Goal: Transaction & Acquisition: Obtain resource

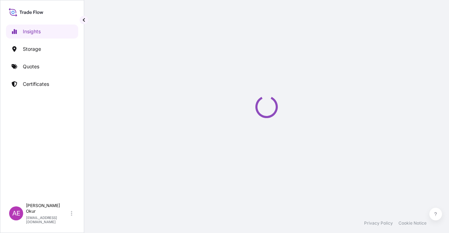
select select "2025"
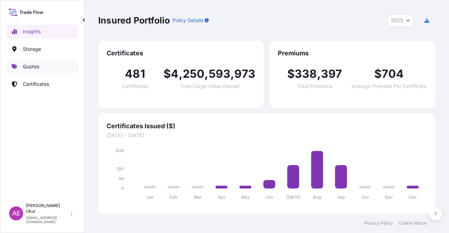
click at [42, 70] on link "Quotes" at bounding box center [42, 67] width 72 height 14
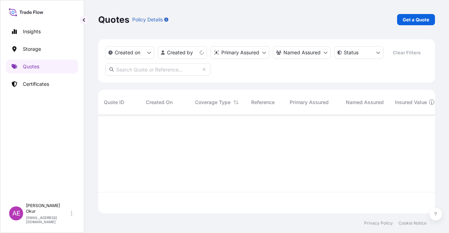
scroll to position [97, 331]
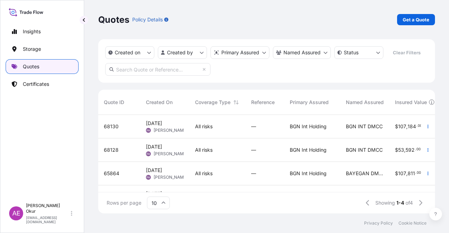
click at [35, 67] on p "Quotes" at bounding box center [31, 66] width 16 height 7
click at [416, 24] on link "Get a Quote" at bounding box center [416, 19] width 38 height 11
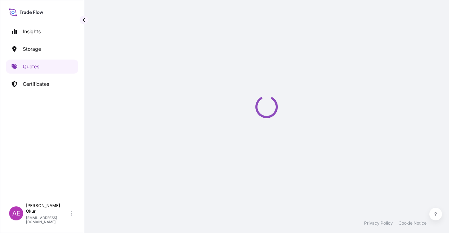
select select "Ocean Vessel"
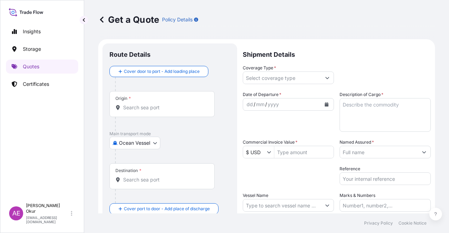
scroll to position [11, 0]
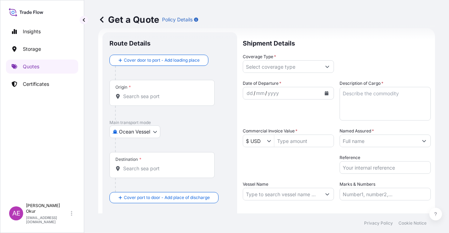
click at [154, 100] on div "Origin *" at bounding box center [162, 93] width 105 height 26
click at [154, 100] on input "Origin *" at bounding box center [164, 96] width 83 height 7
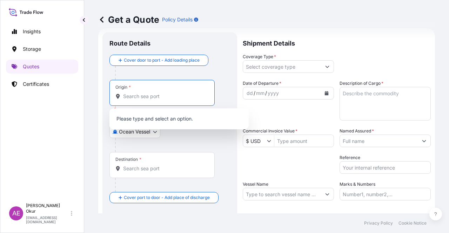
click at [164, 97] on input "Origin * Please select an origin" at bounding box center [164, 96] width 83 height 7
paste input "KLAIPEDA"
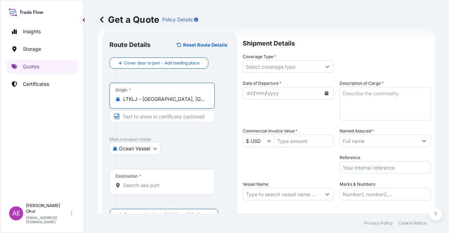
type input "LTKLJ - [GEOGRAPHIC_DATA], [GEOGRAPHIC_DATA]"
click at [159, 109] on div "Origin * LTKLJ - [GEOGRAPHIC_DATA], [GEOGRAPHIC_DATA]" at bounding box center [170, 110] width 121 height 54
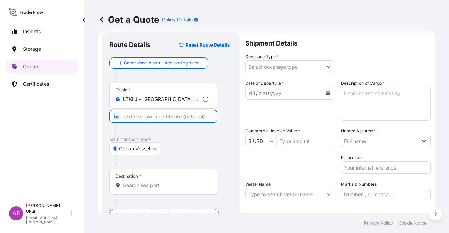
click at [153, 117] on input "Text to appear on certificate" at bounding box center [164, 116] width 108 height 13
paste input "KLAIPEDA"
type input "KLAIPEDA / [GEOGRAPHIC_DATA]"
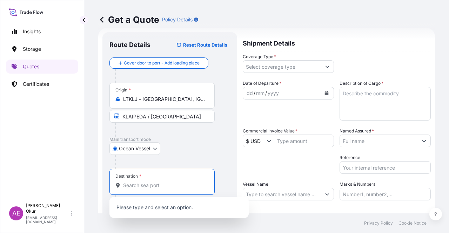
click at [166, 188] on input "Destination *" at bounding box center [164, 185] width 83 height 7
paste input "[GEOGRAPHIC_DATA]"
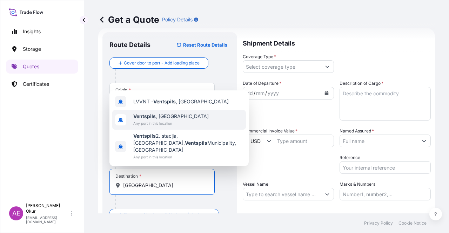
click at [167, 127] on span "Any port in this location" at bounding box center [170, 123] width 75 height 7
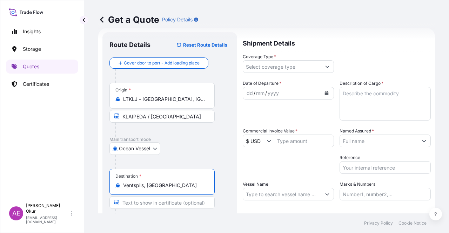
type input "Ventspils, [GEOGRAPHIC_DATA]"
click at [144, 206] on input "Text to appear on certificate" at bounding box center [162, 203] width 105 height 13
paste input "[GEOGRAPHIC_DATA]"
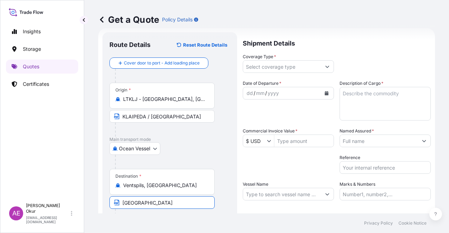
type input "[GEOGRAPHIC_DATA] / [GEOGRAPHIC_DATA]"
click at [280, 64] on input "Coverage Type *" at bounding box center [282, 66] width 78 height 13
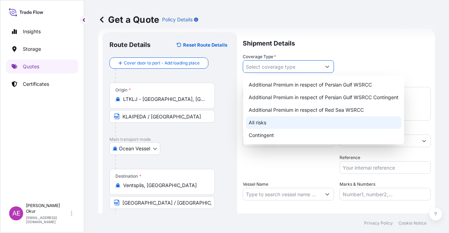
click at [267, 120] on div "All risks" at bounding box center [323, 123] width 155 height 13
type input "All risks"
click at [257, 122] on div "All risks" at bounding box center [323, 123] width 155 height 13
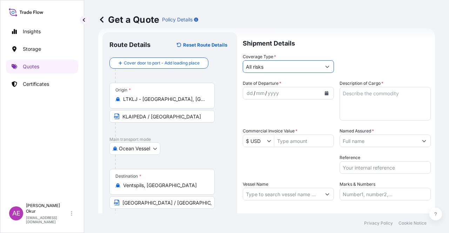
drag, startPoint x: 246, startPoint y: 93, endPoint x: 271, endPoint y: 87, distance: 25.4
click at [246, 94] on div "dd" at bounding box center [250, 93] width 8 height 8
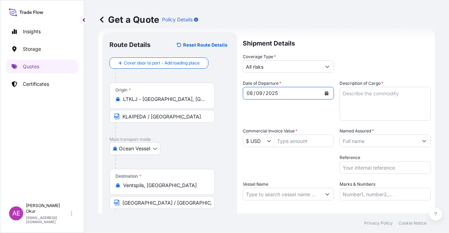
click at [357, 115] on textarea "Description of Cargo *" at bounding box center [385, 104] width 91 height 34
paste textarea "[MEDICAL_DATA]"
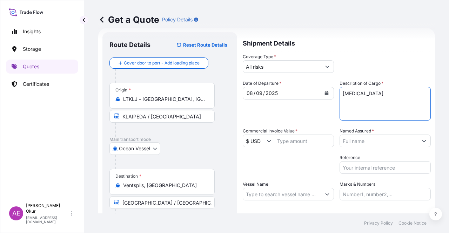
type textarea "[MEDICAL_DATA]"
click at [289, 133] on label "Commercial Invoice Value *" at bounding box center [270, 131] width 55 height 7
click at [289, 135] on input "Commercial Invoice Value *" at bounding box center [303, 141] width 59 height 13
click at [299, 138] on input "Commercial Invoice Value *" at bounding box center [303, 141] width 59 height 13
paste input "6366814,906"
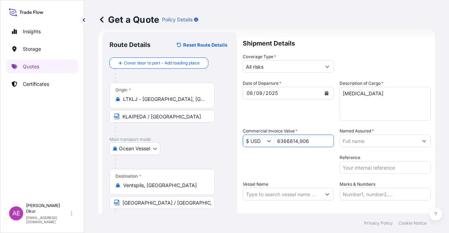
type input "6,366,814,906"
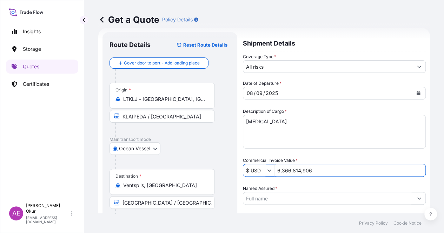
click at [363, 192] on input "Named Assured *" at bounding box center [328, 198] width 170 height 13
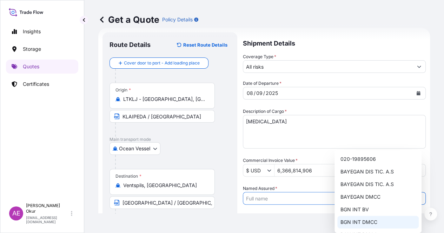
click at [360, 223] on span "BGN INT DMCC" at bounding box center [358, 222] width 37 height 7
type input "BGN INT DMCC"
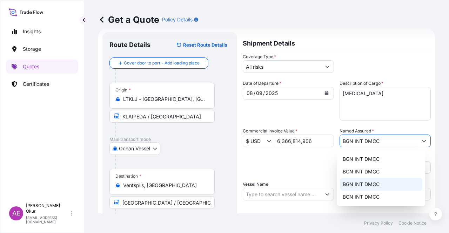
click at [274, 195] on input "Vessel Name" at bounding box center [282, 194] width 78 height 13
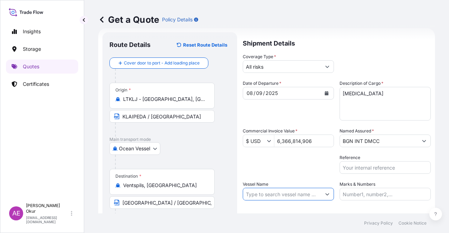
paste input "ARDMORE PURPOSE"
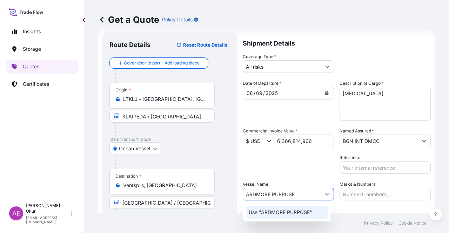
type input "ARDMORE PURPOSE"
click at [289, 220] on div "Use "ARDMORE PURPOSE"" at bounding box center [287, 213] width 88 height 18
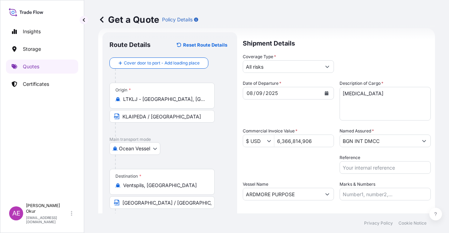
click at [290, 217] on footer "Privacy Policy Cookie Notice" at bounding box center [266, 224] width 365 height 20
click at [362, 203] on div "Shipment Details Coverage Type * All risks Date of Departure * [DATE] Cargo Cat…" at bounding box center [337, 142] width 188 height 221
click at [359, 196] on input "Marks & Numbers" at bounding box center [385, 194] width 91 height 13
drag, startPoint x: 393, startPoint y: 194, endPoint x: 260, endPoint y: 196, distance: 133.4
click at [260, 196] on div "Date of Departure * [DATE] Cargo Category * LPG, Crude Oil, Utility Fuel, Mid D…" at bounding box center [337, 140] width 188 height 121
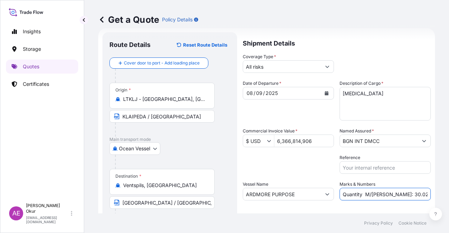
drag, startPoint x: 406, startPoint y: 193, endPoint x: 382, endPoint y: 197, distance: 24.1
click at [382, 197] on input "Quantity M/[PERSON_NAME]: 30.020,99 Premium: USD 2.597,27" at bounding box center [385, 194] width 91 height 13
paste input "9.983,64"
drag, startPoint x: 403, startPoint y: 198, endPoint x: 449, endPoint y: 198, distance: 46.0
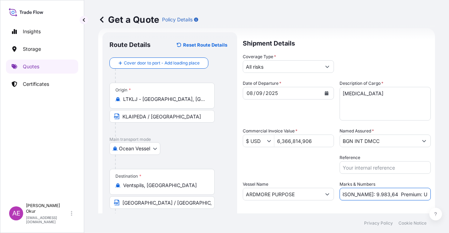
click at [449, 198] on div "Get a Quote Policy Details Route Details Reset Route Details Cover door to port…" at bounding box center [266, 107] width 365 height 214
click at [383, 194] on input "Quantity M/[PERSON_NAME]: 9.983,64 Premium: USD 2.597,27" at bounding box center [385, 194] width 91 height 13
drag, startPoint x: 404, startPoint y: 193, endPoint x: 449, endPoint y: 194, distance: 45.3
click at [449, 194] on div "Get a Quote Policy Details Route Details Reset Route Details Cover door to port…" at bounding box center [266, 107] width 365 height 214
paste input "700,35"
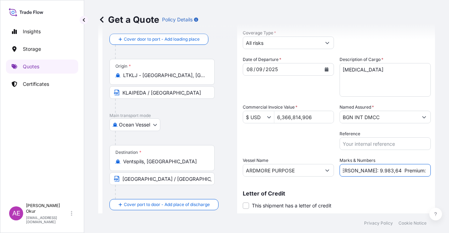
scroll to position [54, 0]
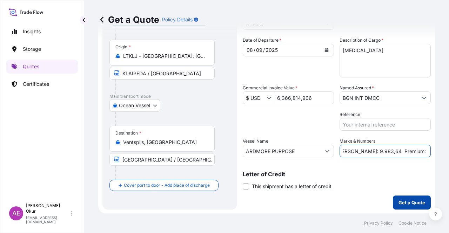
type input "Quantity M/[PERSON_NAME]: 9.983,64 Premium: USD 700,35"
click at [397, 198] on button "Get a Quote" at bounding box center [412, 203] width 38 height 14
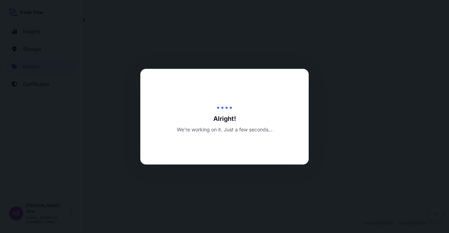
select select "Ocean Vessel"
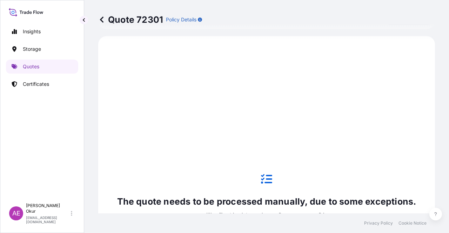
scroll to position [240, 0]
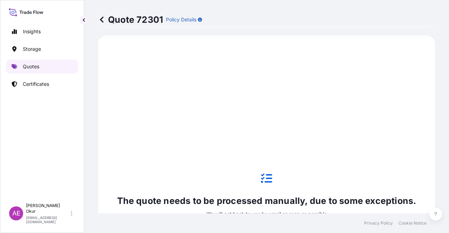
click at [59, 66] on link "Quotes" at bounding box center [42, 67] width 72 height 14
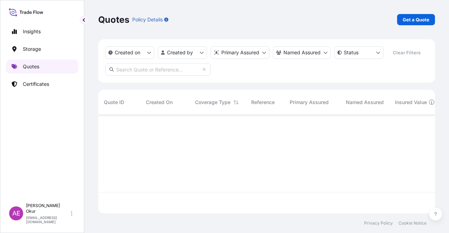
scroll to position [97, 331]
click at [412, 21] on p "Get a Quote" at bounding box center [416, 19] width 27 height 7
select select "Ocean Vessel"
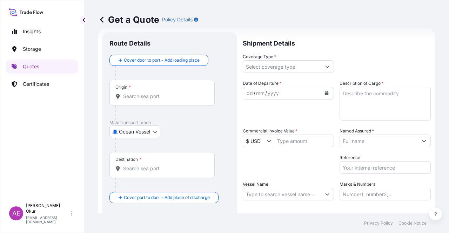
click at [153, 96] on input "Origin *" at bounding box center [164, 96] width 83 height 7
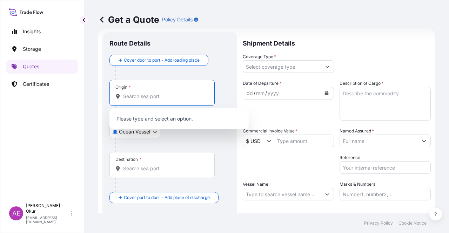
paste input "[GEOGRAPHIC_DATA], [GEOGRAPHIC_DATA]"
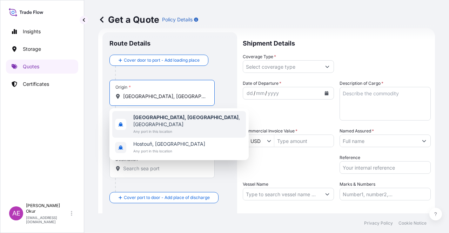
click at [175, 120] on span "[GEOGRAPHIC_DATA], [GEOGRAPHIC_DATA] , [GEOGRAPHIC_DATA]" at bounding box center [188, 121] width 110 height 14
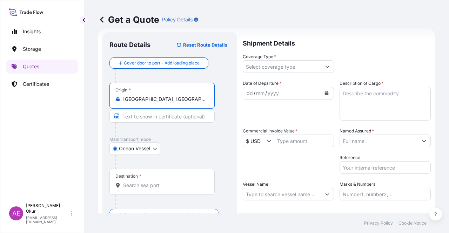
type input "[GEOGRAPHIC_DATA], [GEOGRAPHIC_DATA], [GEOGRAPHIC_DATA]"
click at [166, 113] on input "Text to appear on certificate" at bounding box center [162, 116] width 105 height 13
paste input "[GEOGRAPHIC_DATA], [GEOGRAPHIC_DATA]"
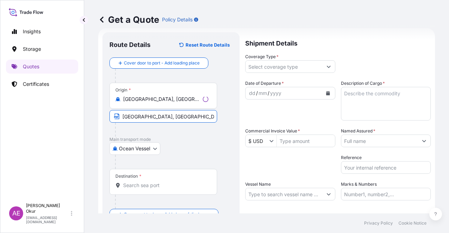
type input "[GEOGRAPHIC_DATA], [GEOGRAPHIC_DATA] / [GEOGRAPHIC_DATA]"
click at [146, 183] on input "Destination *" at bounding box center [164, 185] width 83 height 7
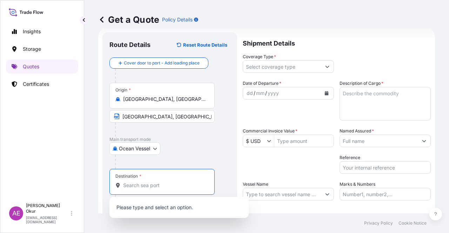
paste input "MONTEVERDE"
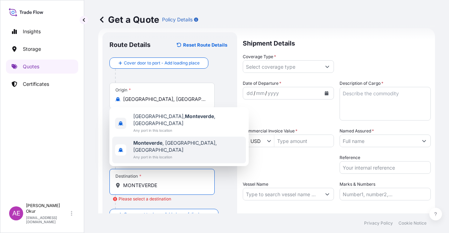
click at [234, 178] on div "Route Details Reset Route Details Cover door to port - Add loading place Place …" at bounding box center [169, 142] width 135 height 221
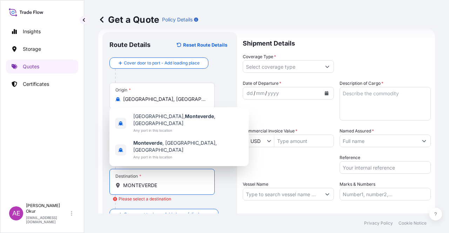
drag, startPoint x: 168, startPoint y: 186, endPoint x: 62, endPoint y: 184, distance: 105.7
click at [68, 185] on div "Insights Storage Quotes Certificates AE Alp Eren Okur [EMAIL_ADDRESS][DOMAIN_NA…" at bounding box center [224, 116] width 449 height 233
paste input "[GEOGRAPHIC_DATA]"
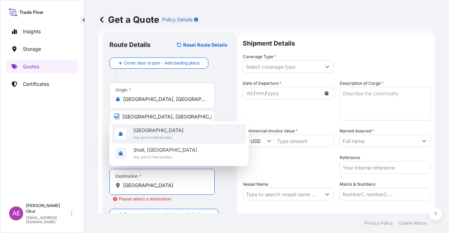
click at [165, 131] on span "[GEOGRAPHIC_DATA]" at bounding box center [158, 130] width 50 height 7
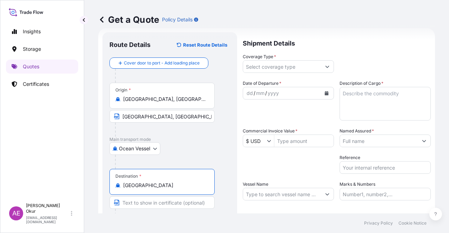
type input "[GEOGRAPHIC_DATA]"
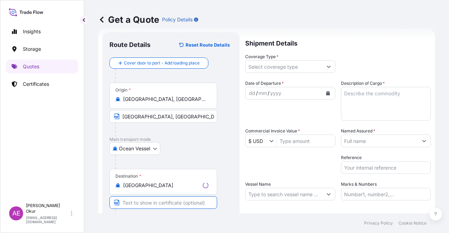
click at [149, 203] on input "Text to appear on certificate" at bounding box center [164, 203] width 108 height 13
paste input "[GEOGRAPHIC_DATA]"
click at [121, 201] on input "[GEOGRAPHIC_DATA]" at bounding box center [162, 203] width 105 height 13
click at [121, 201] on input "/ [GEOGRAPHIC_DATA]" at bounding box center [162, 203] width 105 height 13
paste input "MONTEVERDE"
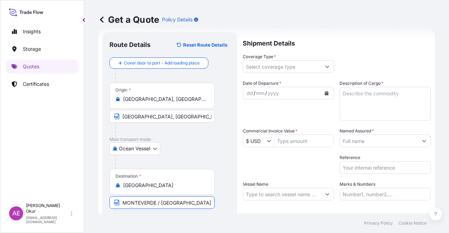
type input "MONTEVERDE / [GEOGRAPHIC_DATA]"
click at [275, 62] on input "Coverage Type *" at bounding box center [282, 66] width 78 height 13
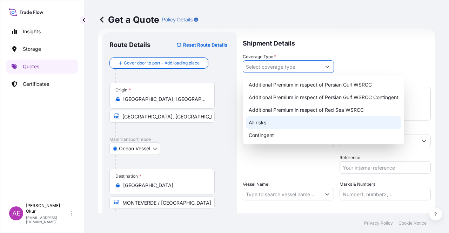
click at [258, 127] on div "All risks" at bounding box center [323, 123] width 155 height 13
type input "All risks"
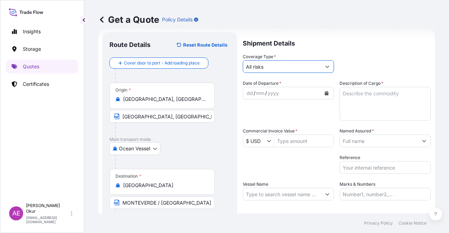
click at [246, 89] on div "dd" at bounding box center [250, 93] width 8 height 8
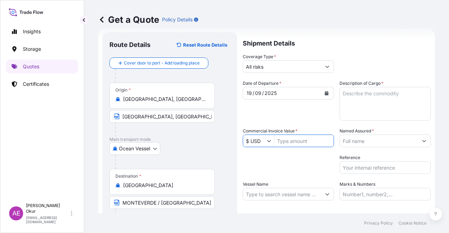
click at [285, 143] on input "Commercial Invoice Value *" at bounding box center [303, 141] width 59 height 13
paste input "8755115,6"
type input "87,551,156"
click at [374, 85] on label "Description of Cargo *" at bounding box center [362, 83] width 44 height 7
click at [374, 87] on textarea "Description of Cargo *" at bounding box center [385, 104] width 91 height 34
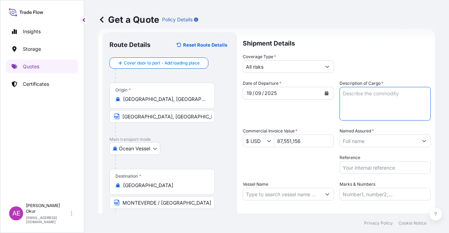
click at [368, 99] on textarea "Description of Cargo *" at bounding box center [385, 104] width 91 height 34
paste textarea "PROPANE"
type textarea "PROPANE"
click at [379, 134] on div "Named Assured *" at bounding box center [385, 138] width 91 height 20
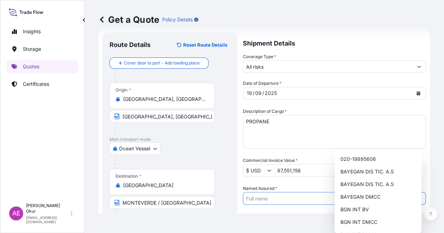
click at [379, 192] on input "Named Assured *" at bounding box center [328, 198] width 170 height 13
click at [364, 225] on span "BGN INT DMCC" at bounding box center [358, 222] width 37 height 7
type input "BGN INT DMCC"
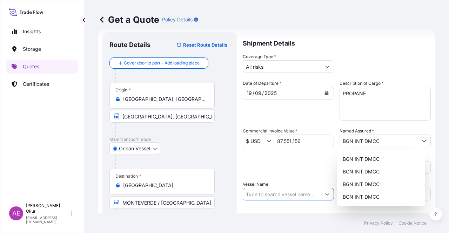
click at [279, 196] on input "Vessel Name" at bounding box center [282, 194] width 78 height 13
paste input "MERAK"
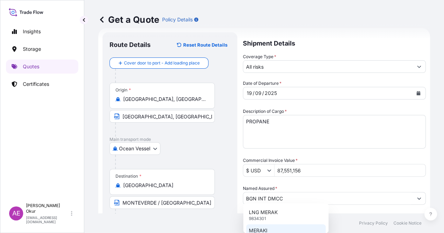
click at [276, 229] on div "MERAKI 8335815" at bounding box center [286, 234] width 80 height 18
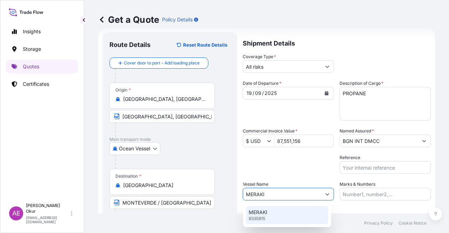
type input "MERAKI"
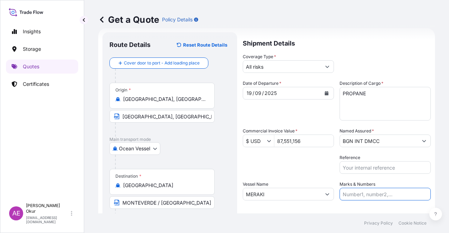
click at [348, 191] on input "Marks & Numbers" at bounding box center [385, 194] width 91 height 13
drag, startPoint x: 386, startPoint y: 193, endPoint x: 357, endPoint y: 193, distance: 29.1
click at [357, 193] on input "PO NO:25Y0209800 Quantity M/[PERSON_NAME]: 30.020,99 Premium: USD 2.597,27" at bounding box center [385, 194] width 91 height 13
paste input "194300"
drag, startPoint x: 407, startPoint y: 192, endPoint x: 439, endPoint y: 192, distance: 31.6
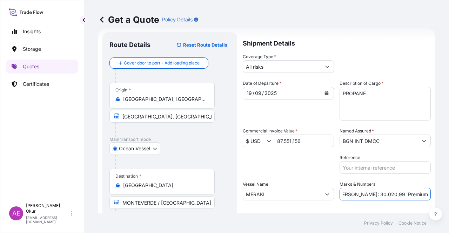
click at [439, 192] on div "Get a Quote Policy Details Route Details Reset Route Details Cover door to port…" at bounding box center [266, 107] width 365 height 214
click at [385, 192] on input "PO NO:25Y0194300 Quantity M/[PERSON_NAME]: 30.020,99 Premium: USD 2.597,27" at bounding box center [385, 194] width 91 height 13
drag, startPoint x: 340, startPoint y: 192, endPoint x: 368, endPoint y: 194, distance: 27.4
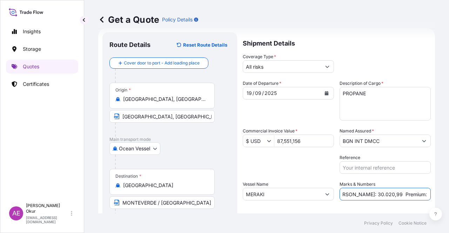
click at [368, 194] on input "PO NO:25Y0194300 Quantity M/[PERSON_NAME]: 30.020,99 Premium: USD 2.597,27" at bounding box center [385, 194] width 91 height 13
paste input "16.100,00"
click at [345, 193] on input "PO NO:25Y0194300 Quantity M/[PERSON_NAME]:16.100,00 Premium: USD 2.597,27" at bounding box center [385, 194] width 91 height 13
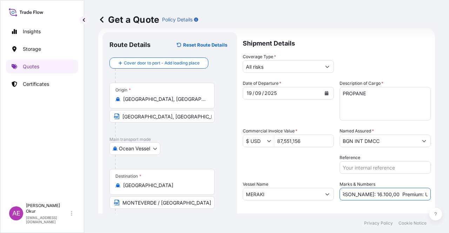
drag, startPoint x: 407, startPoint y: 199, endPoint x: 449, endPoint y: 194, distance: 42.1
click at [449, 194] on div "Get a Quote Policy Details Route Details Reset Route Details Cover door to port…" at bounding box center [266, 107] width 365 height 214
click at [398, 194] on input "PO NO:25Y0194300 Quantity M/[PERSON_NAME]: 16.100,00 Premium: USD 2.597,27" at bounding box center [385, 194] width 91 height 13
drag, startPoint x: 403, startPoint y: 193, endPoint x: 449, endPoint y: 191, distance: 45.7
click at [449, 191] on div "Get a Quote Policy Details Route Details Reset Route Details Cover door to port…" at bounding box center [266, 107] width 365 height 214
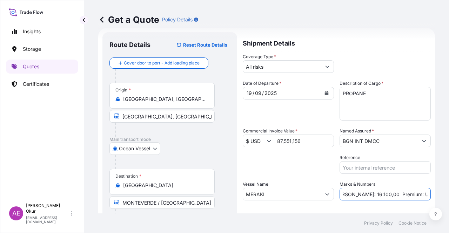
paste input "963,06"
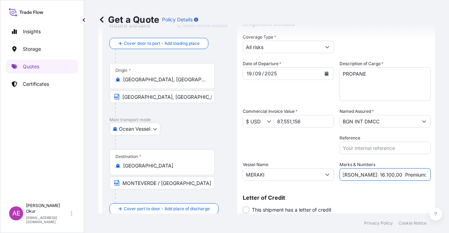
scroll to position [54, 0]
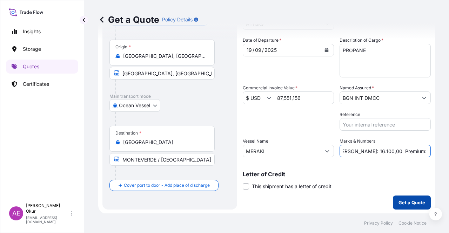
type input "PO NO:25Y0194300 Quantity M/[PERSON_NAME]: 16.100,00 Premium: USD 963,06"
click at [406, 202] on p "Get a Quote" at bounding box center [412, 202] width 27 height 7
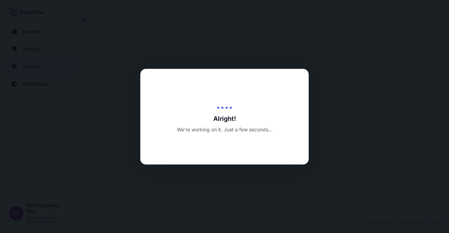
select select "Ocean Vessel"
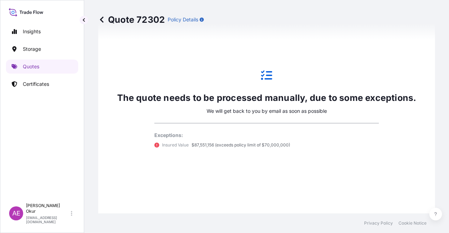
scroll to position [345, 0]
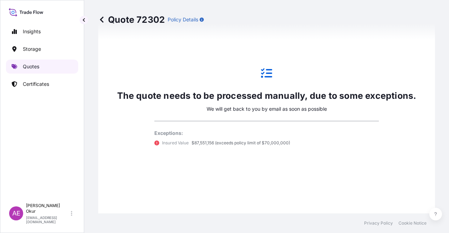
click at [39, 61] on link "Quotes" at bounding box center [42, 67] width 72 height 14
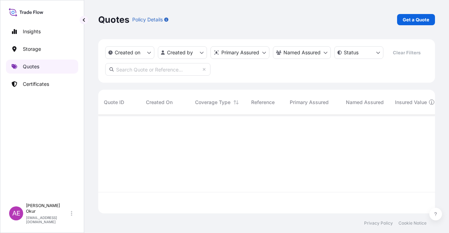
scroll to position [97, 331]
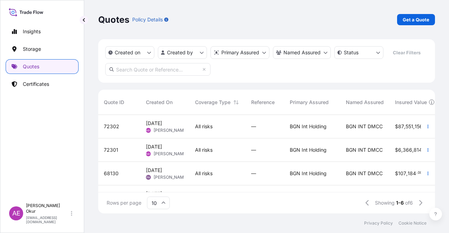
click at [419, 23] on link "Get a Quote" at bounding box center [416, 19] width 38 height 11
select select "Ocean Vessel"
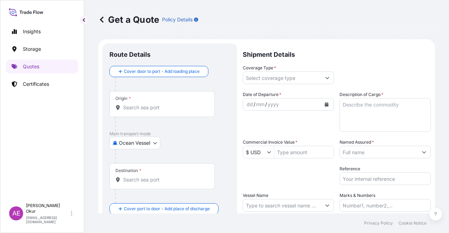
scroll to position [11, 0]
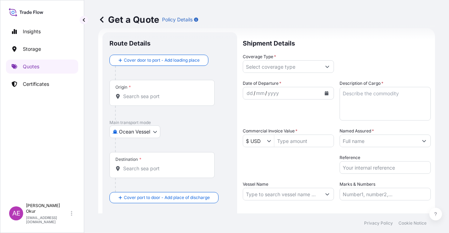
click at [165, 98] on input "Origin *" at bounding box center [164, 96] width 83 height 7
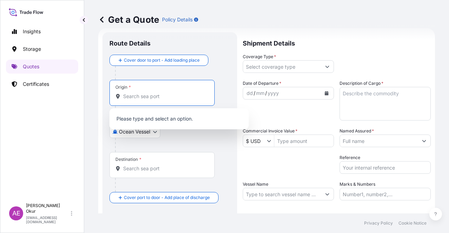
paste input "[GEOGRAPHIC_DATA], [GEOGRAPHIC_DATA]"
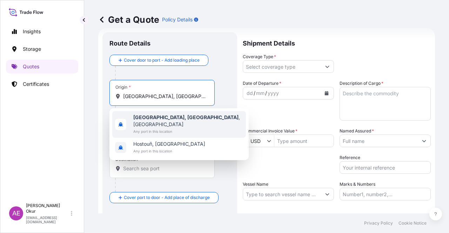
click at [174, 128] on span "Any port in this location" at bounding box center [188, 131] width 110 height 7
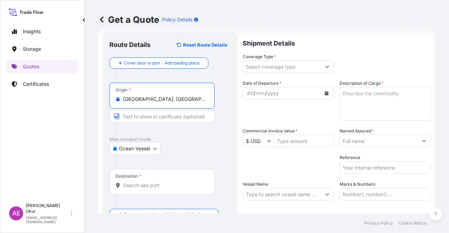
type input "[GEOGRAPHIC_DATA], [GEOGRAPHIC_DATA], [GEOGRAPHIC_DATA]"
click at [165, 111] on input "Text to appear on certificate" at bounding box center [162, 116] width 105 height 13
paste input "[GEOGRAPHIC_DATA], [GEOGRAPHIC_DATA]"
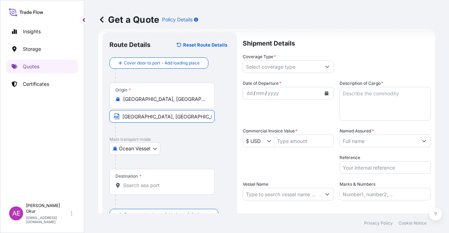
type input "[GEOGRAPHIC_DATA], [GEOGRAPHIC_DATA] / [GEOGRAPHIC_DATA]"
click at [158, 195] on div at bounding box center [165, 202] width 100 height 14
click at [160, 188] on input "Destination *" at bounding box center [164, 185] width 83 height 7
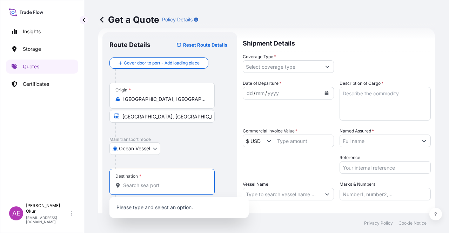
paste input "[GEOGRAPHIC_DATA]"
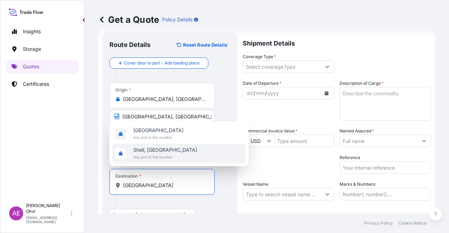
click at [171, 139] on span "Any port in this location" at bounding box center [158, 137] width 50 height 7
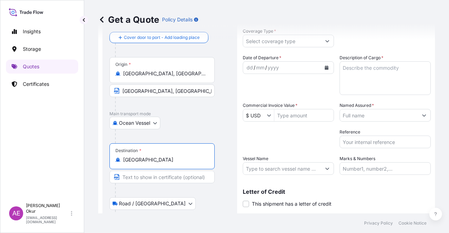
scroll to position [81, 0]
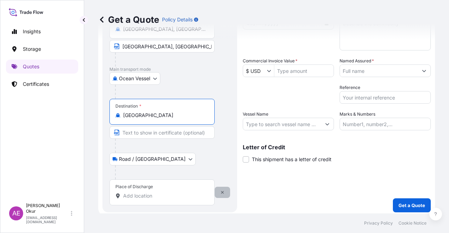
type input "[GEOGRAPHIC_DATA]"
click at [224, 189] on button "button" at bounding box center [222, 192] width 15 height 11
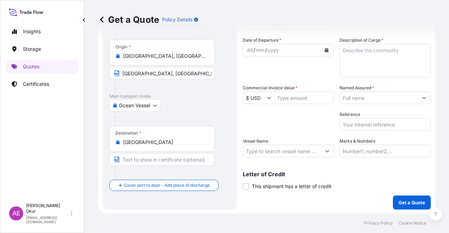
click at [148, 158] on input "Text to appear on certificate" at bounding box center [162, 159] width 105 height 13
paste input "MONTEVERDE"
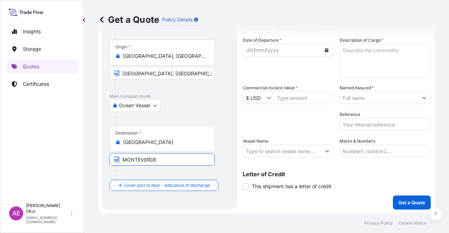
type input "MONTEVERDE / [GEOGRAPHIC_DATA]"
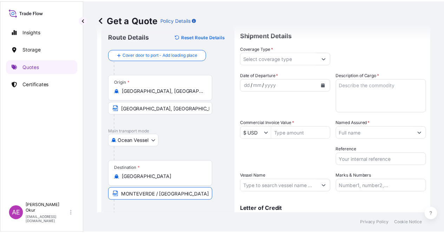
scroll to position [0, 0]
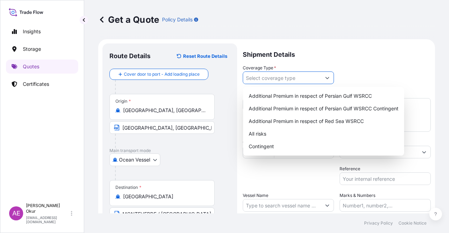
click at [280, 76] on input "Coverage Type *" at bounding box center [282, 78] width 78 height 13
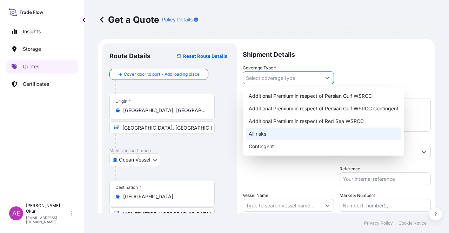
click at [259, 131] on div "All risks" at bounding box center [323, 134] width 155 height 13
type input "All risks"
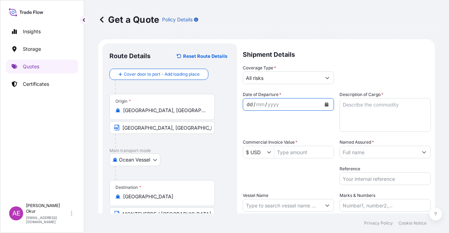
click at [249, 104] on div "dd" at bounding box center [250, 104] width 8 height 8
click at [377, 107] on textarea "Description of Cargo *" at bounding box center [385, 115] width 91 height 34
paste textarea "BUTANE"
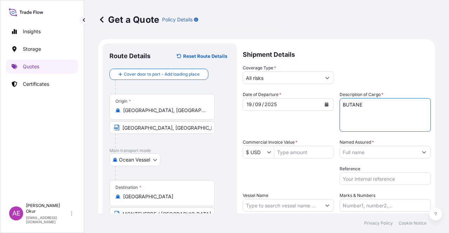
type textarea "BUTANE"
click at [290, 154] on input "Commercial Invoice Value *" at bounding box center [303, 152] width 59 height 13
paste input "3644154,206"
type input "3,644,154,206"
click at [371, 156] on input "Named Assured *" at bounding box center [379, 152] width 78 height 13
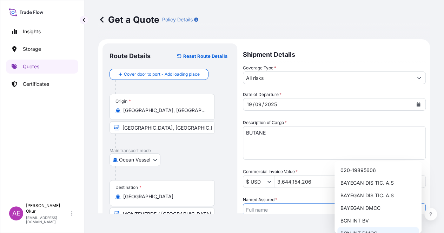
click at [363, 230] on span "BGN INT DMCC" at bounding box center [358, 233] width 37 height 7
type input "BGN INT DMCC"
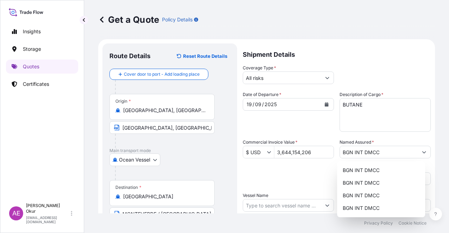
click at [295, 200] on div at bounding box center [288, 205] width 91 height 13
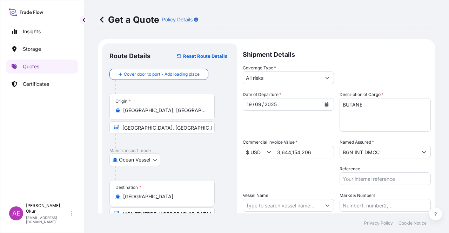
click at [292, 206] on input "Vessel Name" at bounding box center [282, 205] width 78 height 13
paste input "MERAK"
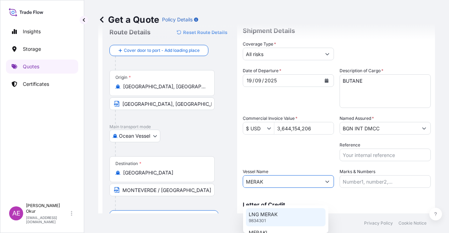
scroll to position [35, 0]
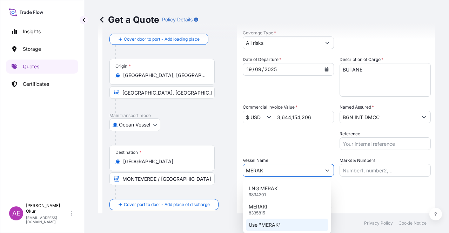
click at [296, 221] on div "Use "MERAK"" at bounding box center [287, 225] width 82 height 13
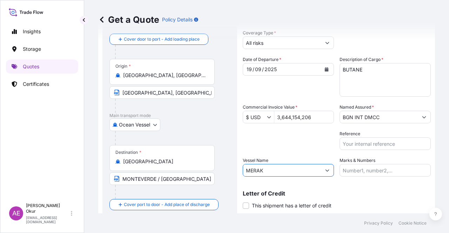
type input "MERAK"
click at [358, 165] on input "Marks & Numbers" at bounding box center [385, 170] width 91 height 13
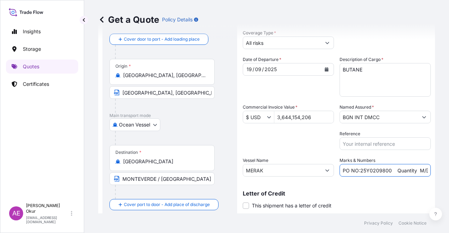
drag, startPoint x: 390, startPoint y: 171, endPoint x: 358, endPoint y: 172, distance: 31.9
click at [358, 172] on input "PO NO:25Y0209800 Quantity M/[PERSON_NAME]: 30.020,99 Premium: USD 2.597,27" at bounding box center [385, 170] width 91 height 13
paste input "194400"
drag, startPoint x: 412, startPoint y: 174, endPoint x: 432, endPoint y: 174, distance: 19.7
click at [432, 174] on div "Get a Quote Policy Details Route Details Reset Route Details Cover door to port…" at bounding box center [266, 107] width 365 height 214
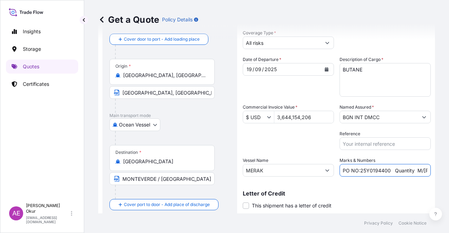
scroll to position [0, 93]
drag, startPoint x: 396, startPoint y: 170, endPoint x: 443, endPoint y: 173, distance: 46.8
click at [443, 173] on div "Get a Quote Policy Details Route Details Reset Route Details Cover door to port…" at bounding box center [266, 107] width 365 height 214
click at [401, 170] on input "PO NO:25Y0194400 Quantity M/[PERSON_NAME]: 30.020,99 Premium: USD 2.597,27" at bounding box center [385, 170] width 91 height 13
click at [344, 169] on input "PO NO:25Y0194400 Quantity M/[PERSON_NAME]: 30.020,99 Premium: USD 2.597,27" at bounding box center [385, 170] width 91 height 13
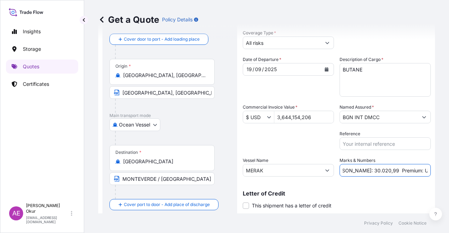
scroll to position [0, 92]
drag, startPoint x: 343, startPoint y: 170, endPoint x: 366, endPoint y: 172, distance: 23.3
click at [366, 173] on input "PO NO:25Y0194400 Quantity M/[PERSON_NAME]: 30.020,99 Premium: USD 2.597,27" at bounding box center [385, 170] width 91 height 13
paste input "6.094,31"
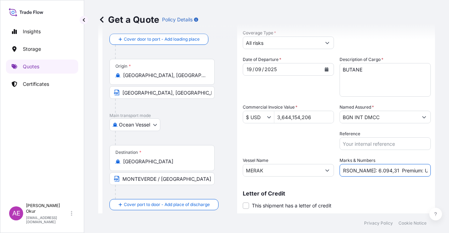
drag, startPoint x: 429, startPoint y: 170, endPoint x: 449, endPoint y: 175, distance: 20.3
click at [449, 175] on div "Get a Quote Policy Details Route Details Reset Route Details Cover door to port…" at bounding box center [266, 107] width 365 height 214
click at [391, 173] on input "PO NO:25Y0194400 Quantity M/[PERSON_NAME]: 6.094,31 Premium: USD 2.597,27" at bounding box center [385, 170] width 91 height 13
click at [402, 170] on input "PO NO:25Y0194400 Quantity M/[PERSON_NAME]: 6.094,31 Premium: USD 2.597,27" at bounding box center [385, 170] width 91 height 13
drag, startPoint x: 403, startPoint y: 169, endPoint x: 449, endPoint y: 171, distance: 46.0
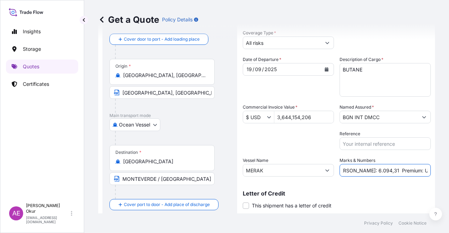
click at [449, 171] on div "Get a Quote Policy Details Route Details Reset Route Details Cover door to port…" at bounding box center [266, 107] width 365 height 214
paste input "400,86"
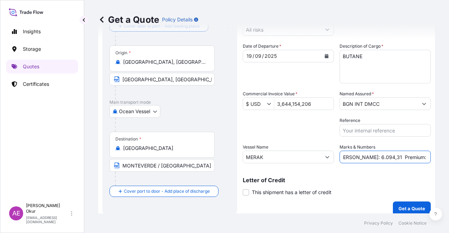
scroll to position [54, 0]
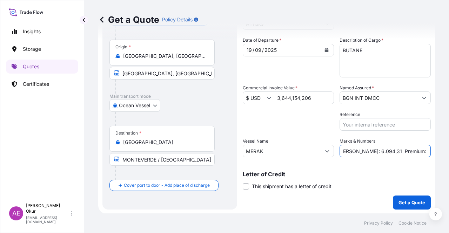
type input "PO NO:25Y0194400 Quantity M/[PERSON_NAME]: 6.094,31 Premium: USD 400,86"
click at [400, 199] on p "Get a Quote" at bounding box center [412, 202] width 27 height 7
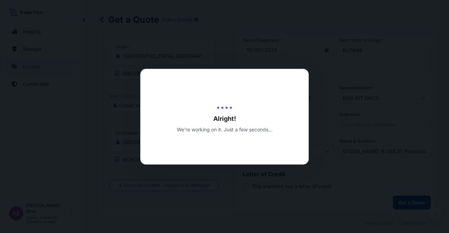
scroll to position [0, 0]
select select "Ocean Vessel"
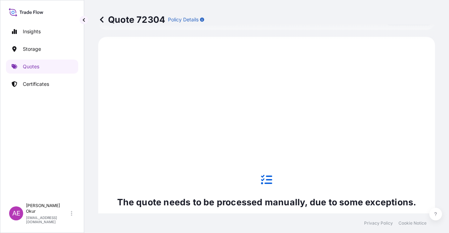
scroll to position [240, 0]
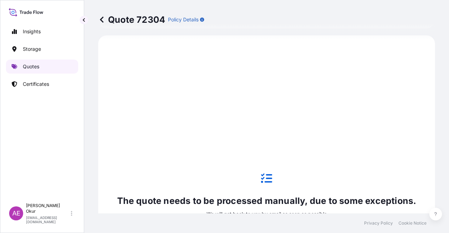
click at [25, 66] on p "Quotes" at bounding box center [31, 66] width 16 height 7
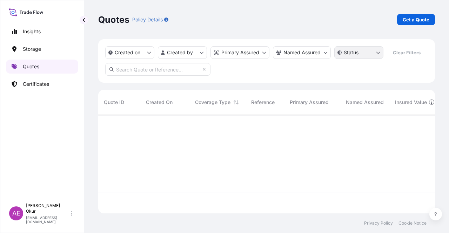
scroll to position [97, 331]
click at [408, 21] on link "Get a Quote" at bounding box center [416, 19] width 38 height 11
select select "Ocean Vessel"
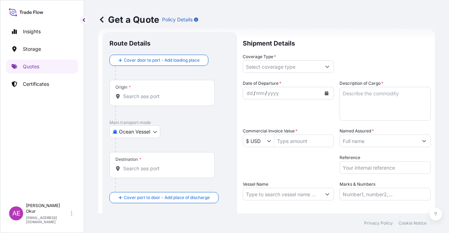
click at [168, 91] on div "Origin *" at bounding box center [162, 93] width 105 height 26
click at [168, 93] on input "Origin *" at bounding box center [164, 96] width 83 height 7
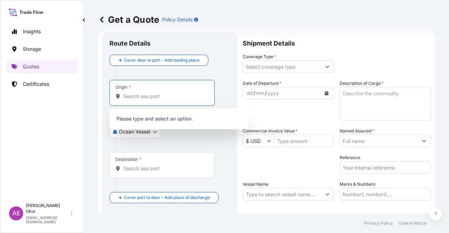
paste input "[GEOGRAPHIC_DATA], [GEOGRAPHIC_DATA]"
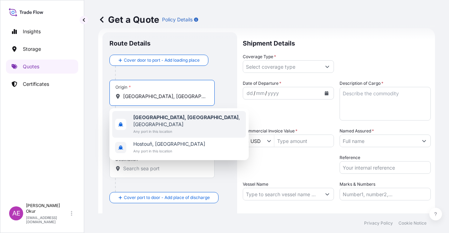
click at [168, 128] on span "Any port in this location" at bounding box center [188, 131] width 110 height 7
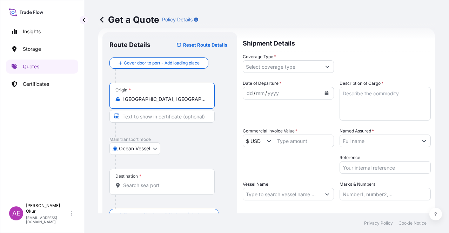
type input "[GEOGRAPHIC_DATA], [GEOGRAPHIC_DATA], [GEOGRAPHIC_DATA]"
click at [165, 117] on input "Text to appear on certificate" at bounding box center [162, 116] width 105 height 13
paste input "[GEOGRAPHIC_DATA], [GEOGRAPHIC_DATA]"
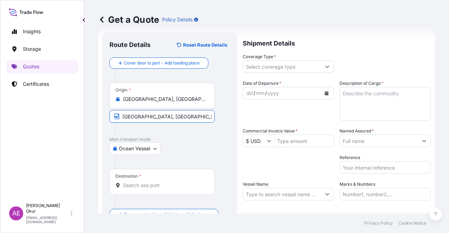
type input "[GEOGRAPHIC_DATA], [GEOGRAPHIC_DATA] / [GEOGRAPHIC_DATA]"
click at [142, 190] on div "Destination *" at bounding box center [162, 182] width 105 height 26
click at [142, 189] on input "Destination *" at bounding box center [164, 185] width 83 height 7
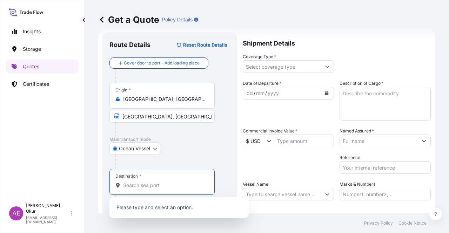
paste input "[GEOGRAPHIC_DATA]"
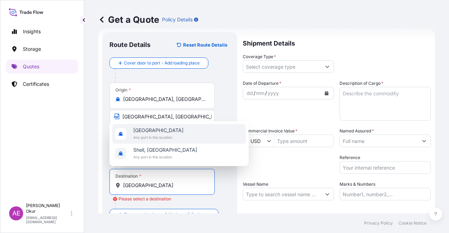
click at [167, 136] on span "Any port in this location" at bounding box center [158, 137] width 50 height 7
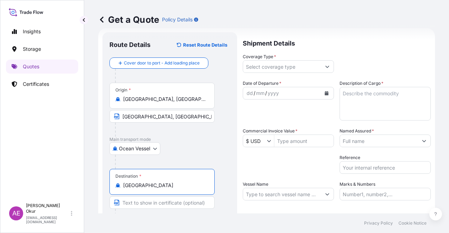
type input "[GEOGRAPHIC_DATA]"
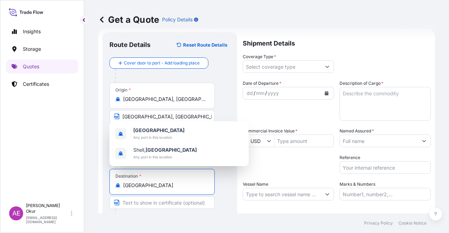
click at [140, 203] on input "Text to appear on certificate" at bounding box center [162, 203] width 105 height 13
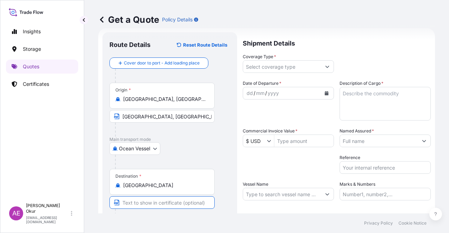
paste input "MONTEVERDE"
type input "MONTEVERDE / [GEOGRAPHIC_DATA]"
click at [307, 60] on input "Coverage Type *" at bounding box center [282, 66] width 78 height 13
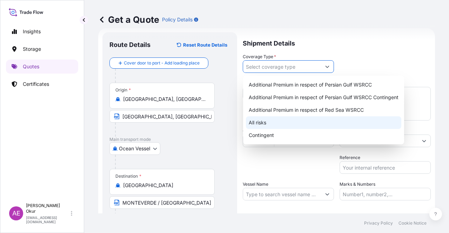
click at [267, 123] on div "All risks" at bounding box center [323, 123] width 155 height 13
type input "All risks"
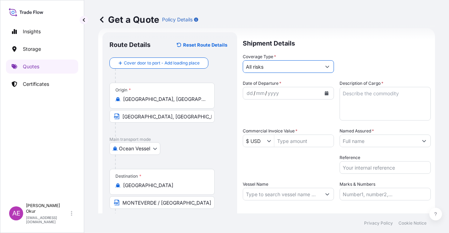
click at [249, 93] on div "dd" at bounding box center [250, 93] width 8 height 8
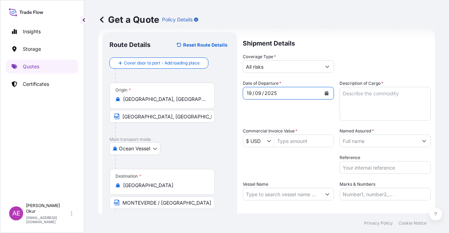
click at [301, 140] on input "Commercial Invoice Value *" at bounding box center [303, 141] width 59 height 13
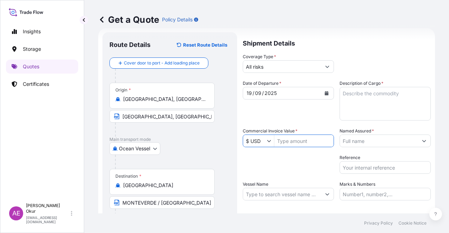
paste input "8755115,6"
type input "87,551,156"
click at [366, 107] on textarea "Description of Cargo *" at bounding box center [385, 104] width 91 height 34
paste textarea "PROPANE"
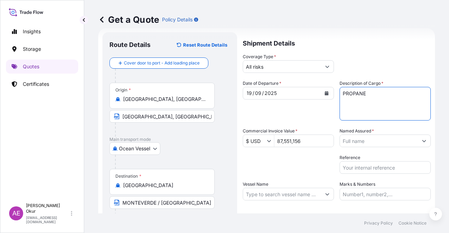
type textarea "PROPANE"
click at [364, 141] on input "Named Assured *" at bounding box center [379, 141] width 78 height 13
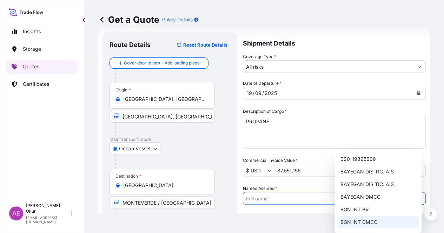
click at [363, 221] on span "BGN INT DMCC" at bounding box center [358, 222] width 37 height 7
type input "BGN INT DMCC"
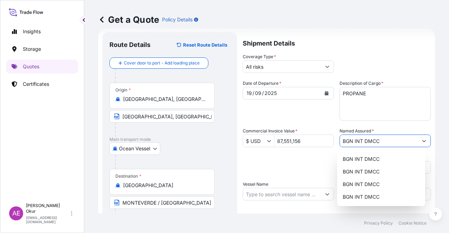
click at [298, 193] on input "Vessel Name" at bounding box center [282, 194] width 78 height 13
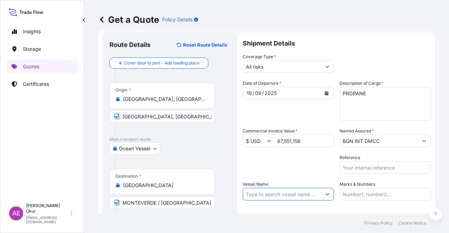
paste input "MERAK"
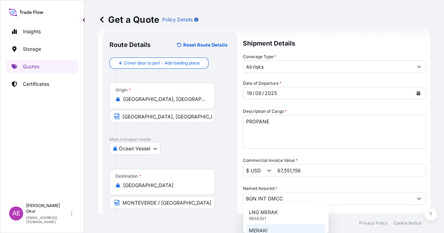
click at [281, 229] on div "MERAKI 8335815" at bounding box center [286, 234] width 80 height 18
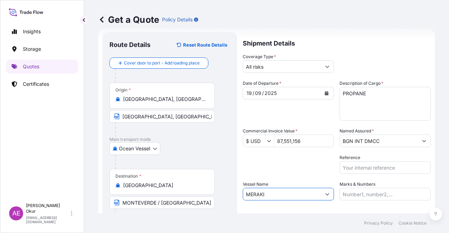
drag, startPoint x: 300, startPoint y: 194, endPoint x: 187, endPoint y: 193, distance: 112.3
click at [187, 193] on form "Route Details Reset Route Details Cover door to port - Add loading place Place …" at bounding box center [266, 142] width 337 height 229
paste input "text"
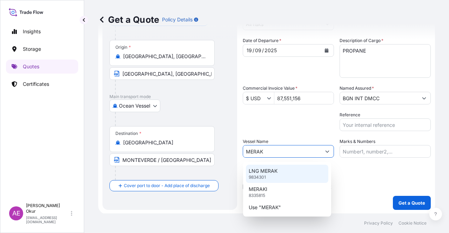
scroll to position [54, 0]
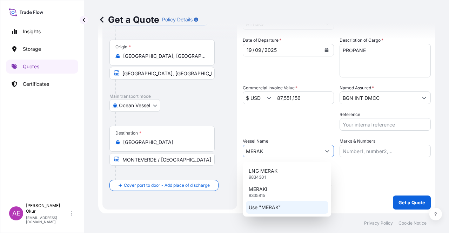
click at [280, 205] on p "Use "MERAK"" at bounding box center [265, 207] width 32 height 7
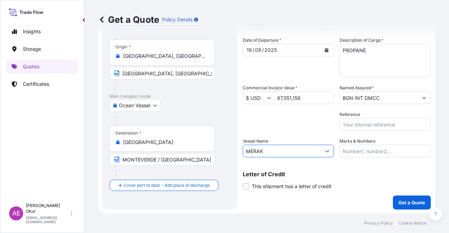
type input "MERAK"
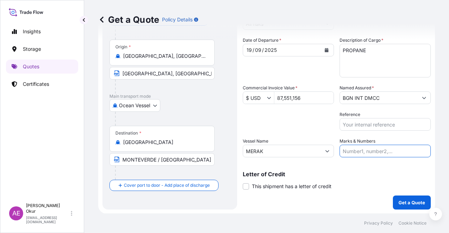
click at [340, 155] on input "Marks & Numbers" at bounding box center [385, 151] width 91 height 13
drag, startPoint x: 388, startPoint y: 149, endPoint x: 357, endPoint y: 150, distance: 31.3
click at [357, 150] on input "PO NO:25Y0209800 Quantity M/[PERSON_NAME]: 30.020,99 Premium: USD 2.597,27" at bounding box center [385, 151] width 91 height 13
paste input "194300"
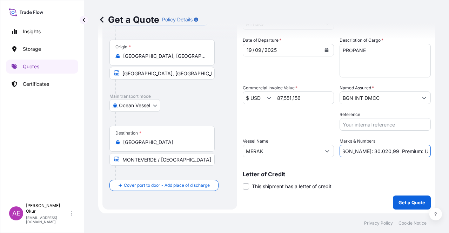
drag, startPoint x: 399, startPoint y: 153, endPoint x: 440, endPoint y: 152, distance: 40.8
click at [440, 152] on div "Get a Quote Policy Details Route Details Reset Route Details Cover door to port…" at bounding box center [266, 107] width 365 height 214
click at [392, 150] on input "PO NO:25Y0194300 Quantity M/[PERSON_NAME]: 30.020,99 Premium: USD 2.597,27" at bounding box center [385, 151] width 91 height 13
drag, startPoint x: 342, startPoint y: 151, endPoint x: 368, endPoint y: 151, distance: 26.0
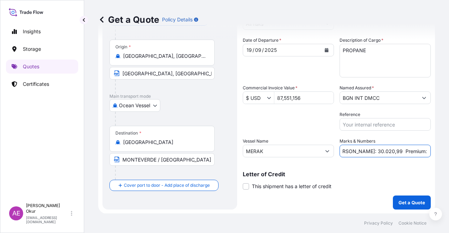
click at [368, 151] on input "PO NO:25Y0194300 Quantity M/[PERSON_NAME]: 30.020,99 Premium: USD 2.597,27" at bounding box center [385, 151] width 91 height 13
paste input "16.100,00"
click at [388, 150] on input "PO NO:25Y0194300 Quantity M/[PERSON_NAME]: 16.100,00 Premium: USD 2.597,27" at bounding box center [385, 151] width 91 height 13
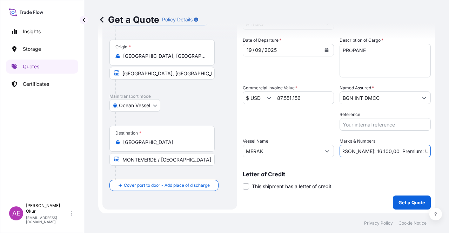
drag, startPoint x: 408, startPoint y: 150, endPoint x: 449, endPoint y: 150, distance: 40.7
click at [449, 150] on div "Get a Quote Policy Details Route Details Reset Route Details Cover door to port…" at bounding box center [266, 107] width 365 height 214
click at [387, 148] on input "PO NO:25Y0194300 Quantity M/[PERSON_NAME]: 16.100,00 Premium: USD 2.597,27" at bounding box center [385, 151] width 91 height 13
drag, startPoint x: 402, startPoint y: 149, endPoint x: 444, endPoint y: 149, distance: 42.1
click at [443, 149] on div "Get a Quote Policy Details Route Details Reset Route Details Cover door to port…" at bounding box center [266, 107] width 365 height 214
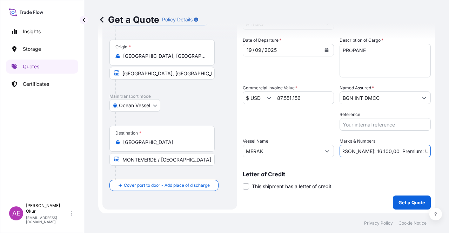
paste input "963,06"
click at [408, 151] on input "PO NO:25Y0194300 Quantity M/[PERSON_NAME]: 16.100,00 Premium: USD963,06" at bounding box center [385, 151] width 91 height 13
type input "PO NO:25Y0194300 Quantity M/[PERSON_NAME]: 16.100,00 Premium: USD 963,06"
click at [400, 200] on p "Get a Quote" at bounding box center [412, 202] width 27 height 7
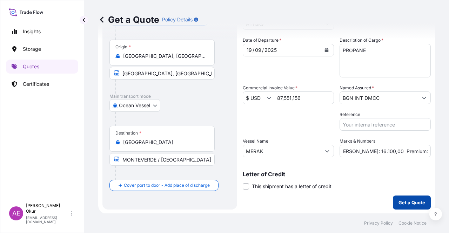
scroll to position [0, 0]
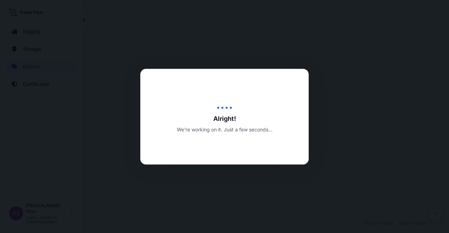
select select "Ocean Vessel"
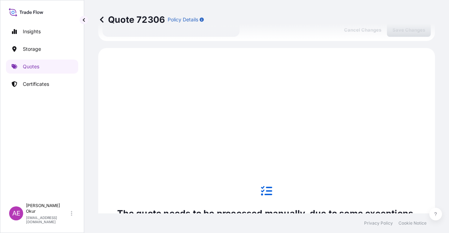
scroll to position [240, 0]
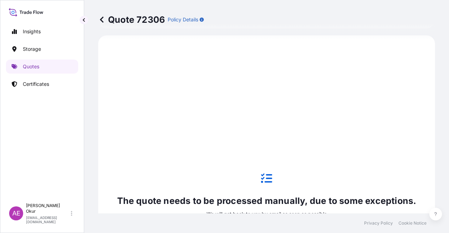
click at [33, 77] on link "Certificates" at bounding box center [42, 84] width 72 height 14
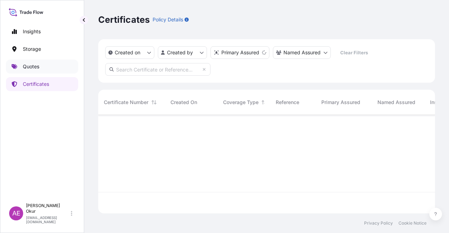
scroll to position [97, 331]
click at [37, 68] on p "Quotes" at bounding box center [31, 66] width 16 height 7
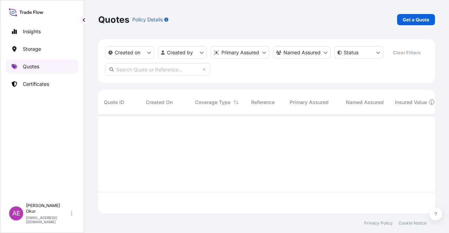
scroll to position [97, 331]
click at [421, 22] on p "Get a Quote" at bounding box center [416, 19] width 27 height 7
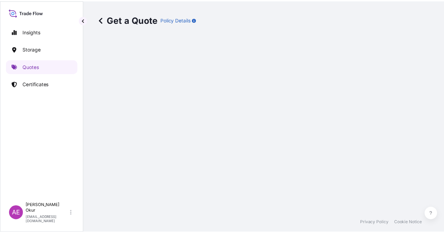
scroll to position [11, 0]
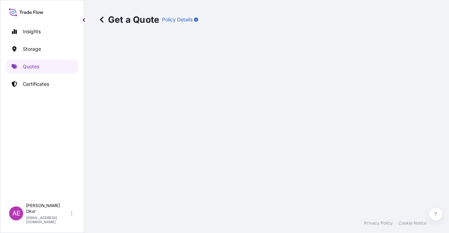
select select "Ocean Vessel"
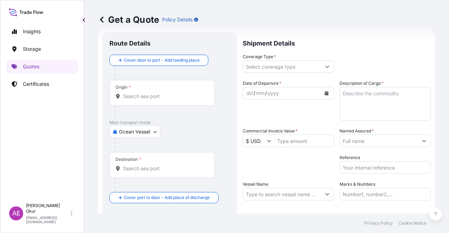
click at [188, 86] on div "Origin *" at bounding box center [162, 93] width 105 height 26
click at [188, 93] on input "Origin *" at bounding box center [164, 96] width 83 height 7
paste input "[GEOGRAPHIC_DATA], [GEOGRAPHIC_DATA]"
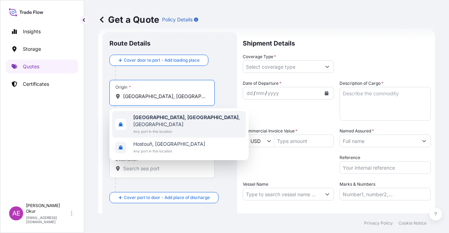
click at [175, 128] on span "Any port in this location" at bounding box center [188, 131] width 110 height 7
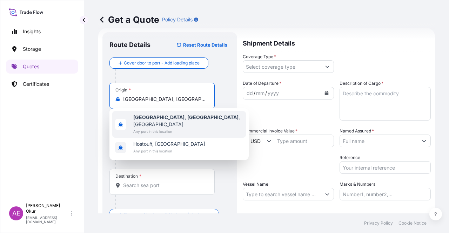
type input "[GEOGRAPHIC_DATA], [GEOGRAPHIC_DATA], [GEOGRAPHIC_DATA]"
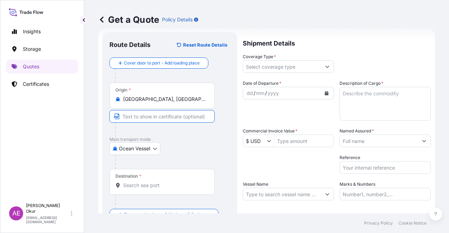
click at [157, 114] on input "Text to appear on certificate" at bounding box center [162, 116] width 105 height 13
paste input "[GEOGRAPHIC_DATA], [GEOGRAPHIC_DATA]"
type input "[GEOGRAPHIC_DATA], [GEOGRAPHIC_DATA] / [GEOGRAPHIC_DATA]"
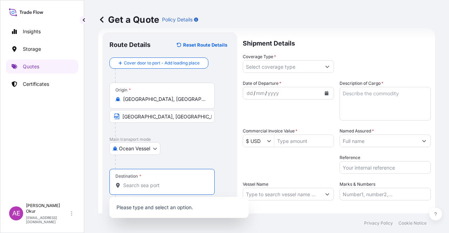
click at [161, 185] on input "Destination *" at bounding box center [164, 185] width 83 height 7
paste input "[GEOGRAPHIC_DATA]"
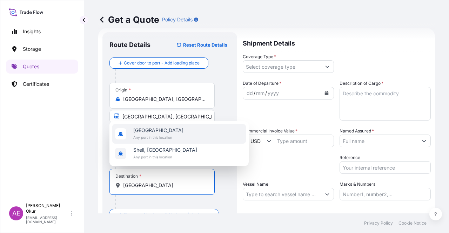
click at [164, 134] on span "[GEOGRAPHIC_DATA]" at bounding box center [158, 130] width 50 height 7
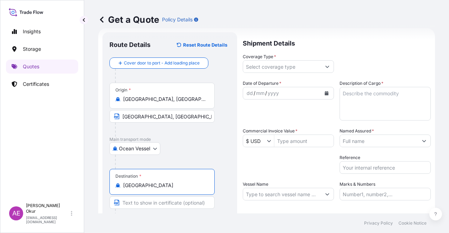
type input "[GEOGRAPHIC_DATA]"
click at [155, 207] on input "Text to appear on certificate" at bounding box center [162, 203] width 105 height 13
paste input "MONTEVERDE"
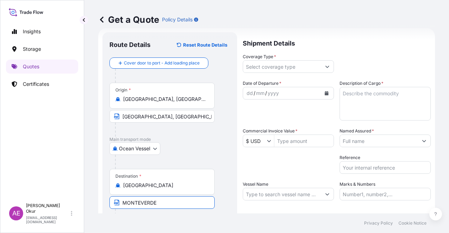
type input "MONTEVERDE / [GEOGRAPHIC_DATA]"
click at [279, 68] on input "Coverage Type *" at bounding box center [282, 66] width 78 height 13
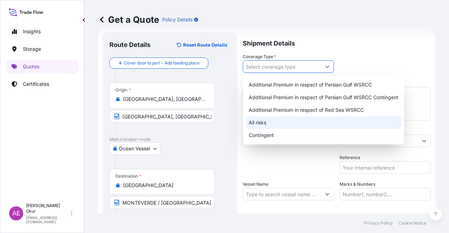
click at [259, 125] on div "All risks" at bounding box center [323, 123] width 155 height 13
type input "All risks"
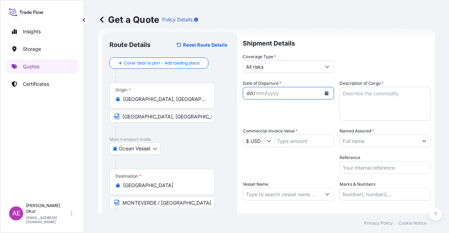
click at [245, 87] on div "dd / mm / yyyy" at bounding box center [282, 93] width 78 height 13
click at [248, 92] on div "dd" at bounding box center [250, 93] width 8 height 8
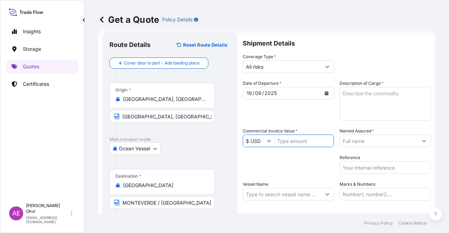
click at [286, 141] on input "Commercial Invoice Value *" at bounding box center [303, 141] width 59 height 13
paste input "3644154,206"
type input "3,644,154,206"
click at [367, 96] on textarea "Description of Cargo *" at bounding box center [385, 104] width 91 height 34
paste textarea "BUTANE"
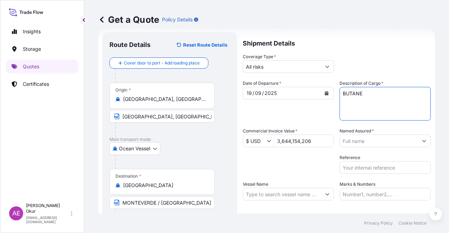
type textarea "BUTANE"
click at [314, 141] on input "3,644,154,206" at bounding box center [303, 141] width 59 height 13
drag, startPoint x: 318, startPoint y: 139, endPoint x: 213, endPoint y: 138, distance: 105.0
click at [217, 139] on form "Route Details Reset Route Details Cover door to port - Add loading place Place …" at bounding box center [266, 142] width 337 height 229
paste input "4154,206"
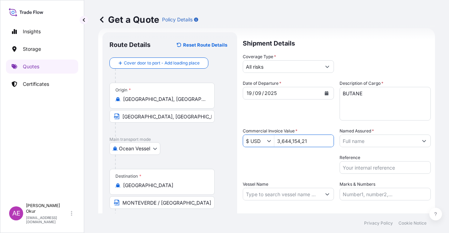
drag, startPoint x: 282, startPoint y: 142, endPoint x: 298, endPoint y: 149, distance: 18.3
click at [282, 142] on input "3,644,154,21" at bounding box center [303, 141] width 59 height 13
click at [291, 140] on input "3644,154,21" at bounding box center [303, 141] width 59 height 13
click at [289, 142] on input "364,415,421" at bounding box center [303, 141] width 59 height 13
type input "364,415,421"
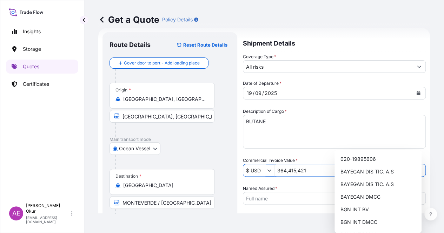
click at [286, 164] on input "364,415,421" at bounding box center [349, 170] width 151 height 13
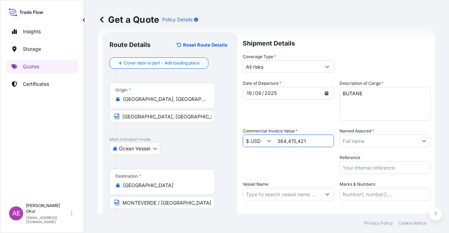
drag, startPoint x: 316, startPoint y: 141, endPoint x: 277, endPoint y: 144, distance: 38.8
click at [262, 142] on div "$ USD 364,415,421" at bounding box center [288, 141] width 91 height 13
click at [285, 164] on div "Packing Category Type to search a container mode Please select a primary mode o…" at bounding box center [288, 164] width 91 height 20
click at [307, 144] on input "364,415,421" at bounding box center [303, 141] width 59 height 13
type input "3"
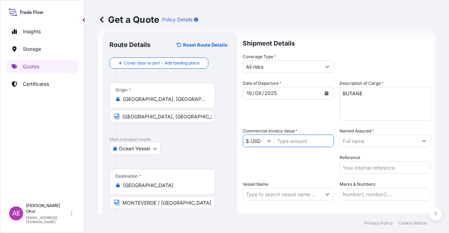
paste input "3644154,206"
type input "3,644,154,206"
click at [305, 167] on div "Packing Category Type to search a container mode Please select a primary mode o…" at bounding box center [288, 164] width 91 height 20
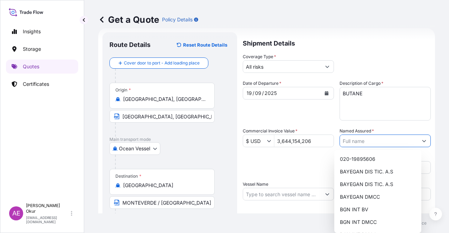
click at [366, 138] on input "Named Assured *" at bounding box center [379, 141] width 78 height 13
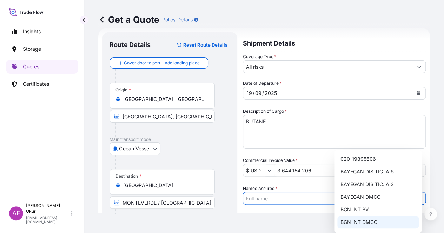
click at [366, 223] on span "BGN INT DMCC" at bounding box center [358, 222] width 37 height 7
type input "BGN INT DMCC"
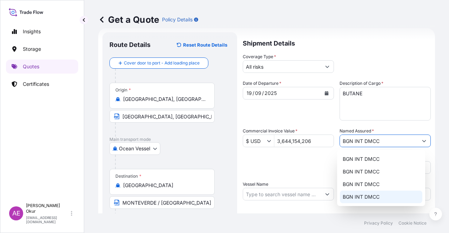
click at [285, 193] on input "Vessel Name" at bounding box center [282, 194] width 78 height 13
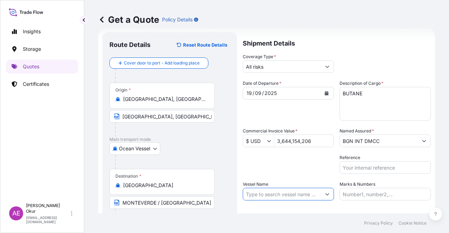
paste input "MERAK"
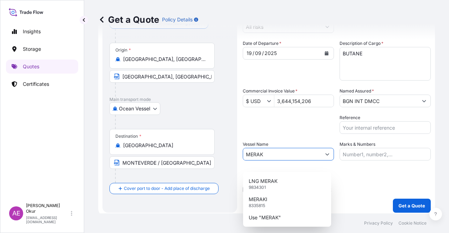
scroll to position [54, 0]
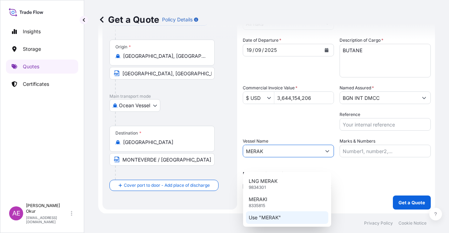
click at [293, 222] on div "Use "MERAK"" at bounding box center [287, 218] width 82 height 13
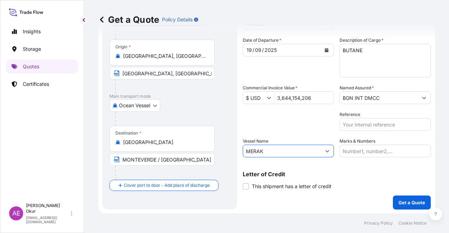
type input "MERAK"
click at [346, 158] on div "Shipment Details Coverage Type * All risks Date of Departure * [DATE] Cargo Cat…" at bounding box center [337, 99] width 188 height 221
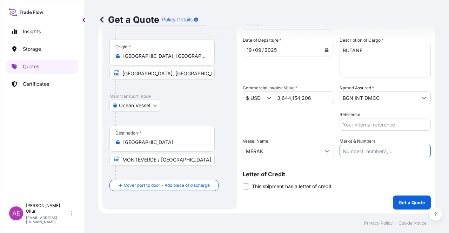
click at [352, 149] on input "Marks & Numbers" at bounding box center [385, 151] width 91 height 13
drag, startPoint x: 390, startPoint y: 152, endPoint x: 357, endPoint y: 153, distance: 33.7
click at [357, 153] on input "PO NO:25Y0209800 Quantity M/[PERSON_NAME]: 30.020,99 Premium: USD 2.597,27" at bounding box center [385, 151] width 91 height 13
paste input "194400"
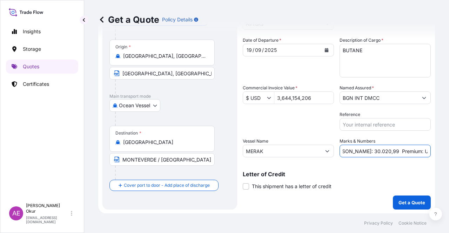
drag, startPoint x: 412, startPoint y: 149, endPoint x: 429, endPoint y: 149, distance: 16.8
click at [429, 149] on form "Route Details Reset Route Details Cover door to port - Add loading place Place …" at bounding box center [266, 99] width 337 height 229
click at [388, 150] on input "PO NO:25Y0194400 Quantity M/[PERSON_NAME]: 30.020,99 Premium: USD 2.597,27" at bounding box center [385, 151] width 91 height 13
drag, startPoint x: 343, startPoint y: 150, endPoint x: 364, endPoint y: 151, distance: 21.8
click at [364, 151] on input "PO NO:25Y0194400 Quantity M/[PERSON_NAME]: 30.020,99 Premium: USD 2.597,27" at bounding box center [385, 151] width 91 height 13
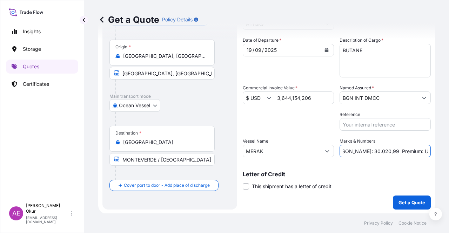
paste input "6.094,31"
drag, startPoint x: 399, startPoint y: 148, endPoint x: 449, endPoint y: 150, distance: 49.9
click at [449, 150] on div "Get a Quote Policy Details Route Details Reset Route Details Cover door to port…" at bounding box center [266, 107] width 365 height 214
click at [399, 151] on input "PO NO:25Y0194400 Quantity M/[PERSON_NAME]: 6.094,31 Premium: USD 2.597,27" at bounding box center [385, 151] width 91 height 13
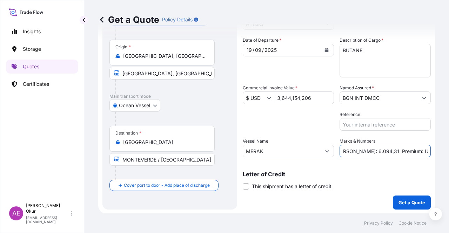
drag, startPoint x: 402, startPoint y: 151, endPoint x: 449, endPoint y: 151, distance: 46.7
click at [449, 151] on div "Get a Quote Policy Details Route Details Reset Route Details Cover door to port…" at bounding box center [266, 107] width 365 height 214
paste input "400,86"
click at [405, 150] on input "PO NO:25Y0194400 Quantity M/[PERSON_NAME]: 6.094,31 Premium: USD400,86" at bounding box center [385, 151] width 91 height 13
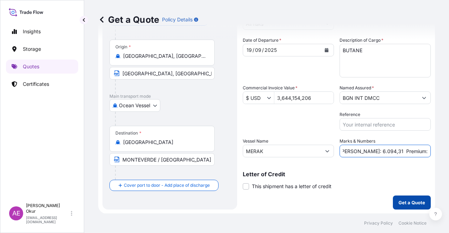
type input "PO NO:25Y0194400 Quantity M/[PERSON_NAME]: 6.094,31 Premium: USD 400,86"
click at [403, 204] on p "Get a Quote" at bounding box center [412, 202] width 27 height 7
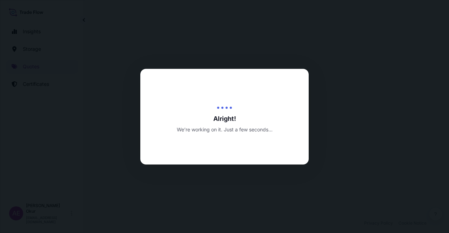
select select "Ocean Vessel"
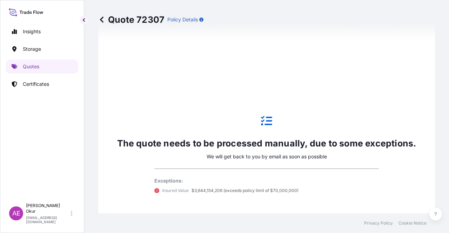
scroll to position [416, 0]
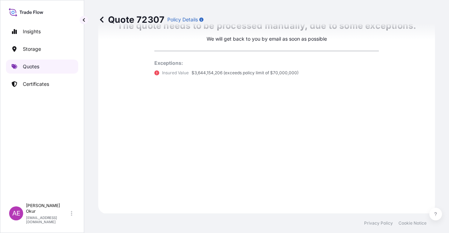
click at [47, 67] on link "Quotes" at bounding box center [42, 67] width 72 height 14
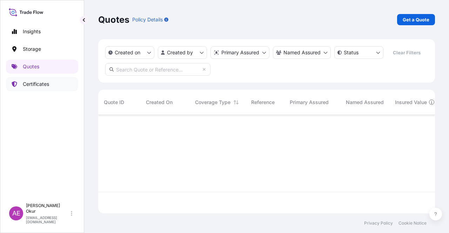
scroll to position [97, 331]
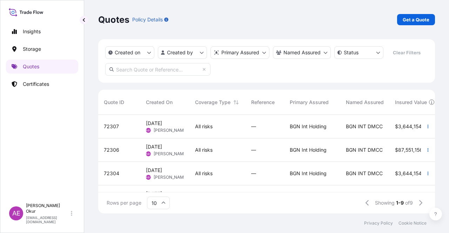
click at [395, 22] on div "Quotes Policy Details Get a Quote" at bounding box center [266, 19] width 337 height 11
click at [407, 22] on p "Get a Quote" at bounding box center [416, 19] width 27 height 7
select select "Ocean Vessel"
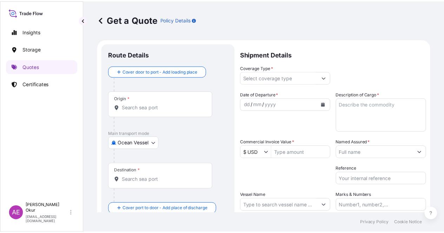
scroll to position [11, 0]
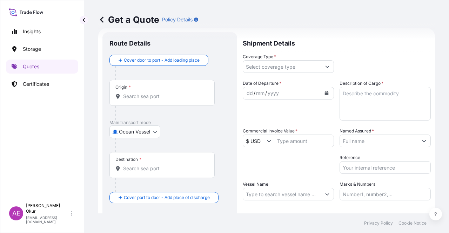
click at [184, 93] on input "Origin *" at bounding box center [164, 96] width 83 height 7
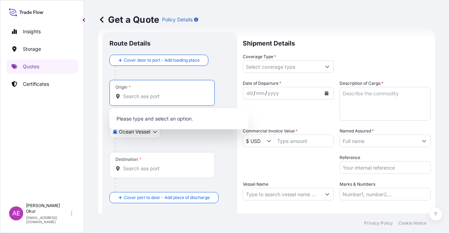
paste input "[GEOGRAPHIC_DATA]"
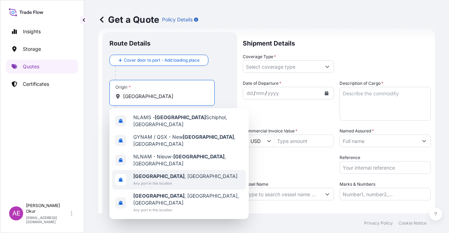
click at [168, 180] on span "Any port in this location" at bounding box center [185, 183] width 104 height 7
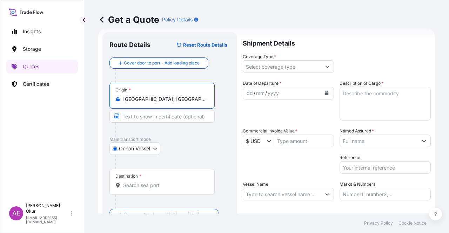
type input "[GEOGRAPHIC_DATA], [GEOGRAPHIC_DATA]"
click at [152, 115] on input "Text to appear on certificate" at bounding box center [162, 116] width 105 height 13
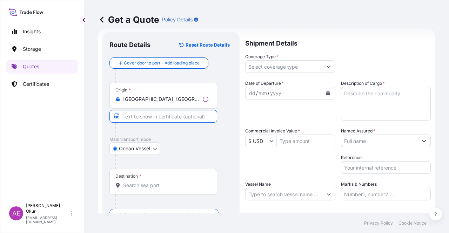
paste input "[GEOGRAPHIC_DATA]"
type input "[GEOGRAPHIC_DATA] / [GEOGRAPHIC_DATA]"
click at [146, 179] on div "Destination *" at bounding box center [162, 182] width 105 height 26
click at [146, 182] on input "Destination *" at bounding box center [164, 185] width 83 height 7
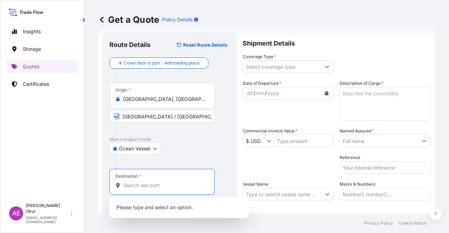
paste input "[GEOGRAPHIC_DATA]"
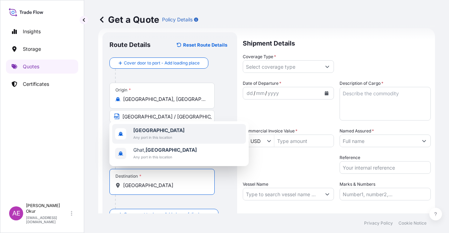
click at [155, 133] on span "[GEOGRAPHIC_DATA]" at bounding box center [158, 130] width 51 height 7
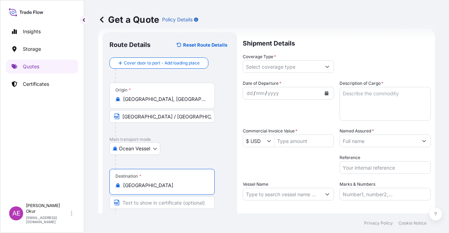
type input "[GEOGRAPHIC_DATA]"
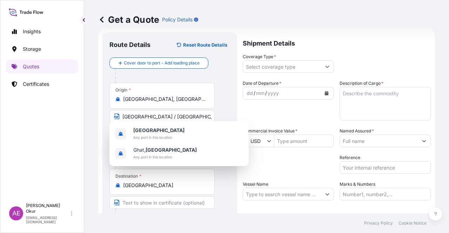
click at [136, 210] on div at bounding box center [165, 216] width 100 height 14
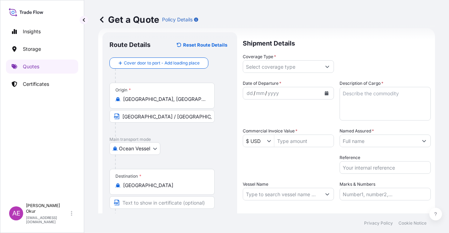
click at [139, 204] on input "Text to appear on certificate" at bounding box center [162, 203] width 105 height 13
paste input "LIBYA FOR ORDERS"
type input "LIBYA FOR ORDERS"
drag, startPoint x: 291, startPoint y: 63, endPoint x: 289, endPoint y: 66, distance: 4.0
click at [291, 63] on input "Coverage Type *" at bounding box center [282, 66] width 78 height 13
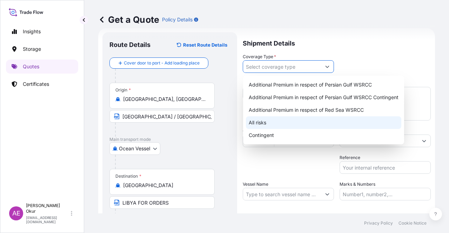
click at [262, 125] on div "All risks" at bounding box center [323, 123] width 155 height 13
type input "All risks"
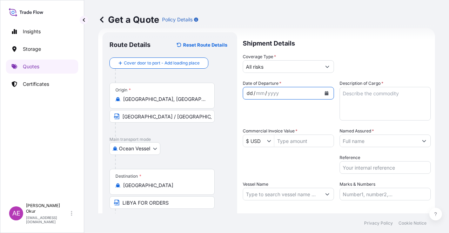
click at [247, 92] on div "dd" at bounding box center [250, 93] width 8 height 8
click at [386, 109] on textarea "Description of Cargo *" at bounding box center [385, 104] width 91 height 34
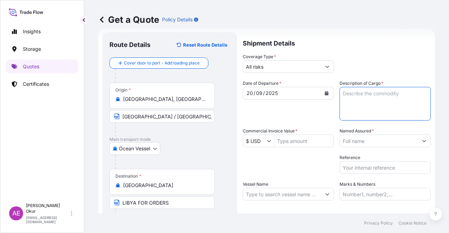
paste textarea "GASOLINE"
type textarea "GASOLINE"
click at [316, 144] on input "Commercial Invoice Value *" at bounding box center [303, 141] width 59 height 13
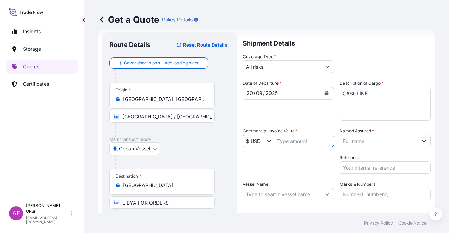
paste input "1541190,244"
type input "1,541,190,244"
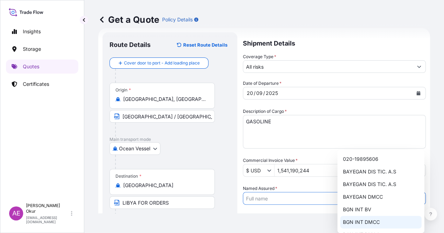
click at [348, 222] on span "BGN INT DMCC" at bounding box center [361, 222] width 37 height 7
type input "BGN INT DMCC"
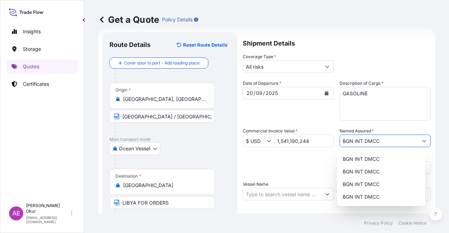
click at [276, 198] on input "Vessel Name" at bounding box center [282, 194] width 78 height 13
paste input "SEAWAYS STAR"
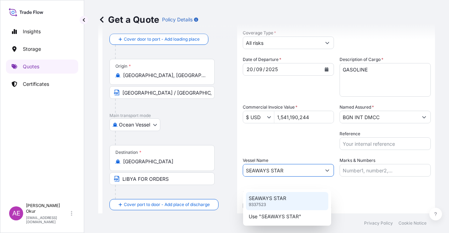
scroll to position [54, 0]
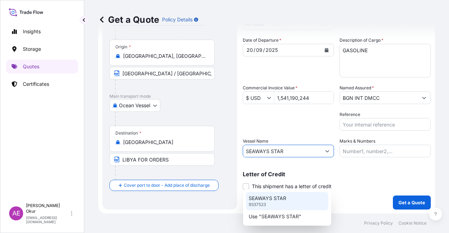
click at [284, 217] on p "Use "SEAWAYS STAR"" at bounding box center [275, 216] width 53 height 7
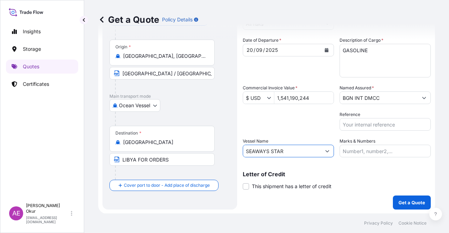
type input "SEAWAYS STAR"
click at [353, 151] on input "Marks & Numbers" at bounding box center [385, 151] width 91 height 13
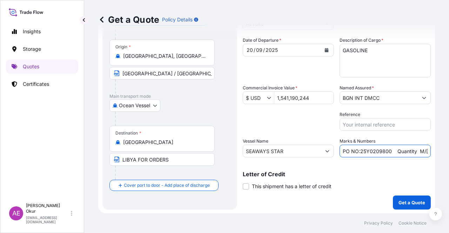
drag, startPoint x: 390, startPoint y: 152, endPoint x: 357, endPoint y: 152, distance: 32.6
click at [357, 152] on input "PO NO:25Y0209800 Quantity M/[PERSON_NAME]: 30.020,99 Premium: USD 2.597,27" at bounding box center [385, 151] width 91 height 13
paste input "53200"
drag, startPoint x: 396, startPoint y: 148, endPoint x: 426, endPoint y: 147, distance: 30.5
click at [426, 147] on form "Route Details Reset Route Details Cover door to port - Add loading place Place …" at bounding box center [266, 99] width 337 height 229
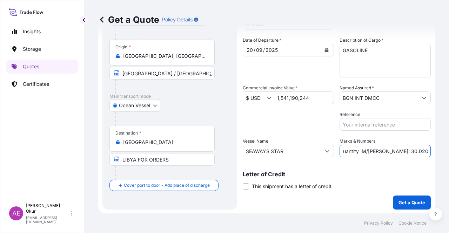
scroll to position [0, 65]
click at [383, 151] on input "PO NO:25Y0253200 Quantity M/[PERSON_NAME]: 30.020,99 Premium: USD 2.597,27" at bounding box center [385, 151] width 91 height 13
click at [368, 151] on input "PO NO:25Y0253200 Quantity M/[PERSON_NAME]: 30.020,99 Premium: USD 2.597,27" at bounding box center [385, 151] width 91 height 13
drag, startPoint x: 370, startPoint y: 151, endPoint x: 393, endPoint y: 151, distance: 23.2
click at [393, 151] on input "PO NO:25Y0253200 Quantity M/[PERSON_NAME]: 30.020,99 Premium: USD 2.597,27" at bounding box center [385, 151] width 91 height 13
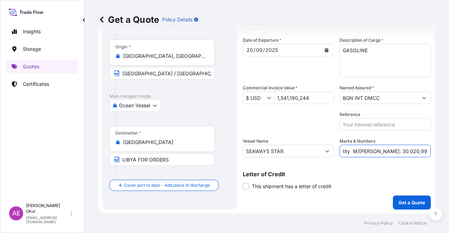
paste input "1.843,53"
drag, startPoint x: 402, startPoint y: 154, endPoint x: 449, endPoint y: 160, distance: 47.8
click at [449, 160] on div "Get a Quote Policy Details Route Details Reset Route Details Cover door to port…" at bounding box center [266, 107] width 365 height 214
click at [401, 152] on input "PO NO:25Y0253200 Quantity M/[PERSON_NAME]: 1.843,53 Premium: USD 2.597,27" at bounding box center [385, 151] width 91 height 13
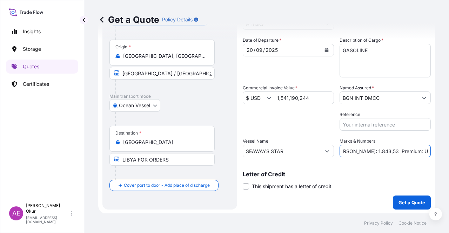
drag, startPoint x: 404, startPoint y: 148, endPoint x: 449, endPoint y: 150, distance: 45.3
click at [449, 150] on div "Get a Quote Policy Details Route Details Reset Route Details Cover door to port…" at bounding box center [266, 107] width 365 height 214
paste input "169,53"
type input "PO NO:25Y0253200 Quantity M/[PERSON_NAME]: 1.843,53 Premium: USD 169,53"
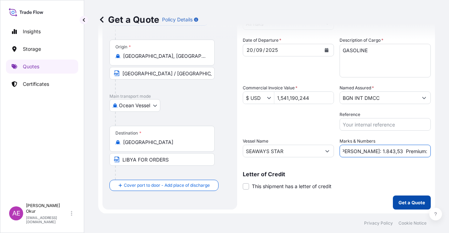
scroll to position [0, 0]
click at [398, 198] on button "Get a Quote" at bounding box center [412, 203] width 38 height 14
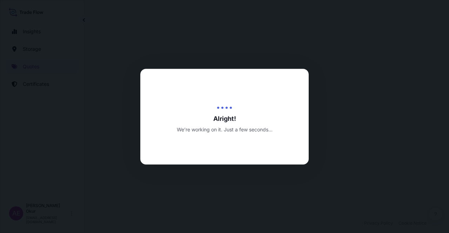
select select "Ocean Vessel"
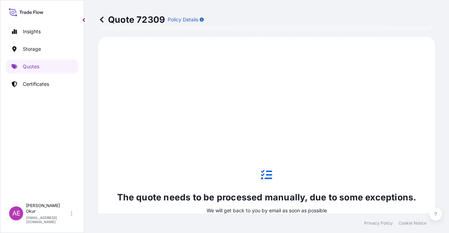
scroll to position [240, 0]
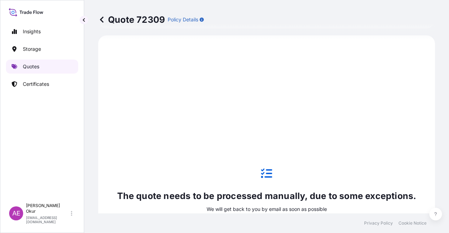
click at [52, 70] on link "Quotes" at bounding box center [42, 67] width 72 height 14
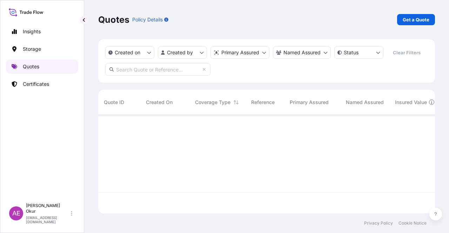
scroll to position [97, 331]
click at [424, 19] on p "Get a Quote" at bounding box center [416, 19] width 27 height 7
select select "Ocean Vessel"
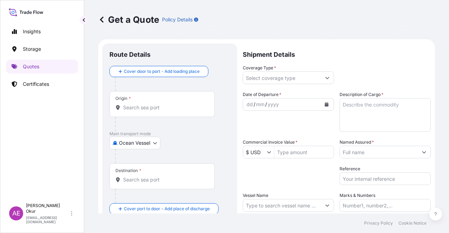
scroll to position [11, 0]
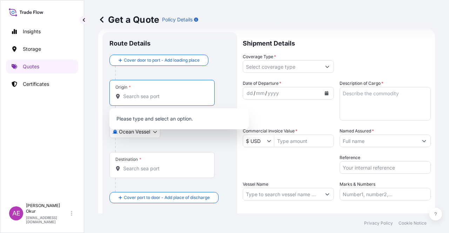
click at [170, 97] on input "Origin *" at bounding box center [164, 96] width 83 height 7
paste input "[GEOGRAPHIC_DATA]"
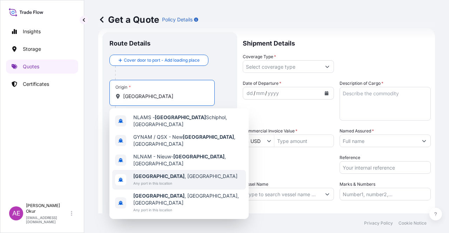
click at [169, 180] on span "Any port in this location" at bounding box center [185, 183] width 104 height 7
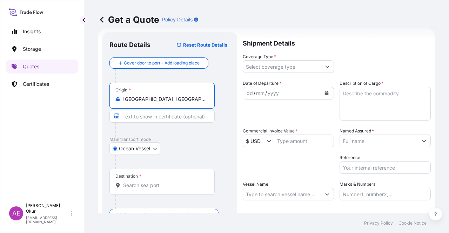
type input "[GEOGRAPHIC_DATA], [GEOGRAPHIC_DATA]"
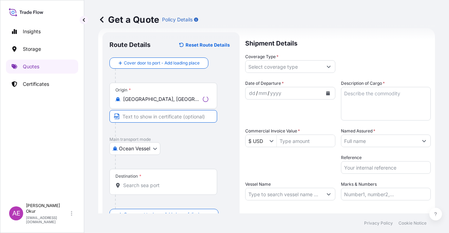
click at [144, 118] on input "Text to appear on certificate" at bounding box center [164, 116] width 108 height 13
paste input "[GEOGRAPHIC_DATA]"
type input "[GEOGRAPHIC_DATA] / [GEOGRAPHIC_DATA]"
click at [164, 182] on input "Destination *" at bounding box center [164, 185] width 83 height 7
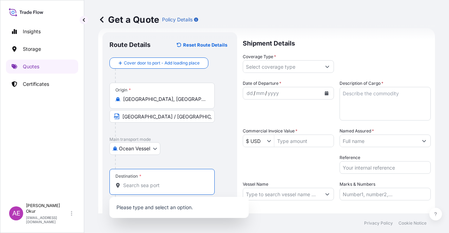
paste input "[GEOGRAPHIC_DATA]"
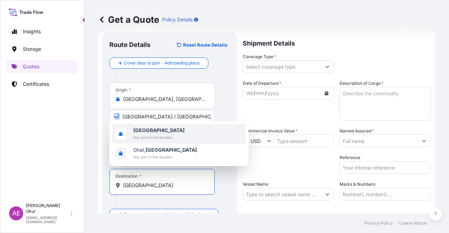
click at [164, 135] on span "Any port in this location" at bounding box center [158, 137] width 51 height 7
type input "[GEOGRAPHIC_DATA]"
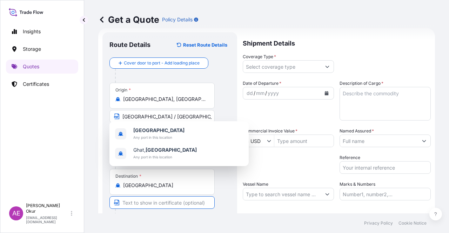
click at [163, 198] on input "Text to appear on certificate" at bounding box center [162, 203] width 105 height 13
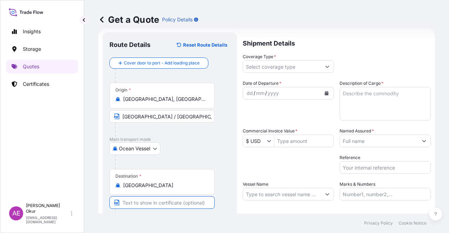
paste input "LIBYA FOR ORDERS"
type input "LIBYA FOR ORDERS"
click at [282, 60] on div at bounding box center [288, 66] width 91 height 13
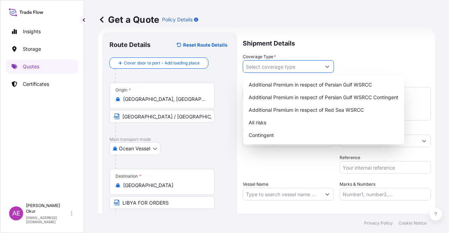
click at [276, 73] on input "Coverage Type *" at bounding box center [282, 66] width 78 height 13
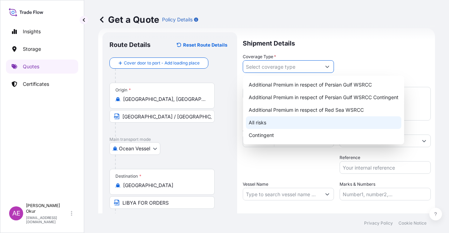
click at [273, 127] on div "All risks" at bounding box center [323, 123] width 155 height 13
type input "All risks"
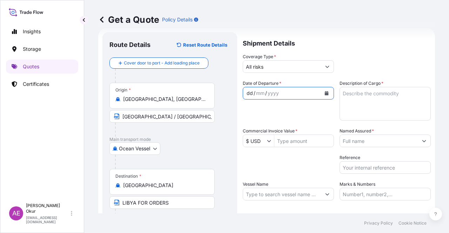
click at [248, 90] on div "dd" at bounding box center [250, 93] width 8 height 8
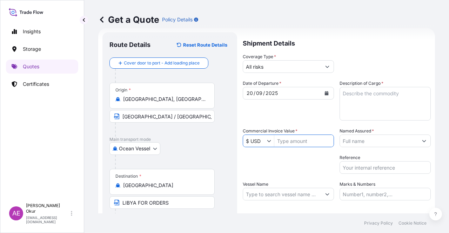
click at [288, 137] on input "Commercial Invoice Value *" at bounding box center [303, 141] width 59 height 13
paste input "1606082,236"
type input "1,606,082,236"
click at [374, 104] on textarea "Description of Cargo *" at bounding box center [385, 104] width 91 height 34
paste textarea "GASOLINE"
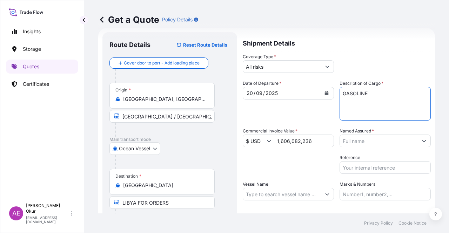
type textarea "GASOLINE"
click at [366, 140] on input "Named Assured *" at bounding box center [379, 141] width 78 height 13
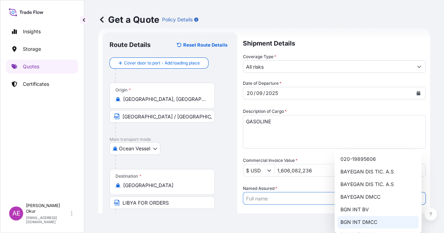
click at [361, 220] on span "BGN INT DMCC" at bounding box center [358, 222] width 37 height 7
type input "BGN INT DMCC"
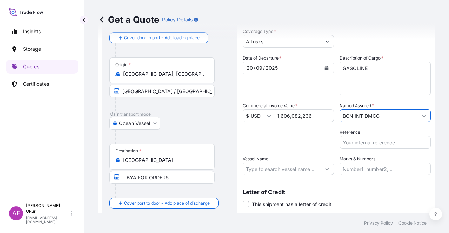
scroll to position [46, 0]
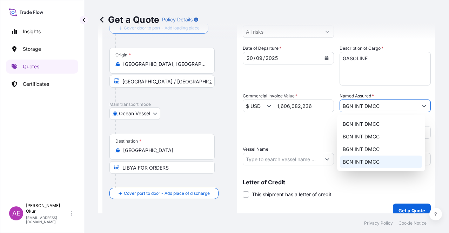
click at [273, 161] on input "Vessel Name" at bounding box center [282, 159] width 78 height 13
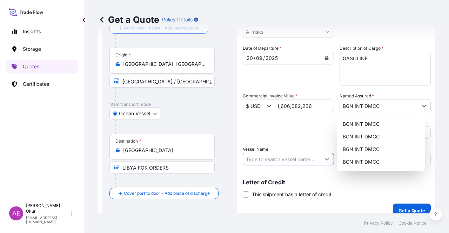
paste input "SEAWAYS STAR"
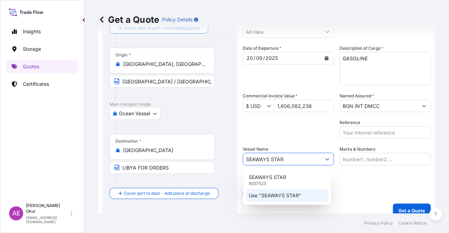
click at [287, 199] on div "Use "SEAWAYS STAR"" at bounding box center [287, 196] width 82 height 13
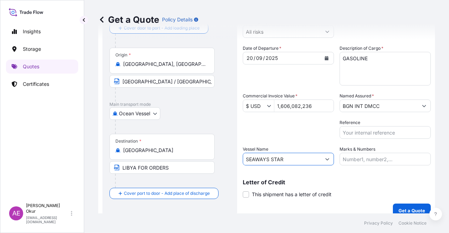
type input "SEAWAYS STAR"
click at [375, 164] on div "Shipment Details Coverage Type * All risks Date of Departure * [DATE] Cargo Cat…" at bounding box center [337, 107] width 188 height 221
click at [375, 164] on input "Marks & Numbers" at bounding box center [385, 159] width 91 height 13
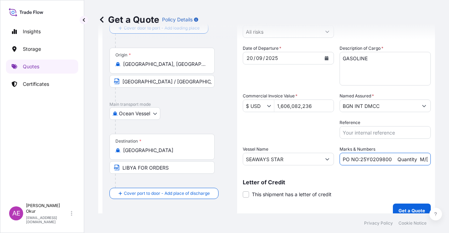
scroll to position [11, 0]
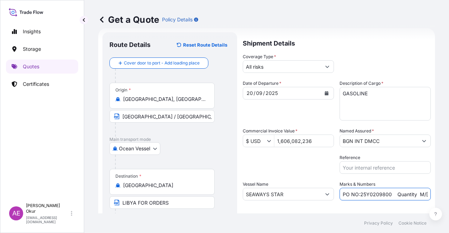
drag, startPoint x: 389, startPoint y: 193, endPoint x: 357, endPoint y: 196, distance: 31.7
click at [357, 196] on input "PO NO:25Y0209800 Quantity M/[PERSON_NAME]: 30.020,99 Premium: USD 2.597,27" at bounding box center [385, 194] width 91 height 13
paste input "531"
drag, startPoint x: 381, startPoint y: 186, endPoint x: 404, endPoint y: 188, distance: 23.2
click at [404, 188] on div "Marks & Numbers PO NO:25Y0253100 Quantity M/[PERSON_NAME]: 30.020,99 Premium: U…" at bounding box center [385, 191] width 91 height 20
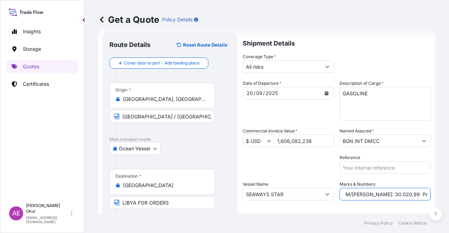
drag, startPoint x: 399, startPoint y: 192, endPoint x: 436, endPoint y: 192, distance: 36.5
click at [436, 192] on div "Get a Quote Policy Details Route Details Reset Route Details Cover door to port…" at bounding box center [266, 107] width 365 height 214
click at [385, 195] on input "PO NO:25Y0253100 Quantity M/[PERSON_NAME]: 30.020,99 Premium: USD 2.597,27" at bounding box center [385, 194] width 91 height 13
click at [349, 193] on input "PO NO:25Y0253100 Quantity M/[PERSON_NAME]: 30.020,99 Premium: USD 2.597,27" at bounding box center [385, 194] width 91 height 13
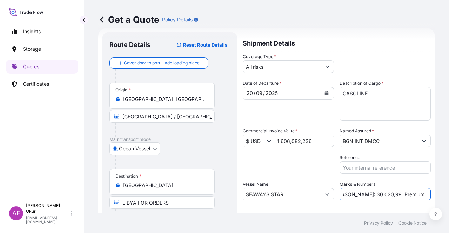
drag, startPoint x: 345, startPoint y: 193, endPoint x: 369, endPoint y: 193, distance: 24.6
click at [369, 193] on input "PO NO:25Y0253100 Quantity M/[PERSON_NAME]: 30.020,99 Premium: USD 2.597,27" at bounding box center [385, 194] width 91 height 13
paste input "1.921,15"
drag, startPoint x: 395, startPoint y: 191, endPoint x: 443, endPoint y: 193, distance: 47.4
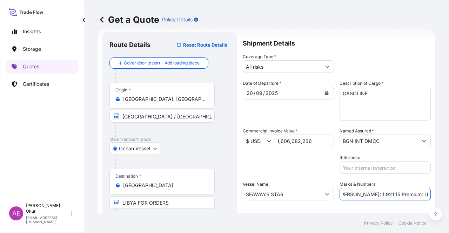
click at [443, 193] on div "Get a Quote Policy Details Route Details Reset Route Details Cover door to port…" at bounding box center [266, 107] width 365 height 214
click at [368, 192] on input "PO NO:25Y0253100 Quantity M/[PERSON_NAME]: 1.921,15 Premium: USD 2.597,27" at bounding box center [385, 194] width 91 height 13
click at [351, 193] on input "PO NO:25Y0253100 Quantity M/[PERSON_NAME]: 1.921,15 Premium: USD 2.597,27" at bounding box center [385, 194] width 91 height 13
drag, startPoint x: 350, startPoint y: 194, endPoint x: 366, endPoint y: 194, distance: 16.5
click at [366, 194] on input "PO NO:25Y0253100 Quantity M/[PERSON_NAME]: 1.921,15 Premium: USD 2.597,27" at bounding box center [385, 194] width 91 height 13
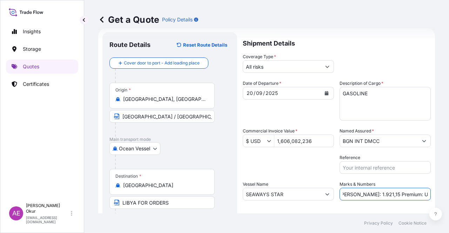
paste input "76,67"
drag, startPoint x: 402, startPoint y: 197, endPoint x: 449, endPoint y: 193, distance: 47.5
click at [449, 193] on div "Get a Quote Policy Details Route Details Reset Route Details Cover door to port…" at bounding box center [266, 107] width 365 height 214
click at [406, 192] on input "PO NO:25Y0253100 Quantity M/[PERSON_NAME]: 176,67 Premium: USD 2.597,27" at bounding box center [385, 194] width 91 height 13
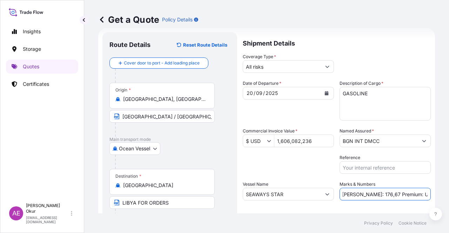
drag, startPoint x: 403, startPoint y: 195, endPoint x: 449, endPoint y: 194, distance: 46.0
click at [449, 194] on div "Get a Quote Policy Details Route Details Reset Route Details Cover door to port…" at bounding box center [266, 107] width 365 height 214
paste input "176,6"
drag, startPoint x: 415, startPoint y: 193, endPoint x: 437, endPoint y: 193, distance: 22.1
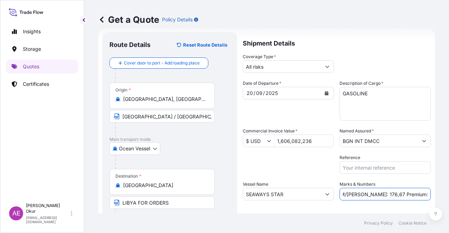
click at [437, 193] on div "Get a Quote Policy Details Route Details Reset Route Details Cover door to port…" at bounding box center [266, 107] width 365 height 214
click at [388, 193] on input "PO NO:25Y0253100 Quantity M/[PERSON_NAME]: 176,67 Premium: USD 176,67" at bounding box center [385, 194] width 91 height 13
drag, startPoint x: 357, startPoint y: 193, endPoint x: 371, endPoint y: 194, distance: 14.8
click at [371, 194] on input "PO NO:25Y0253100 Quantity M/[PERSON_NAME]: 176,67 Premium: USD 176,67" at bounding box center [385, 194] width 91 height 13
paste input ".921,15"
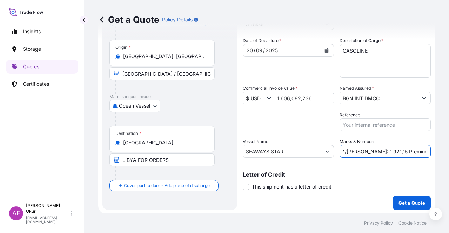
scroll to position [54, 0]
type input "PO NO:25Y0253100 Quantity M/[PERSON_NAME]: 1.921,15 Premium: USD 176,67"
click at [408, 202] on p "Get a Quote" at bounding box center [412, 202] width 27 height 7
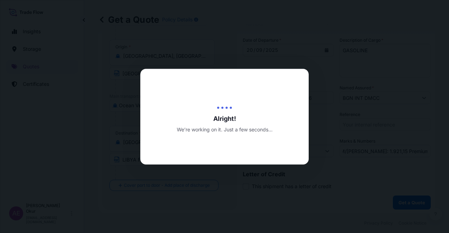
scroll to position [0, 0]
select select "Ocean Vessel"
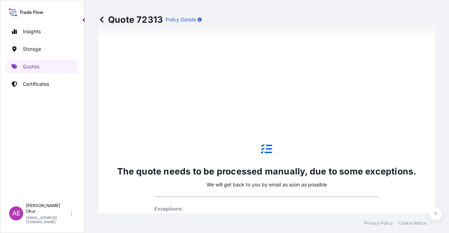
scroll to position [275, 0]
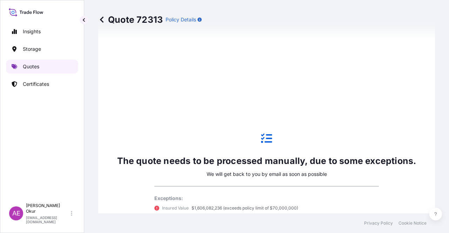
click at [58, 65] on link "Quotes" at bounding box center [42, 67] width 72 height 14
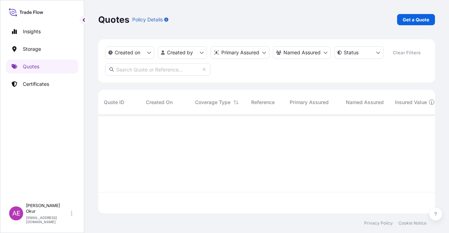
scroll to position [97, 331]
click at [408, 15] on link "Get a Quote" at bounding box center [416, 19] width 38 height 11
select select "Ocean Vessel"
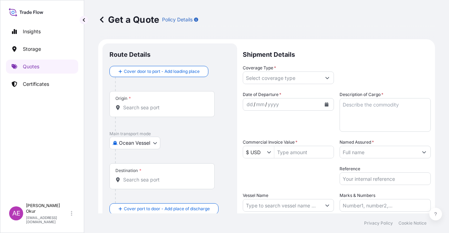
scroll to position [11, 0]
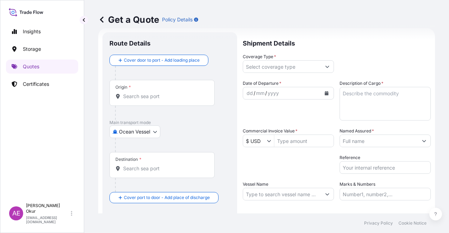
click at [176, 94] on input "Origin *" at bounding box center [164, 96] width 83 height 7
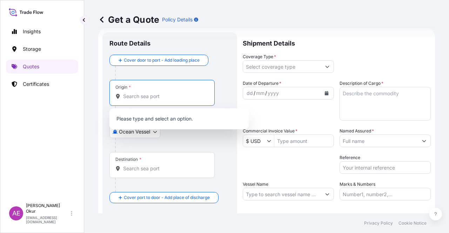
paste input "[GEOGRAPHIC_DATA]"
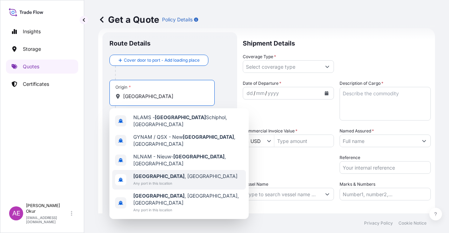
click at [165, 173] on span "[GEOGRAPHIC_DATA] , [GEOGRAPHIC_DATA]" at bounding box center [185, 176] width 104 height 7
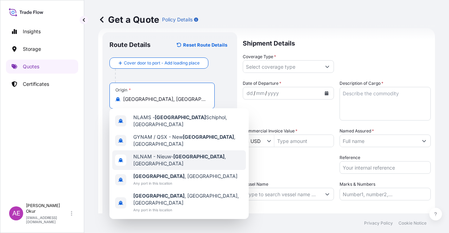
type input "[GEOGRAPHIC_DATA], [GEOGRAPHIC_DATA]"
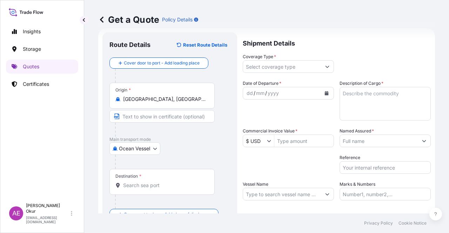
click at [151, 127] on div at bounding box center [165, 130] width 100 height 14
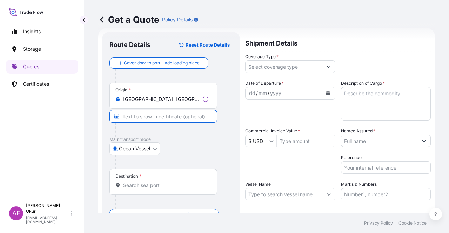
click at [151, 118] on input "Text to appear on certificate" at bounding box center [164, 116] width 108 height 13
paste input "[GEOGRAPHIC_DATA]"
type input "[GEOGRAPHIC_DATA] / [GEOGRAPHIC_DATA]"
click at [146, 184] on input "Destination *" at bounding box center [164, 185] width 83 height 7
paste input "[GEOGRAPHIC_DATA]"
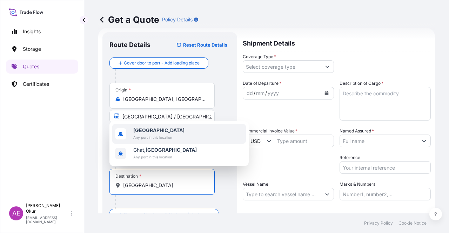
click at [149, 132] on span "[GEOGRAPHIC_DATA]" at bounding box center [158, 130] width 51 height 7
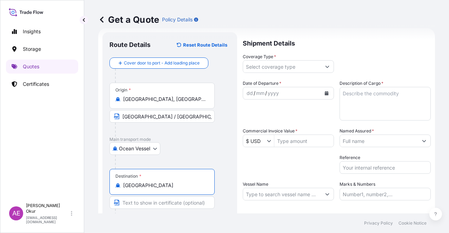
type input "[GEOGRAPHIC_DATA]"
click at [154, 204] on input "Text to appear on certificate" at bounding box center [162, 203] width 105 height 13
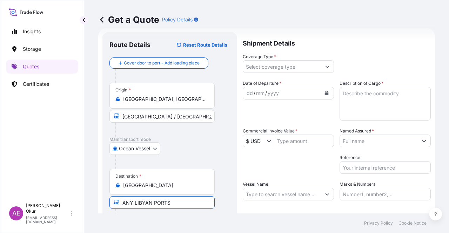
drag, startPoint x: 191, startPoint y: 204, endPoint x: 33, endPoint y: 205, distance: 157.3
click at [43, 205] on div "Insights Storage Quotes Certificates AE Alp Eren Okur [EMAIL_ADDRESS][DOMAIN_NA…" at bounding box center [224, 116] width 449 height 233
paste input "LIBYA FOR ORDER"
type input "LIBYA FOR ORDERS"
click at [293, 67] on input "Coverage Type *" at bounding box center [282, 66] width 78 height 13
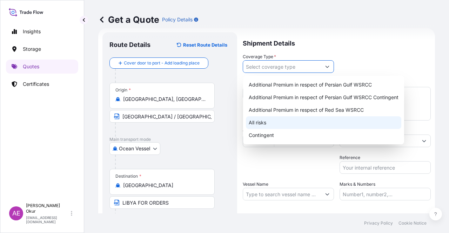
click at [256, 123] on div "All risks" at bounding box center [323, 123] width 155 height 13
type input "All risks"
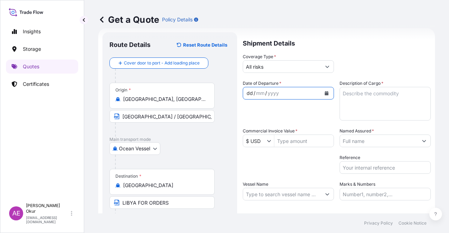
click at [251, 94] on div "dd" at bounding box center [250, 93] width 8 height 8
click at [286, 147] on div "Date of Departure * [DATE] Cargo Category * LPG, Crude Oil, Utility Fuel, Mid D…" at bounding box center [337, 140] width 188 height 121
click at [287, 141] on input "Commercial Invoice Value *" at bounding box center [303, 141] width 59 height 13
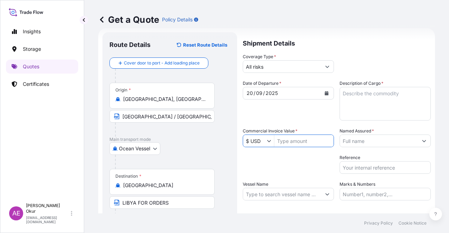
paste input "1606330,528"
type input "1,606,330,528"
click at [350, 114] on textarea "Description of Cargo *" at bounding box center [385, 104] width 91 height 34
paste textarea "GASOLINE"
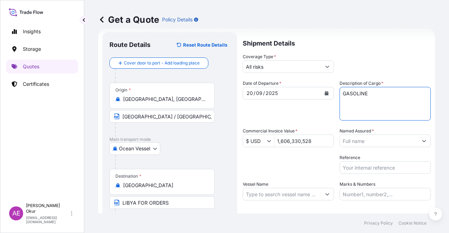
type textarea "GASOLINE"
click at [359, 143] on input "Named Assured *" at bounding box center [379, 141] width 78 height 13
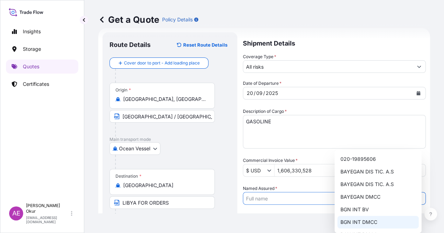
click at [360, 220] on span "BGN INT DMCC" at bounding box center [358, 222] width 37 height 7
type input "BGN INT DMCC"
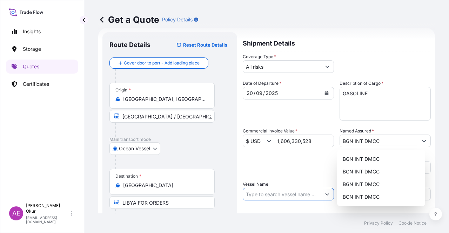
click at [289, 191] on input "Vessel Name" at bounding box center [282, 194] width 78 height 13
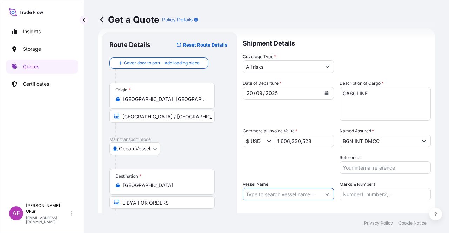
paste input "SEAWAYS STAR"
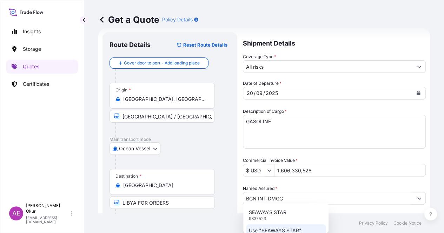
click at [298, 231] on p "Use "SEAWAYS STAR"" at bounding box center [275, 230] width 53 height 7
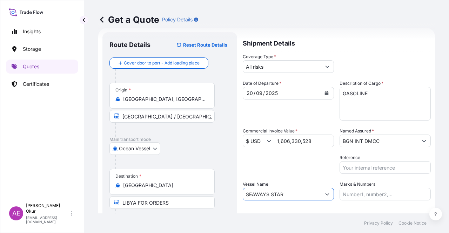
type input "SEAWAYS STAR"
click at [364, 192] on input "Marks & Numbers" at bounding box center [385, 194] width 91 height 13
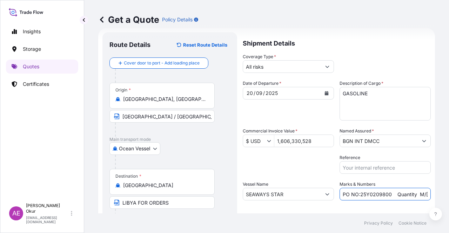
drag, startPoint x: 387, startPoint y: 193, endPoint x: 357, endPoint y: 194, distance: 30.2
click at [357, 194] on input "PO NO:25Y0209800 Quantity M/[PERSON_NAME]: 30.020,99 Premium: USD 2.597,27" at bounding box center [385, 194] width 91 height 13
paste input "510"
drag, startPoint x: 415, startPoint y: 188, endPoint x: 427, endPoint y: 188, distance: 12.0
click at [427, 188] on form "Route Details Reset Route Details Cover door to port - Add loading place Place …" at bounding box center [266, 142] width 337 height 229
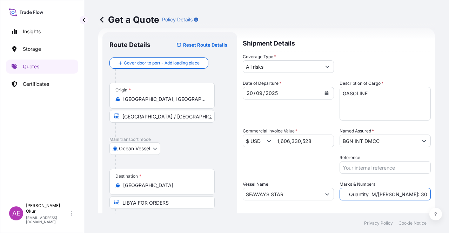
scroll to position [0, 57]
click at [401, 192] on input "PO NO:25Y0251000 Quantity M/[PERSON_NAME]: 30.020,99 Premium: USD 2.597,27" at bounding box center [385, 194] width 91 height 13
click at [378, 196] on input "PO NO:25Y0251000 Quantity M/[PERSON_NAME]: 30.020,99 Premium: USD 2.597,27" at bounding box center [385, 194] width 91 height 13
drag, startPoint x: 378, startPoint y: 194, endPoint x: 401, endPoint y: 195, distance: 22.5
click at [401, 195] on input "PO NO:25Y0251000 Quantity M/[PERSON_NAME]: 30.020,99 Premium: USD 2.597,27" at bounding box center [385, 194] width 91 height 13
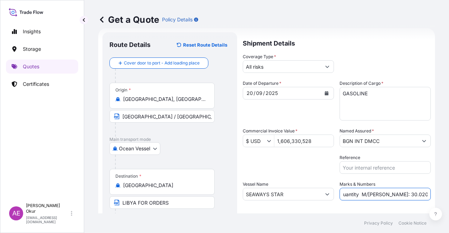
paste input "1.921,45"
drag, startPoint x: 413, startPoint y: 198, endPoint x: 449, endPoint y: 195, distance: 36.2
click at [449, 195] on div "Get a Quote Policy Details Route Details Reset Route Details Cover door to port…" at bounding box center [266, 107] width 365 height 214
click at [400, 191] on input "PO NO:25Y0251000 Quantity M/[PERSON_NAME]: 1.921,45 Premium: USD 2.597,27" at bounding box center [385, 194] width 91 height 13
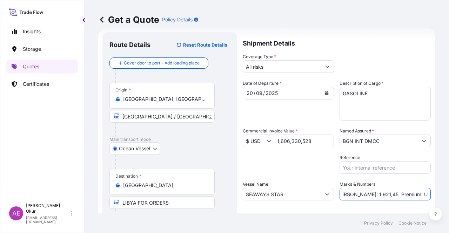
drag, startPoint x: 402, startPoint y: 195, endPoint x: 449, endPoint y: 193, distance: 46.7
click at [449, 193] on div "Get a Quote Policy Details Route Details Reset Route Details Cover door to port…" at bounding box center [266, 107] width 365 height 214
paste input "176,70"
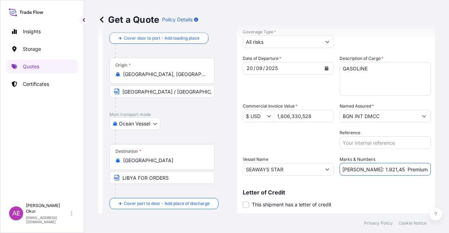
scroll to position [54, 0]
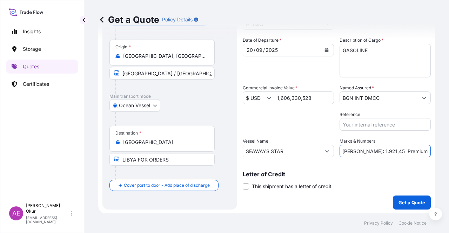
click at [408, 152] on input "PO NO:25Y0251000 Quantity M/[PERSON_NAME]: 1.921,45 Premium: USD176,70" at bounding box center [385, 151] width 91 height 13
type input "PO NO:25Y0251000 Quantity M/[PERSON_NAME]: 1.921,45 Premium: USD 176,70"
click at [405, 199] on p "Get a Quote" at bounding box center [412, 202] width 27 height 7
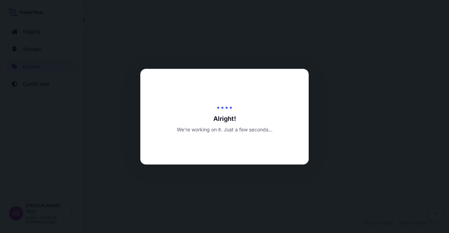
select select "Ocean Vessel"
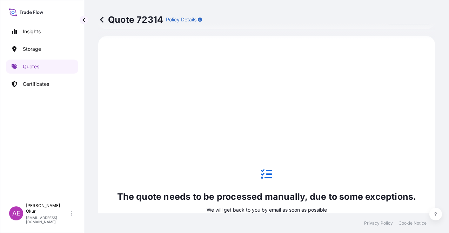
scroll to position [240, 0]
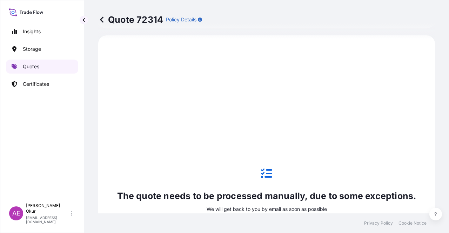
click at [22, 66] on link "Quotes" at bounding box center [42, 67] width 72 height 14
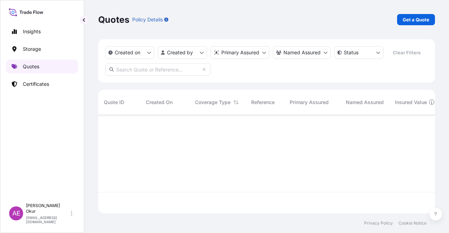
scroll to position [97, 331]
click at [412, 22] on p "Get a Quote" at bounding box center [416, 19] width 27 height 7
select select "Ocean Vessel"
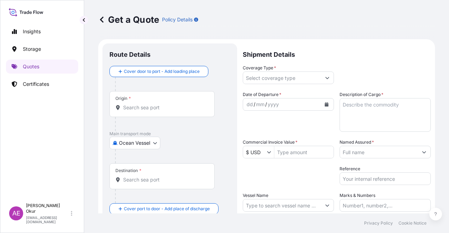
scroll to position [11, 0]
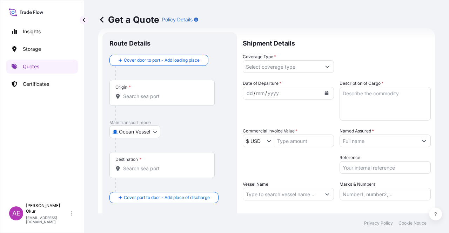
click at [176, 86] on div "Origin *" at bounding box center [162, 93] width 105 height 26
click at [176, 93] on input "Origin *" at bounding box center [164, 96] width 83 height 7
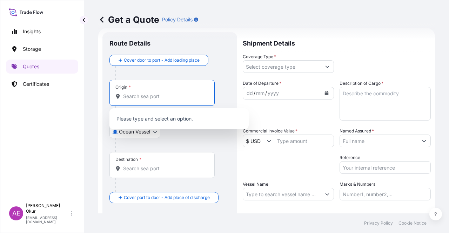
paste input "[GEOGRAPHIC_DATA]"
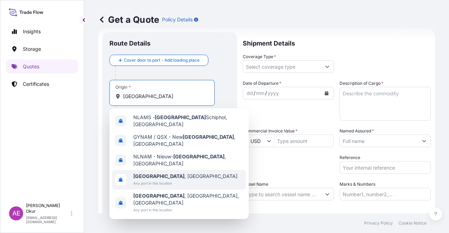
click at [172, 180] on span "Any port in this location" at bounding box center [185, 183] width 104 height 7
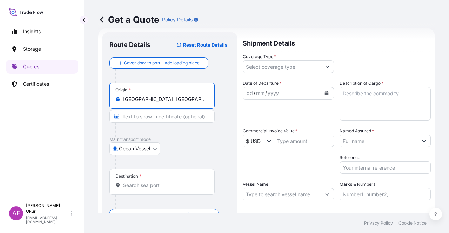
type input "[GEOGRAPHIC_DATA], [GEOGRAPHIC_DATA]"
click at [147, 115] on input "Text to appear on certificate" at bounding box center [162, 116] width 105 height 13
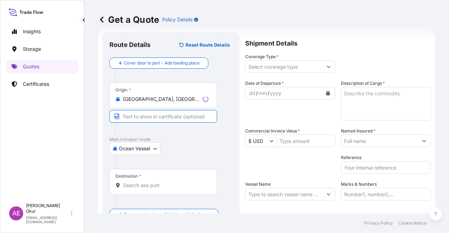
paste input "[GEOGRAPHIC_DATA]"
type input "[GEOGRAPHIC_DATA] / [GEOGRAPHIC_DATA]"
click at [137, 174] on div "Destination *" at bounding box center [128, 177] width 26 height 6
click at [137, 182] on input "Destination *" at bounding box center [164, 185] width 83 height 7
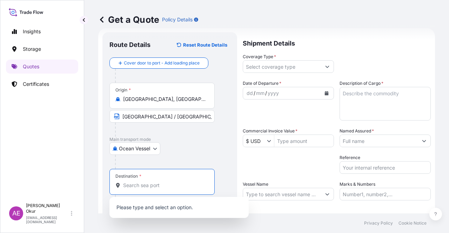
paste input "[GEOGRAPHIC_DATA]"
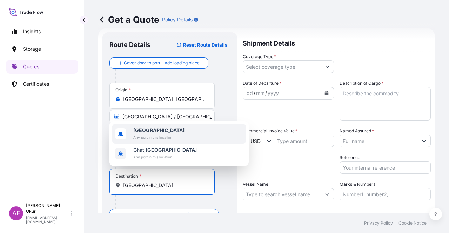
click at [156, 129] on span "[GEOGRAPHIC_DATA]" at bounding box center [158, 130] width 51 height 7
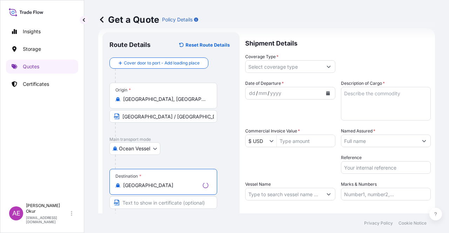
type input "[GEOGRAPHIC_DATA]"
click at [159, 201] on input "Text to appear on certificate" at bounding box center [164, 203] width 108 height 13
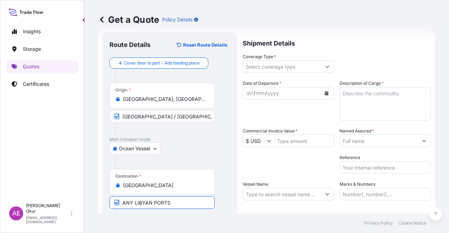
drag, startPoint x: 144, startPoint y: 206, endPoint x: 51, endPoint y: 204, distance: 93.4
click at [64, 206] on div "Insights Storage Quotes Certificates AE Alp Eren Okur [EMAIL_ADDRESS][DOMAIN_NA…" at bounding box center [224, 116] width 449 height 233
paste input "LIBYA FOR ORDER"
type input "LIBYA FOR ORDERS"
click at [274, 74] on div "Shipment Details Coverage Type * Date of Departure * dd / mm / yyyy Cargo Categ…" at bounding box center [337, 142] width 188 height 221
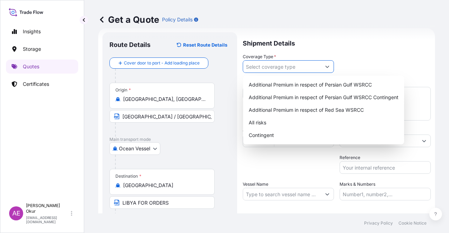
drag, startPoint x: 276, startPoint y: 68, endPoint x: 275, endPoint y: 78, distance: 10.6
click at [276, 68] on input "Coverage Type *" at bounding box center [282, 66] width 78 height 13
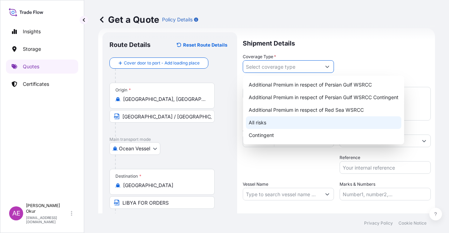
click at [266, 128] on div "All risks" at bounding box center [323, 123] width 155 height 13
type input "All risks"
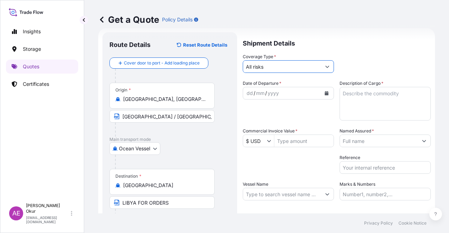
click at [247, 96] on div "dd" at bounding box center [250, 93] width 8 height 8
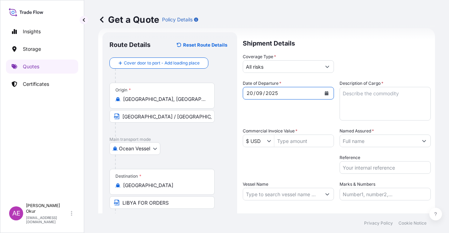
click at [293, 143] on input "Commercial Invoice Value *" at bounding box center [303, 141] width 59 height 13
paste input "20292362,6"
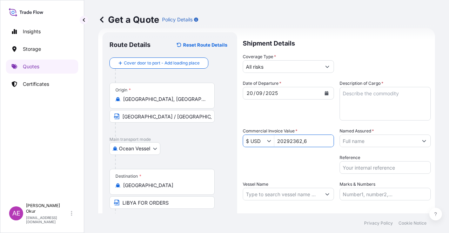
type input "202,923,626"
click at [358, 99] on textarea "Description of Cargo *" at bounding box center [385, 104] width 91 height 34
paste textarea "GASOLINE"
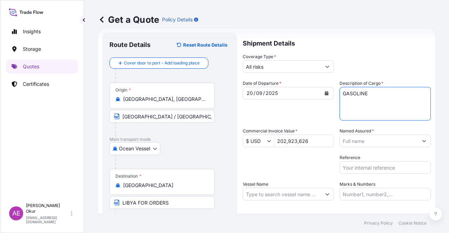
type textarea "GASOLINE"
click at [359, 143] on input "Named Assured *" at bounding box center [379, 141] width 78 height 13
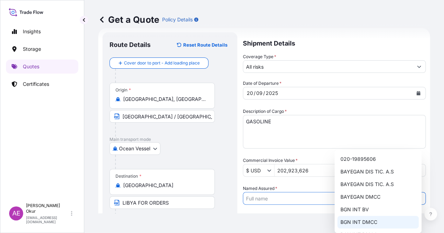
click at [365, 219] on span "BGN INT DMCC" at bounding box center [358, 222] width 37 height 7
type input "BGN INT DMCC"
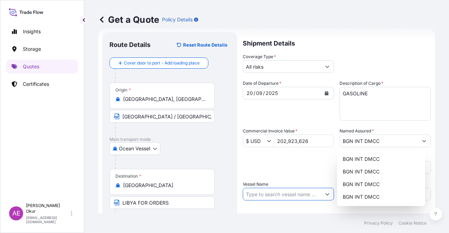
click at [289, 194] on input "Vessel Name" at bounding box center [282, 194] width 78 height 13
paste input "SEAWAYS STAR"
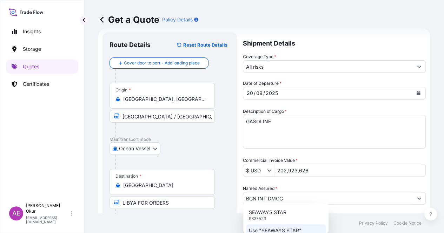
click at [298, 231] on p "Use "SEAWAYS STAR"" at bounding box center [275, 230] width 53 height 7
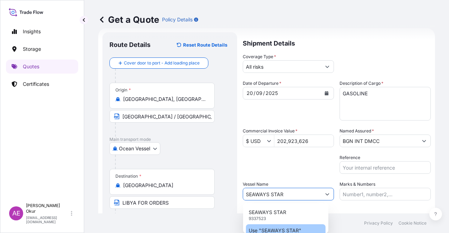
type input "SEAWAYS STAR"
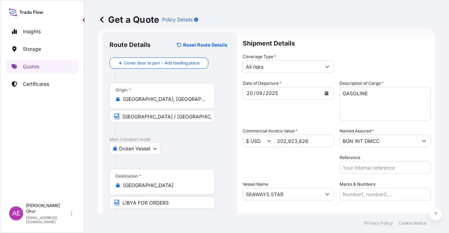
click at [373, 179] on div "Date of Departure * [DATE] Cargo Category * LPG, Crude Oil, Utility Fuel, Mid D…" at bounding box center [337, 140] width 188 height 121
click at [368, 191] on input "Marks & Numbers" at bounding box center [385, 194] width 91 height 13
drag, startPoint x: 389, startPoint y: 194, endPoint x: 357, endPoint y: 195, distance: 31.2
click at [357, 195] on input "PO NO:25Y0209800 Quantity M/[PERSON_NAME]: 30.020,99 Premium: USD 2.597,27" at bounding box center [385, 194] width 91 height 13
paste input "475"
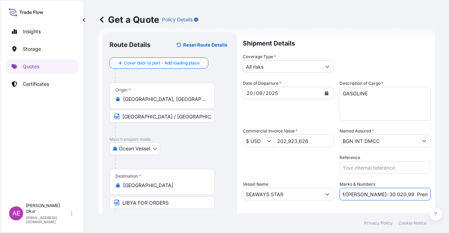
drag, startPoint x: 419, startPoint y: 194, endPoint x: 434, endPoint y: 196, distance: 15.2
click at [434, 196] on div "Get a Quote Policy Details Route Details Reset Route Details Cover door to port…" at bounding box center [266, 107] width 365 height 214
click at [368, 196] on input "PO NO:25Y0247500 Quantity M/[PERSON_NAME]: 30.020,99 Premium: USD 2.597,27" at bounding box center [385, 194] width 91 height 13
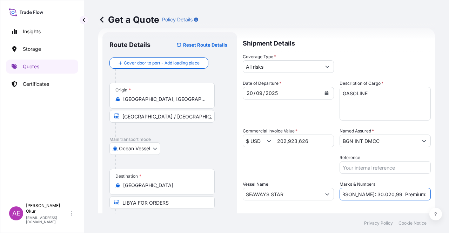
drag, startPoint x: 342, startPoint y: 193, endPoint x: 368, endPoint y: 196, distance: 26.4
click at [368, 196] on input "PO NO:25Y0247500 Quantity M/[PERSON_NAME]: 30.020,99 Premium: USD 2.597,27" at bounding box center [385, 194] width 91 height 13
paste input "24.273,16"
drag, startPoint x: 413, startPoint y: 195, endPoint x: 421, endPoint y: 195, distance: 7.0
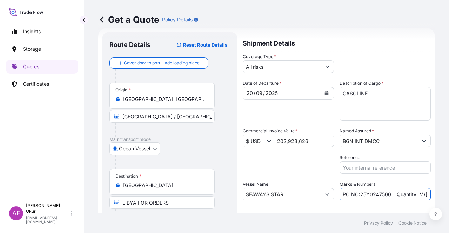
click at [421, 195] on input "PO NO:25Y0247500 Quantity M/[PERSON_NAME]: 324.273,16 Premium: USD 2.597,27" at bounding box center [385, 194] width 91 height 13
click at [404, 196] on input "PO NO:25Y0247500 Quantity M/[PERSON_NAME]: 324.273,16 Premium: USD 2.597,27" at bounding box center [385, 194] width 91 height 13
drag, startPoint x: 409, startPoint y: 193, endPoint x: 426, endPoint y: 195, distance: 17.3
click at [426, 195] on form "Route Details Reset Route Details Cover door to port - Add loading place Place …" at bounding box center [266, 142] width 337 height 229
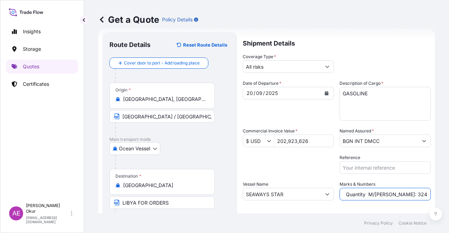
click at [392, 196] on input "PO NO:25Y0247500 Quantity M/[PERSON_NAME]: 324.273,16 Premium: USD 2.597,27" at bounding box center [385, 194] width 91 height 13
click at [389, 195] on input "PO NO:25Y0247500 Quantity M/[PERSON_NAME]: 324.273,16 Premium: USD 2.597,27" at bounding box center [385, 194] width 91 height 13
drag, startPoint x: 412, startPoint y: 194, endPoint x: 449, endPoint y: 194, distance: 36.5
click at [449, 194] on div "Get a Quote Policy Details Route Details Reset Route Details Cover door to port…" at bounding box center [266, 107] width 365 height 214
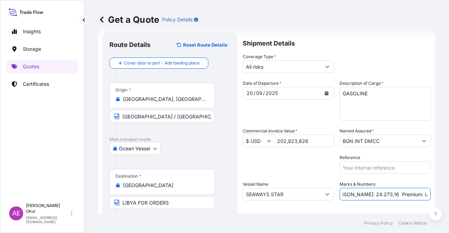
click at [408, 196] on input "PO NO:25Y0247500 Quantity M/[PERSON_NAME]: 24.273,16 Premium: USD 2.597,27" at bounding box center [385, 194] width 91 height 13
drag, startPoint x: 399, startPoint y: 194, endPoint x: 449, endPoint y: 196, distance: 49.9
click at [449, 196] on div "Get a Quote Policy Details Route Details Reset Route Details Cover door to port…" at bounding box center [266, 107] width 365 height 214
click at [403, 194] on input "PO NO:25Y0247500 Quantity M/[PERSON_NAME]: 24.273,16 Premium: USD 2.597,27" at bounding box center [385, 194] width 91 height 13
drag, startPoint x: 409, startPoint y: 194, endPoint x: 446, endPoint y: 195, distance: 36.5
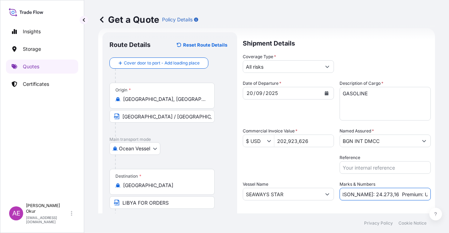
click at [445, 195] on div "Get a Quote Policy Details Route Details Reset Route Details Cover door to port…" at bounding box center [266, 107] width 365 height 214
paste input "232,16"
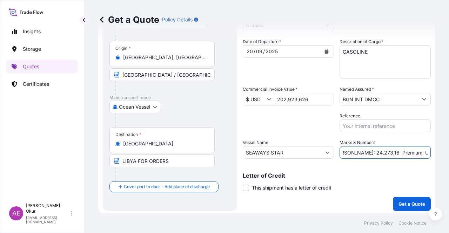
scroll to position [54, 0]
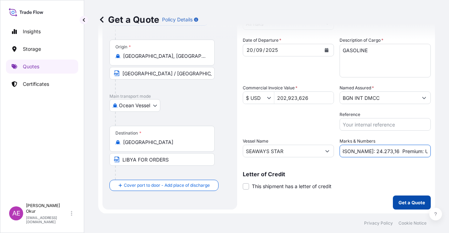
type input "PO NO:25Y0247500 Quantity M/[PERSON_NAME]: 24.273,16 Premium: USD 2.232,16"
click at [402, 200] on p "Get a Quote" at bounding box center [412, 202] width 27 height 7
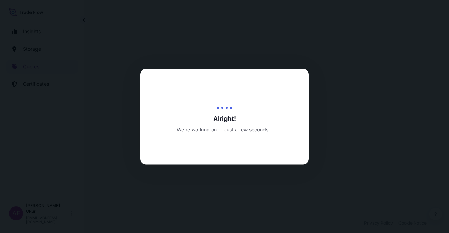
select select "Ocean Vessel"
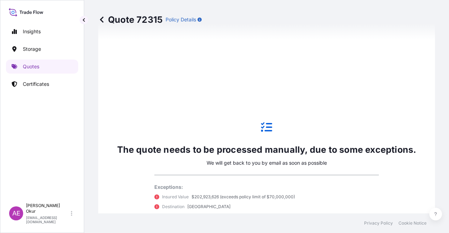
scroll to position [416, 0]
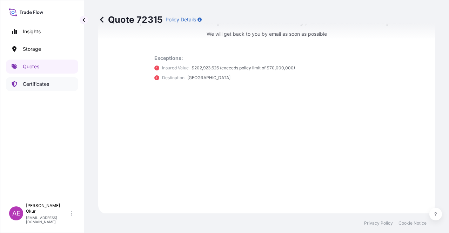
click at [46, 79] on link "Certificates" at bounding box center [42, 84] width 72 height 14
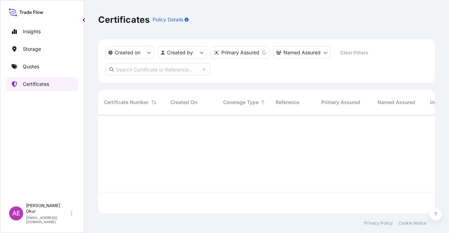
scroll to position [97, 331]
click at [163, 69] on input "text" at bounding box center [157, 69] width 105 height 13
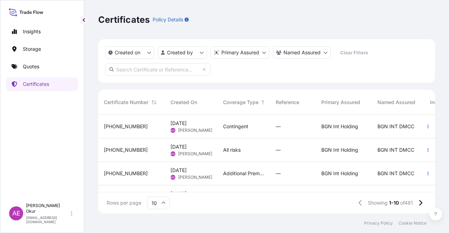
paste input "[PHONE_NUMBER]"
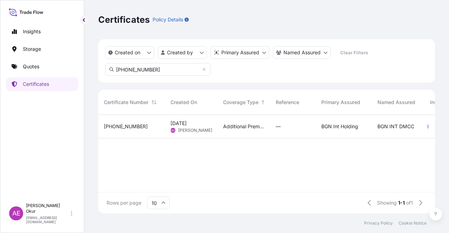
type input "[PHONE_NUMBER]"
click at [157, 136] on div "[PHONE_NUMBER]" at bounding box center [131, 127] width 67 height 24
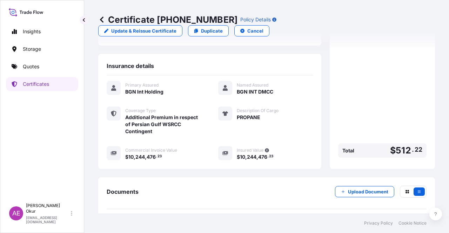
scroll to position [190, 0]
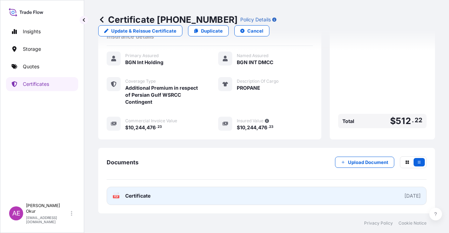
click at [140, 194] on span "Certificate" at bounding box center [137, 196] width 25 height 7
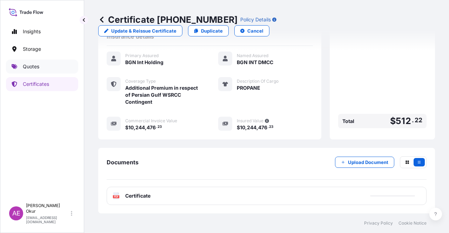
click at [42, 68] on link "Quotes" at bounding box center [42, 67] width 72 height 14
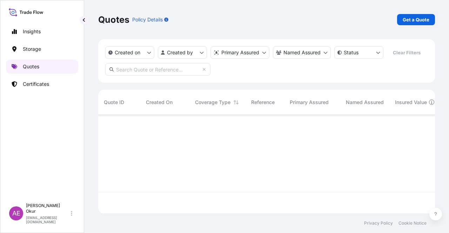
scroll to position [97, 331]
click at [409, 10] on div "Quotes Policy Details Get a Quote" at bounding box center [266, 19] width 337 height 39
click at [410, 15] on link "Get a Quote" at bounding box center [416, 19] width 38 height 11
select select "Ocean Vessel"
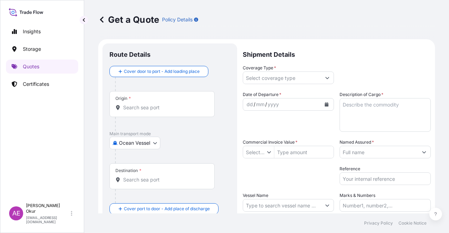
type input "$ USD"
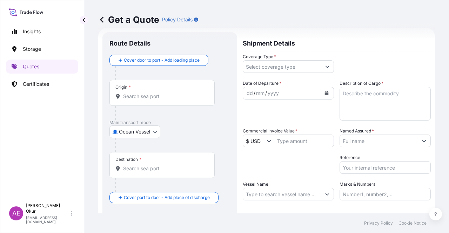
click at [178, 105] on div "Origin *" at bounding box center [162, 93] width 105 height 26
click at [178, 100] on input "Origin *" at bounding box center [164, 96] width 83 height 7
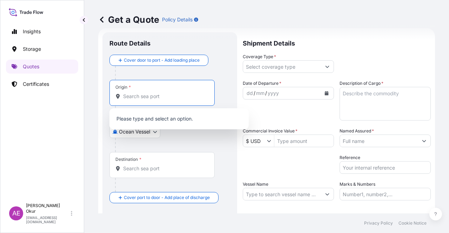
paste input "[GEOGRAPHIC_DATA], [GEOGRAPHIC_DATA]"
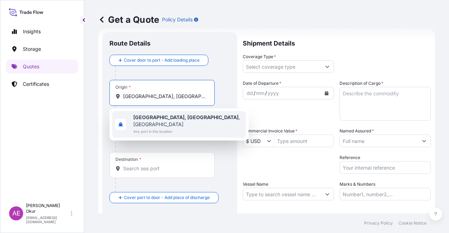
click at [179, 128] on span "Any port in this location" at bounding box center [188, 131] width 110 height 7
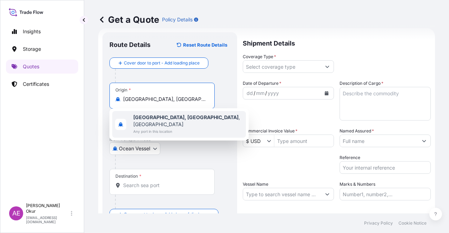
type input "[GEOGRAPHIC_DATA], [GEOGRAPHIC_DATA], [GEOGRAPHIC_DATA]"
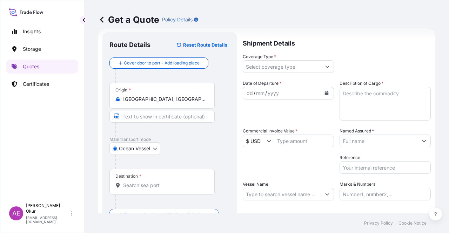
click at [159, 109] on div "Origin * [GEOGRAPHIC_DATA], [GEOGRAPHIC_DATA], [GEOGRAPHIC_DATA]" at bounding box center [170, 110] width 121 height 54
click at [154, 118] on input "Text to appear on certificate" at bounding box center [164, 116] width 108 height 13
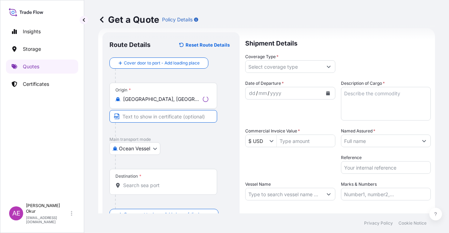
paste input "[GEOGRAPHIC_DATA], [GEOGRAPHIC_DATA]"
type input "[GEOGRAPHIC_DATA], [GEOGRAPHIC_DATA] / [GEOGRAPHIC_DATA]"
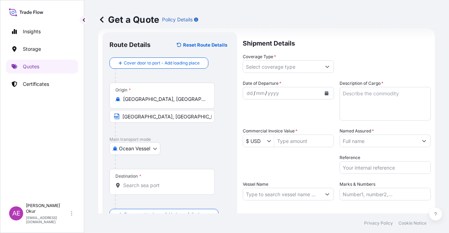
click at [145, 175] on div "Destination *" at bounding box center [162, 182] width 105 height 26
click at [145, 182] on input "Destination *" at bounding box center [164, 185] width 83 height 7
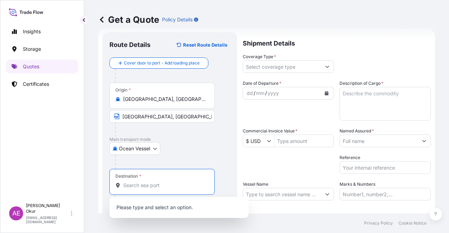
paste input "AIN SOKHNA"
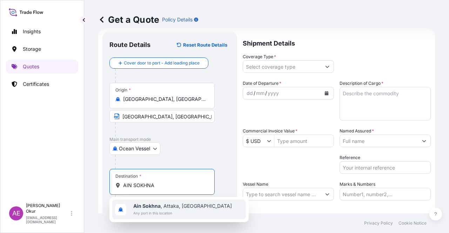
click at [170, 216] on span "Any port in this location" at bounding box center [182, 213] width 99 height 7
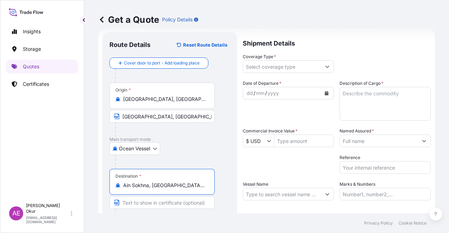
type input "Ain Sokhna, [GEOGRAPHIC_DATA], [GEOGRAPHIC_DATA]"
click at [158, 198] on input "Text to appear on certificate" at bounding box center [162, 203] width 105 height 13
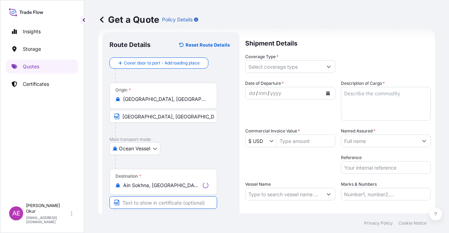
paste
type input "AIN SOKHNA / [GEOGRAPHIC_DATA]"
click at [292, 69] on input "Coverage Type *" at bounding box center [282, 66] width 78 height 13
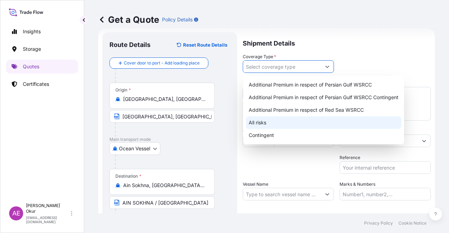
click at [261, 123] on div "All risks" at bounding box center [323, 123] width 155 height 13
type input "All risks"
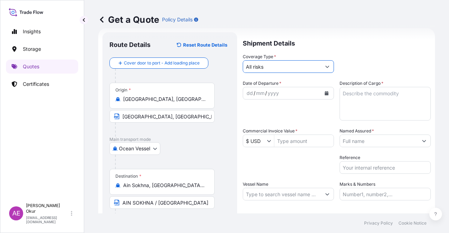
click at [249, 97] on div "dd / mm / yyyy" at bounding box center [282, 93] width 78 height 13
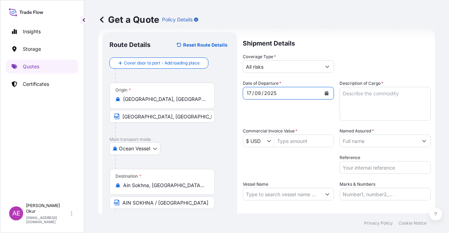
click at [388, 105] on textarea "Description of Cargo *" at bounding box center [385, 104] width 91 height 34
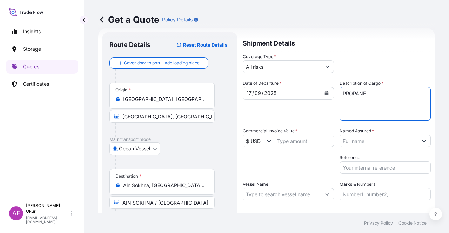
type textarea "PROPANE"
click at [294, 139] on input "Commercial Invoice Value *" at bounding box center [303, 141] width 59 height 13
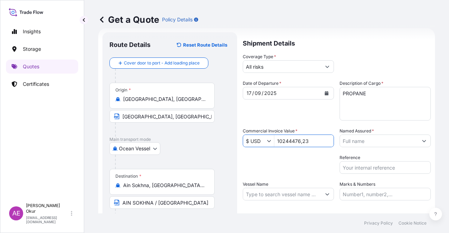
type input "1,024,447,623"
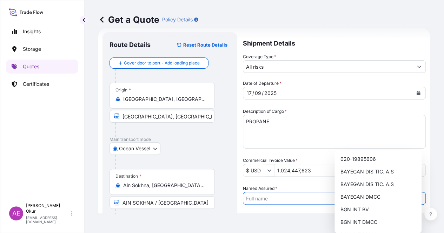
click at [380, 192] on input "Named Assured *" at bounding box center [328, 198] width 170 height 13
click at [381, 192] on input "Named Assured *" at bounding box center [328, 198] width 170 height 13
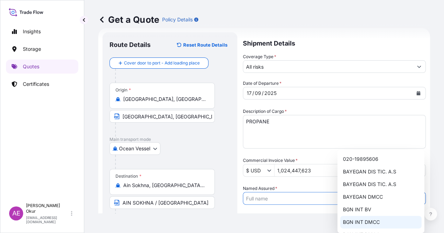
click at [367, 223] on span "BGN INT DMCC" at bounding box center [361, 222] width 37 height 7
type input "BGN INT DMCC"
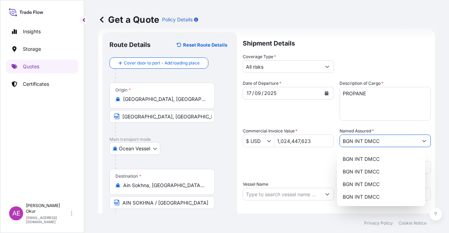
click at [287, 193] on input "Vessel Name" at bounding box center [282, 194] width 78 height 13
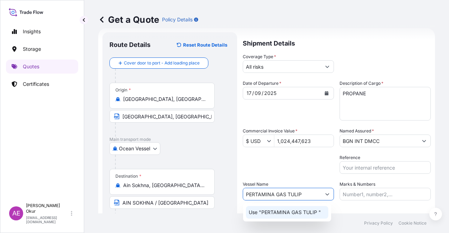
click at [291, 217] on div "Use "PERTAMINA GAS TULIP "" at bounding box center [287, 212] width 82 height 13
type input "PERTAMINA GAS TULIP"
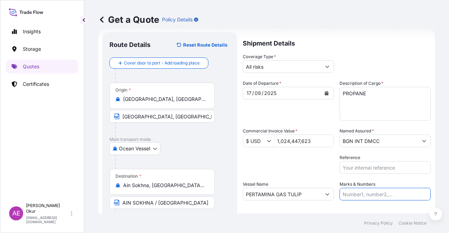
drag, startPoint x: 364, startPoint y: 196, endPoint x: 366, endPoint y: 191, distance: 5.1
click at [364, 196] on input "Marks & Numbers" at bounding box center [385, 194] width 91 height 13
drag, startPoint x: 388, startPoint y: 194, endPoint x: 358, endPoint y: 197, distance: 30.0
click at [358, 197] on input "PO NO:25Y0209800 Quantity M/[PERSON_NAME]: 30.020,99 Premium: USD 2.597,27" at bounding box center [385, 194] width 91 height 13
drag, startPoint x: 403, startPoint y: 192, endPoint x: 416, endPoint y: 191, distance: 13.0
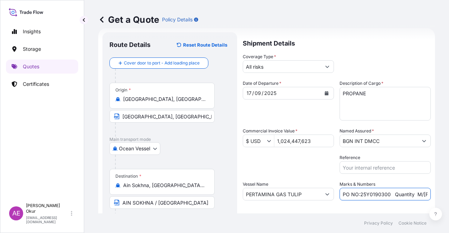
click at [416, 191] on input "PO NO:25Y0190300 Quantity M/[PERSON_NAME]: 30.020,99 Premium: USD 2.597,27" at bounding box center [385, 194] width 91 height 13
click at [415, 191] on input "PO NO:25Y0190300 Quantity M/[PERSON_NAME]: 30.020,99 Premium: USD 2.597,27" at bounding box center [385, 194] width 91 height 13
drag, startPoint x: 402, startPoint y: 194, endPoint x: 429, endPoint y: 194, distance: 27.0
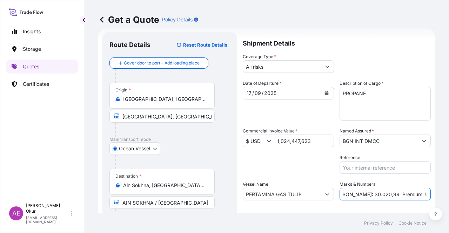
click at [429, 194] on form "Route Details Reset Route Details Cover door to port - Add loading place Place …" at bounding box center [266, 142] width 337 height 229
click at [370, 193] on input "PO NO:25Y0190300 Quantity M/[PERSON_NAME]: 30.020,99 Premium: USD 2.597,27" at bounding box center [385, 194] width 91 height 13
drag, startPoint x: 343, startPoint y: 194, endPoint x: 364, endPoint y: 194, distance: 21.8
click at [364, 194] on input "PO NO:25Y0190300 Quantity M/[PERSON_NAME]: 30.020,99 Premium: USD 2.597,27" at bounding box center [385, 194] width 91 height 13
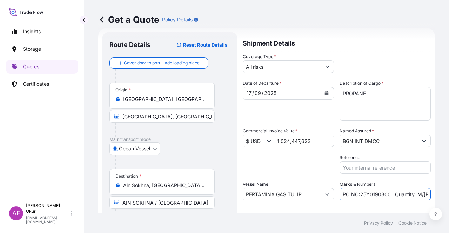
drag, startPoint x: 386, startPoint y: 188, endPoint x: 428, endPoint y: 186, distance: 42.5
click at [449, 186] on div "Get a Quote Policy Details Route Details Reset Route Details Cover door to port…" at bounding box center [266, 107] width 365 height 214
click at [383, 188] on input "PO NO:25Y0190300 Quantity M/[PERSON_NAME]: 17.638,56 Premium: USD 2.597,27" at bounding box center [385, 194] width 91 height 13
drag, startPoint x: 398, startPoint y: 196, endPoint x: 449, endPoint y: 195, distance: 50.9
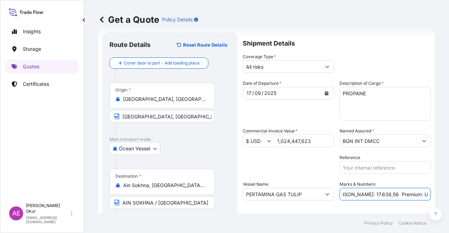
click at [449, 195] on div "Get a Quote Policy Details Route Details Reset Route Details Cover door to port…" at bounding box center [266, 107] width 365 height 214
click at [399, 194] on input "PO NO:25Y0190300 Quantity M/[PERSON_NAME]: 17.638,56 Premium: USD 2.597,27" at bounding box center [385, 194] width 91 height 13
click at [404, 197] on input "PO NO:25Y0190300 Quantity M/[PERSON_NAME]: 17.638,56 Premium: USD 2.597,27" at bounding box center [385, 194] width 91 height 13
drag, startPoint x: 402, startPoint y: 194, endPoint x: 449, endPoint y: 192, distance: 47.1
click at [449, 194] on div "Get a Quote Policy Details Route Details Reset Route Details Cover door to port…" at bounding box center [266, 107] width 365 height 214
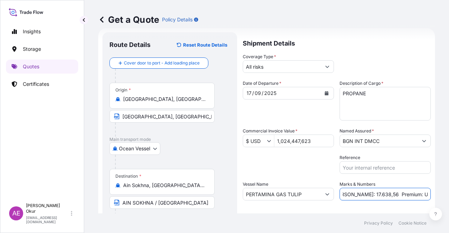
scroll to position [0, 88]
click at [404, 196] on input "PO NO:25Y0190300 Quantity M/[PERSON_NAME]: 17.638,56 Premium: USD1.126,89" at bounding box center [385, 194] width 91 height 13
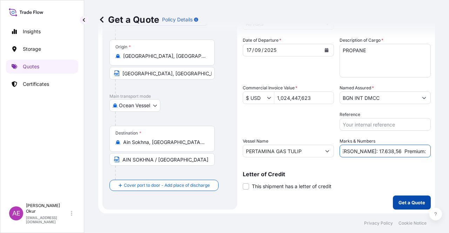
type input "PO NO:25Y0190300 Quantity M/[PERSON_NAME]: 17.638,56 Premium: USD 1.126,89"
click at [399, 203] on p "Get a Quote" at bounding box center [412, 202] width 27 height 7
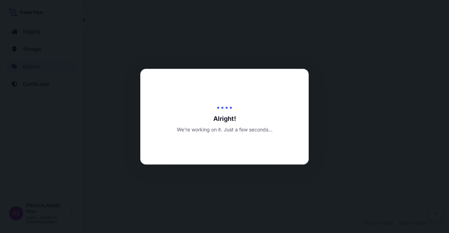
select select "Ocean Vessel"
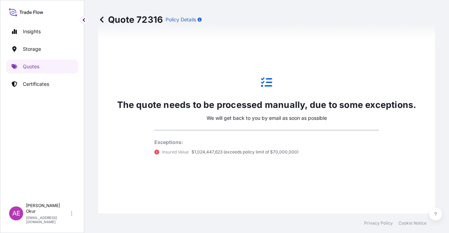
scroll to position [380, 0]
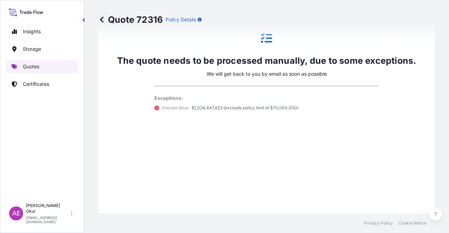
click at [54, 63] on link "Quotes" at bounding box center [42, 67] width 72 height 14
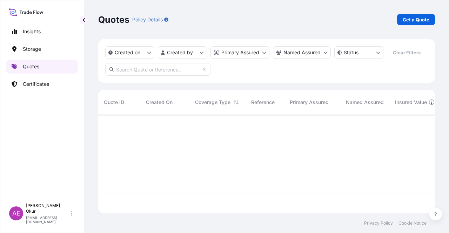
scroll to position [97, 331]
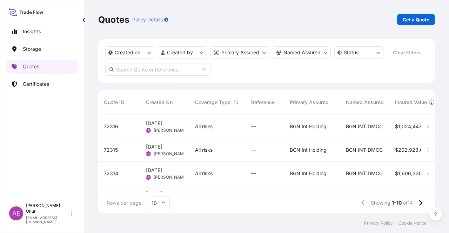
click at [435, 21] on link "Get a Quote" at bounding box center [416, 19] width 38 height 11
select select "Ocean Vessel"
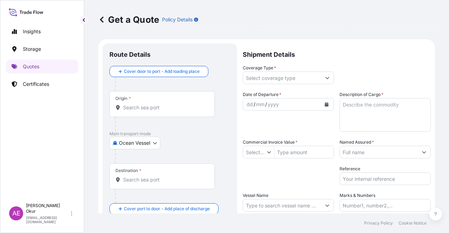
type input "$ USD"
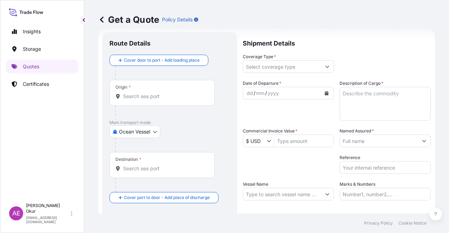
click at [159, 92] on div "Origin *" at bounding box center [162, 93] width 105 height 26
click at [159, 93] on input "Origin *" at bounding box center [164, 96] width 83 height 7
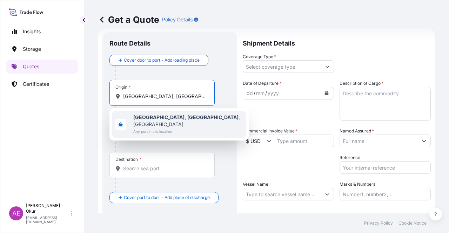
click at [165, 128] on span "Any port in this location" at bounding box center [188, 131] width 110 height 7
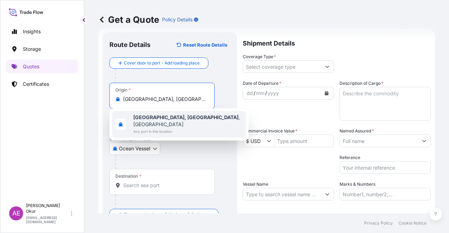
type input "[GEOGRAPHIC_DATA], [GEOGRAPHIC_DATA], [GEOGRAPHIC_DATA]"
click at [152, 109] on div "Origin * [GEOGRAPHIC_DATA], [GEOGRAPHIC_DATA], [GEOGRAPHIC_DATA]" at bounding box center [170, 110] width 121 height 54
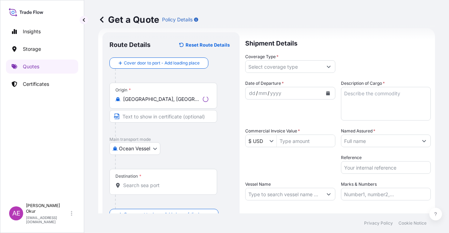
click at [147, 115] on input "Text to appear on certificate" at bounding box center [164, 116] width 108 height 13
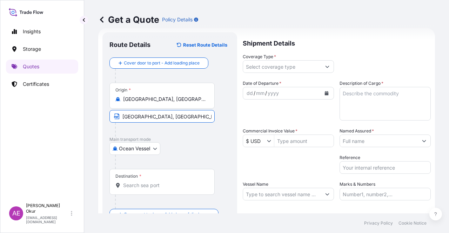
type input "[GEOGRAPHIC_DATA], [GEOGRAPHIC_DATA] / [GEOGRAPHIC_DATA]"
click at [171, 137] on p "Main transport mode" at bounding box center [170, 140] width 121 height 6
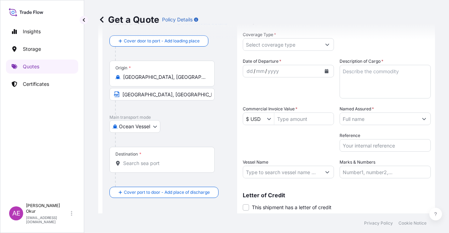
scroll to position [54, 0]
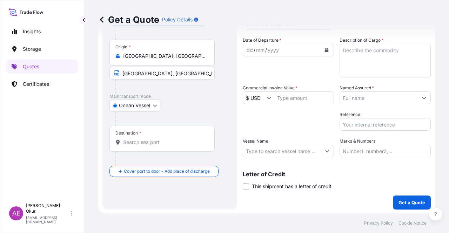
click at [172, 155] on div at bounding box center [165, 159] width 100 height 14
click at [171, 144] on input "Destination *" at bounding box center [164, 142] width 83 height 7
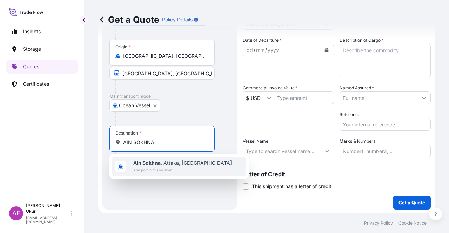
click at [194, 171] on div "Ain Sokhna , [GEOGRAPHIC_DATA], [GEOGRAPHIC_DATA] Any port in this location" at bounding box center [179, 167] width 134 height 20
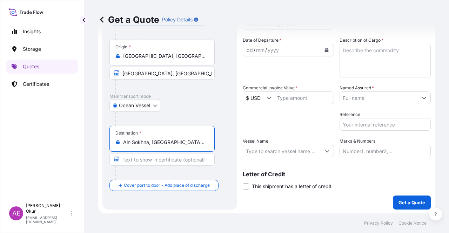
type input "Ain Sokhna, [GEOGRAPHIC_DATA], [GEOGRAPHIC_DATA]"
click at [164, 158] on input "Text to appear on certificate" at bounding box center [162, 159] width 105 height 13
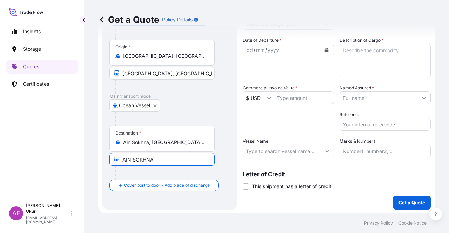
type input "AIN SOKHNA / [GEOGRAPHIC_DATA]"
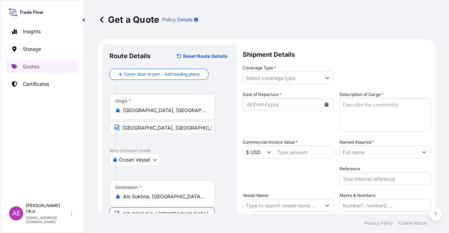
click at [274, 79] on input "Coverage Type *" at bounding box center [282, 78] width 78 height 13
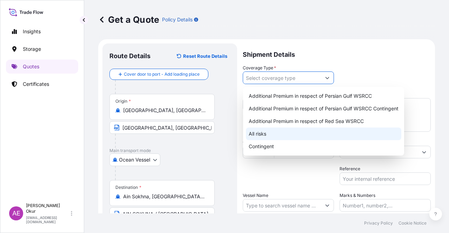
click at [258, 137] on div "All risks" at bounding box center [323, 134] width 155 height 13
type input "All risks"
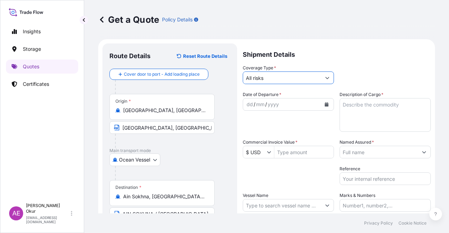
click at [247, 98] on span "Date of Departure *" at bounding box center [262, 94] width 39 height 7
click at [246, 105] on div "dd" at bounding box center [250, 104] width 8 height 8
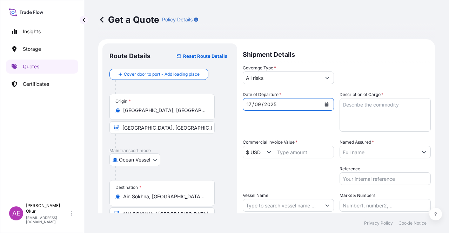
click at [371, 104] on textarea "Description of Cargo *" at bounding box center [385, 115] width 91 height 34
type textarea "BUTANE"
click at [298, 148] on input "Commercial Invoice Value *" at bounding box center [303, 152] width 59 height 13
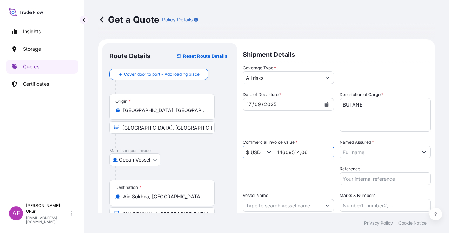
type input "1,460,951,406"
drag, startPoint x: 383, startPoint y: 153, endPoint x: 383, endPoint y: 160, distance: 6.3
click at [383, 153] on input "Named Assured *" at bounding box center [379, 152] width 78 height 13
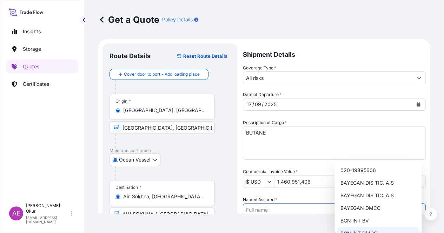
click at [363, 230] on span "BGN INT DMCC" at bounding box center [358, 233] width 37 height 7
type input "BGN INT DMCC"
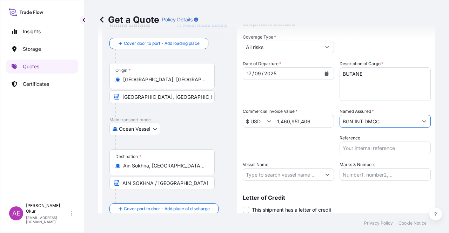
scroll to position [54, 0]
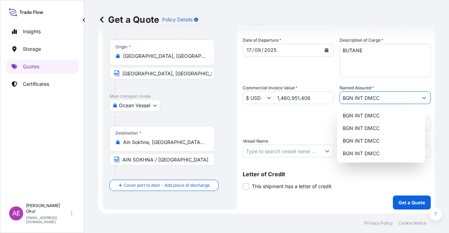
click at [273, 155] on input "Vessel Name" at bounding box center [282, 151] width 78 height 13
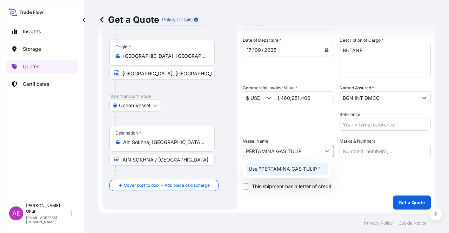
click at [306, 171] on p "Use "PERTAMINA GAS TULIP "" at bounding box center [285, 169] width 72 height 7
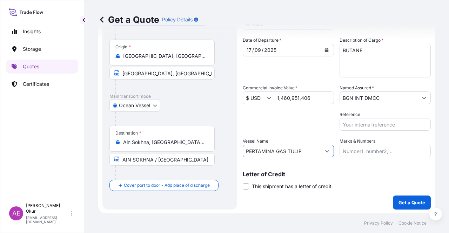
type input "PERTAMINA GAS TULIP"
click at [399, 148] on input "Marks & Numbers" at bounding box center [385, 151] width 91 height 13
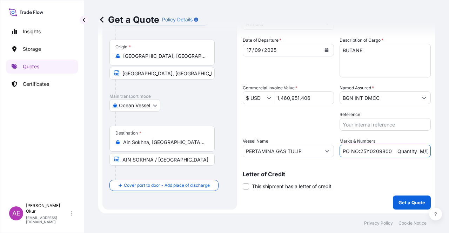
drag, startPoint x: 388, startPoint y: 153, endPoint x: 358, endPoint y: 152, distance: 30.6
click at [358, 152] on input "PO NO:25Y0209800 Quantity M/[PERSON_NAME]: 30.020,99 Premium: USD 2.597,27" at bounding box center [385, 151] width 91 height 13
drag, startPoint x: 407, startPoint y: 148, endPoint x: 426, endPoint y: 147, distance: 19.4
click at [426, 147] on form "Route Details Reset Route Details Cover door to port - Add loading place Place …" at bounding box center [266, 99] width 337 height 229
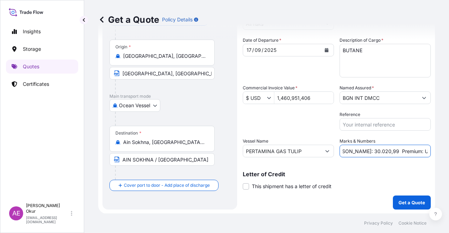
click at [366, 150] on input "PO NO:25Y0190400 Quantity M/[PERSON_NAME]: 30.020,99 Premium: USD 2.597,27" at bounding box center [385, 151] width 91 height 13
drag, startPoint x: 343, startPoint y: 151, endPoint x: 368, endPoint y: 151, distance: 25.3
click at [368, 151] on input "PO NO:25Y0190400 Quantity M/[PERSON_NAME]: 30.020,99 Premium: USD 2.597,27" at bounding box center [385, 151] width 91 height 13
click at [365, 151] on input "PO NO:25Y0190400 Quantity M/[PERSON_NAME]: 30.020,99 Premium: USD 2.597,27" at bounding box center [385, 151] width 91 height 13
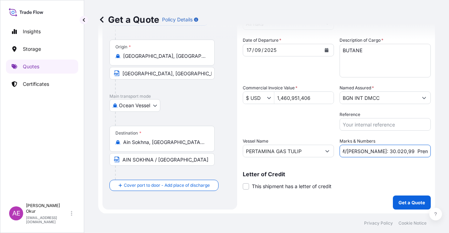
drag, startPoint x: 367, startPoint y: 151, endPoint x: 343, endPoint y: 151, distance: 24.6
click at [343, 151] on input "PO NO:25Y0190400 Quantity M/[PERSON_NAME]: 30.020,99 Premium: USD 2.597,27" at bounding box center [385, 151] width 91 height 13
drag, startPoint x: 403, startPoint y: 153, endPoint x: 392, endPoint y: 152, distance: 11.3
click at [403, 153] on input "PO NO:25Y0190400 Quantity M/[PERSON_NAME]: 30.020,99 Premium: USD 2.597,27" at bounding box center [385, 151] width 91 height 13
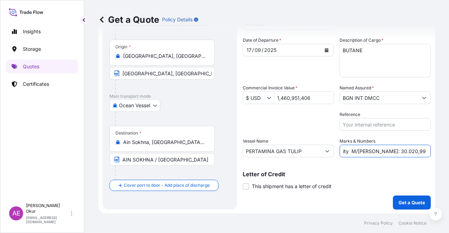
drag, startPoint x: 368, startPoint y: 151, endPoint x: 393, endPoint y: 153, distance: 25.3
click at [393, 153] on input "PO NO:25Y0190400 Quantity M/[PERSON_NAME]: 30.020,99 Premium: USD 2.597,27" at bounding box center [385, 151] width 91 height 13
drag, startPoint x: 391, startPoint y: 149, endPoint x: 449, endPoint y: 150, distance: 57.9
click at [449, 150] on div "Get a Quote Policy Details Route Details Reset Route Details Cover door to port…" at bounding box center [266, 107] width 365 height 214
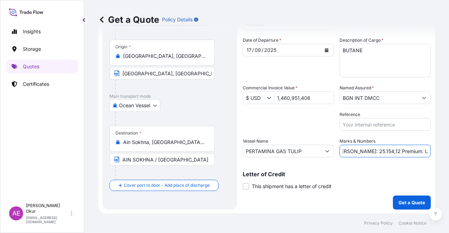
click at [396, 152] on input "PO NO:25Y0190400 Quantity M/[PERSON_NAME]: 25.154,12 Premium: USD 2.597,27" at bounding box center [385, 151] width 91 height 13
drag, startPoint x: 402, startPoint y: 148, endPoint x: 441, endPoint y: 152, distance: 39.9
click at [442, 151] on div "Get a Quote Policy Details Route Details Reset Route Details Cover door to port…" at bounding box center [266, 107] width 365 height 214
click at [405, 151] on input "PO NO:25Y0190400 Quantity M/[PERSON_NAME]: 25.154,12 Premium: USD1.607,05" at bounding box center [385, 151] width 91 height 13
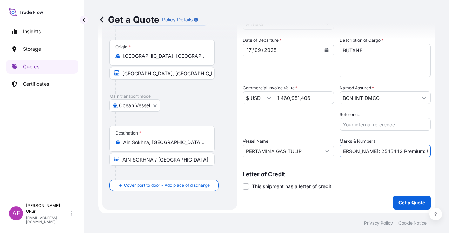
click at [404, 151] on input "PO NO:25Y0190400 Quantity M/[PERSON_NAME]: 25.154,12 Premium: USD1.607,05" at bounding box center [385, 151] width 91 height 13
type input "PO NO:25Y0190400 Quantity M/[PERSON_NAME]: 25.154,12 Premium: USD 1.607,05"
click at [403, 198] on button "Get a Quote" at bounding box center [412, 203] width 38 height 14
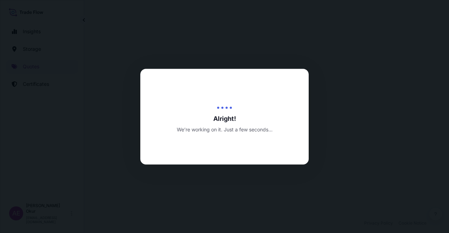
select select "Ocean Vessel"
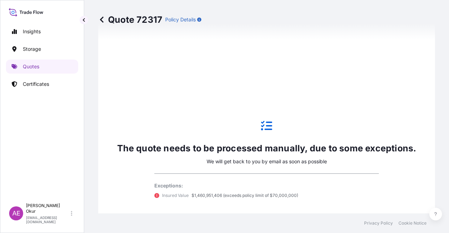
scroll to position [345, 0]
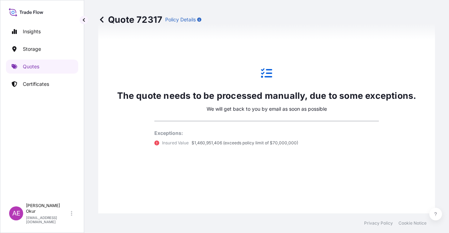
click at [44, 74] on div "Insights Storage Quotes Certificates" at bounding box center [42, 109] width 72 height 182
click at [44, 72] on link "Quotes" at bounding box center [42, 67] width 72 height 14
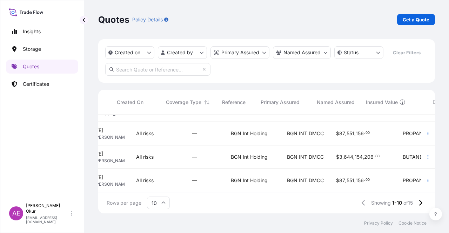
scroll to position [163, 0]
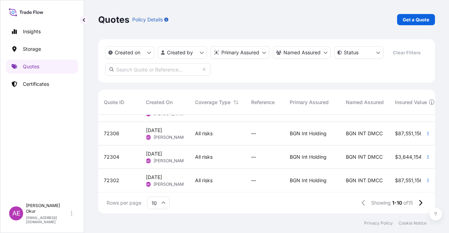
click at [156, 204] on input "10" at bounding box center [158, 203] width 23 height 13
click at [157, 170] on div "25" at bounding box center [158, 169] width 17 height 13
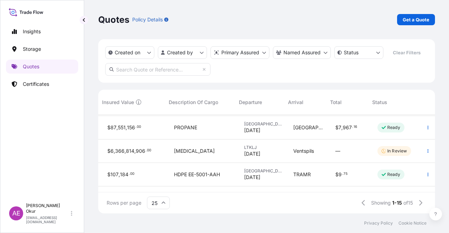
scroll to position [211, 0]
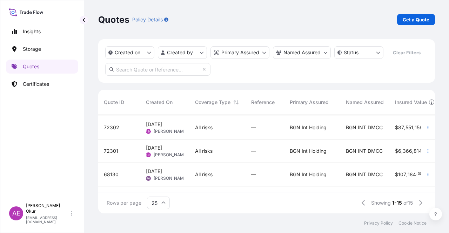
click at [209, 133] on div "All risks" at bounding box center [218, 128] width 56 height 24
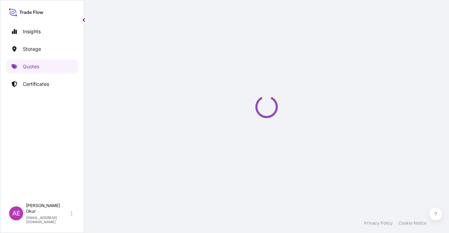
select select "Ocean Vessel"
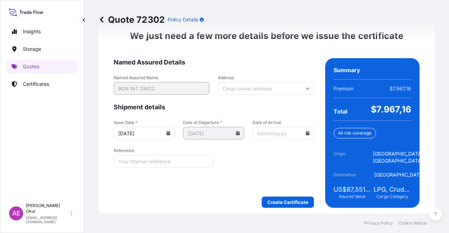
scroll to position [897, 0]
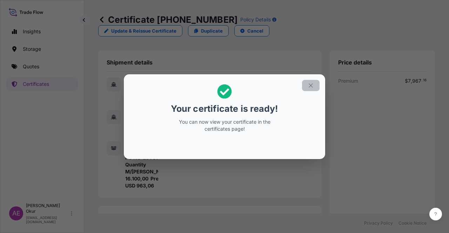
click at [311, 84] on icon "button" at bounding box center [311, 85] width 6 height 6
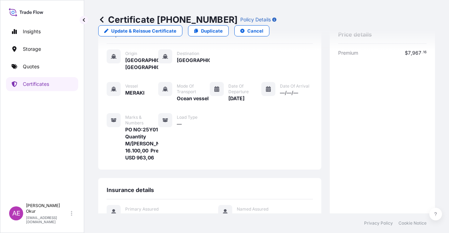
scroll to position [183, 0]
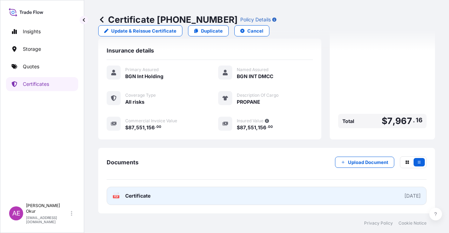
click at [142, 187] on link "PDF Certificate [DATE]" at bounding box center [267, 196] width 320 height 18
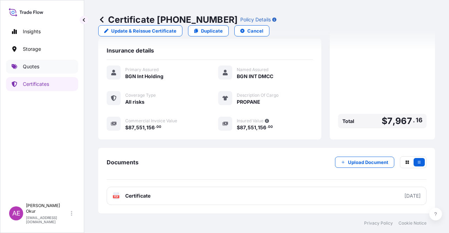
click at [46, 63] on link "Quotes" at bounding box center [42, 67] width 72 height 14
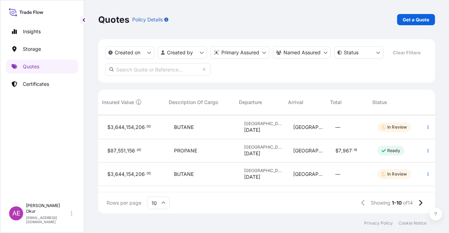
scroll to position [140, 0]
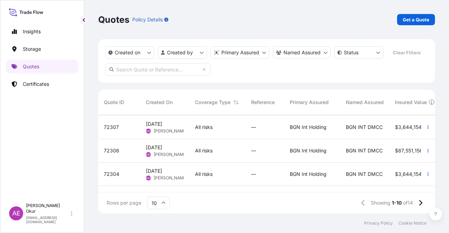
click at [184, 159] on div "[DATE] AEO Alp [PERSON_NAME]" at bounding box center [164, 151] width 49 height 24
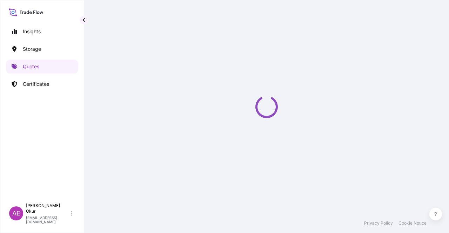
select select "Ocean Vessel"
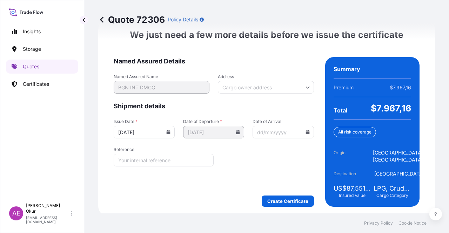
scroll to position [886, 0]
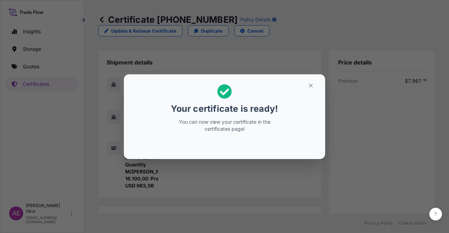
click at [305, 80] on button "button" at bounding box center [311, 85] width 18 height 11
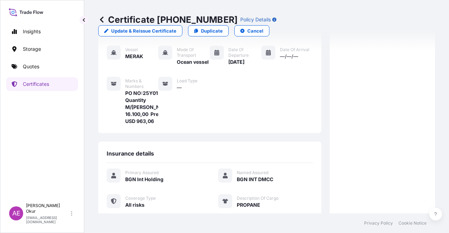
scroll to position [183, 0]
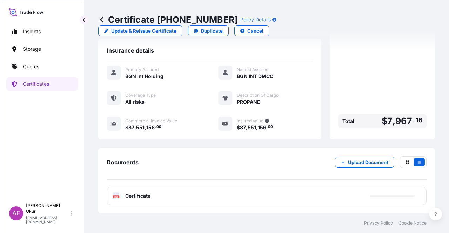
click at [153, 192] on div "PDF Certificate" at bounding box center [267, 196] width 320 height 18
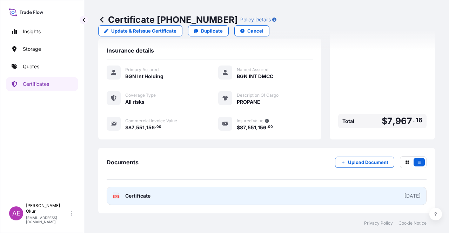
click at [131, 201] on link "PDF Certificate [DATE]" at bounding box center [267, 196] width 320 height 18
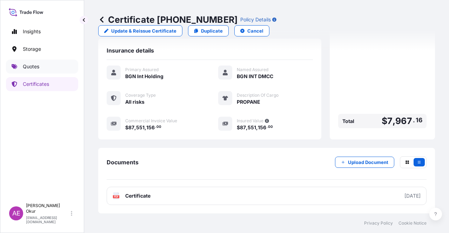
click at [53, 69] on link "Quotes" at bounding box center [42, 67] width 72 height 14
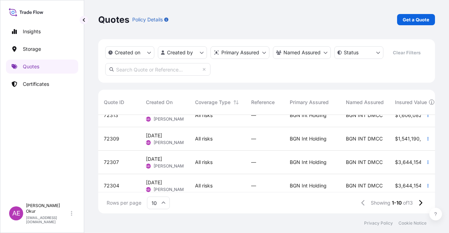
scroll to position [140, 0]
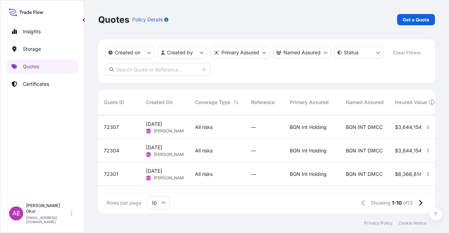
click at [293, 133] on div "BGN Int Holding" at bounding box center [312, 128] width 56 height 24
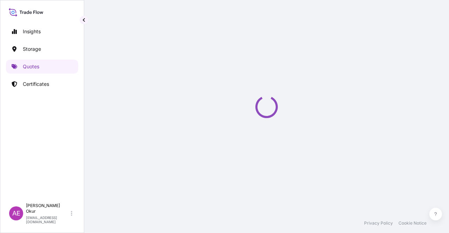
select select "Ocean Vessel"
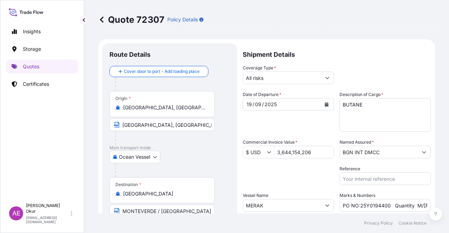
click at [303, 148] on input "3,644,154,206" at bounding box center [303, 152] width 59 height 13
drag, startPoint x: 277, startPoint y: 152, endPoint x: 226, endPoint y: 151, distance: 51.3
click at [234, 151] on form "Route Details Cover door to port - Add loading place Place of loading Road / [G…" at bounding box center [266, 153] width 337 height 229
click at [279, 151] on input "3,644,154,21" at bounding box center [303, 152] width 59 height 13
click at [281, 153] on input "3,644,154,21" at bounding box center [303, 152] width 59 height 13
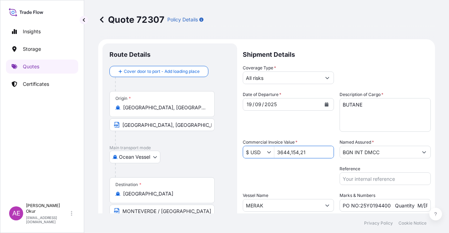
click at [291, 153] on input "3644,154,21" at bounding box center [303, 152] width 59 height 13
click at [291, 151] on input "3644,154,21" at bounding box center [303, 152] width 59 height 13
type input "364,415,421"
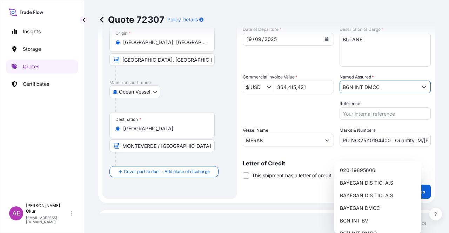
scroll to position [70, 0]
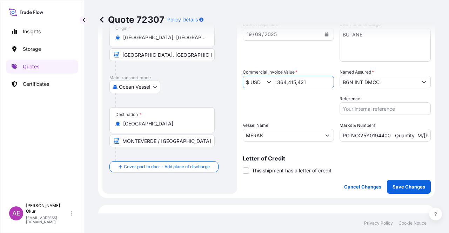
drag, startPoint x: 320, startPoint y: 80, endPoint x: 229, endPoint y: 84, distance: 91.0
click at [229, 84] on form "Route Details Cover door to port - Add loading place Place of loading Road / [G…" at bounding box center [266, 83] width 337 height 229
type input "3"
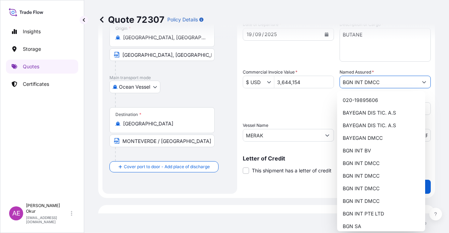
click at [319, 87] on input "3,644,154" at bounding box center [303, 82] width 59 height 13
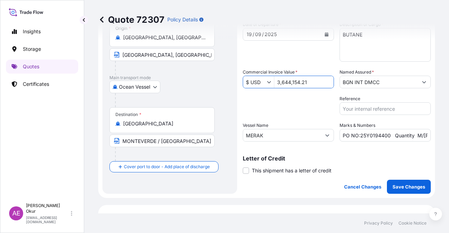
type input "3,644,154.21"
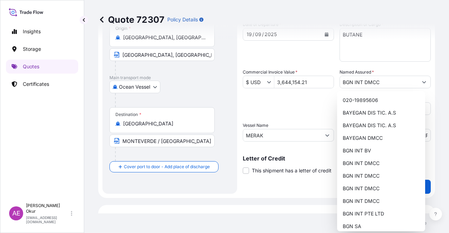
click at [310, 106] on div "Packing Category Type to search a container mode Please select a primary mode o…" at bounding box center [288, 105] width 91 height 20
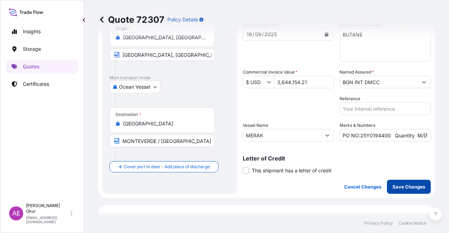
click at [404, 185] on p "Save Changes" at bounding box center [409, 187] width 33 height 7
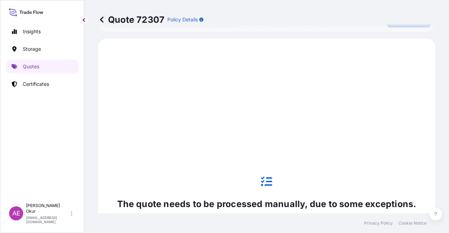
scroll to position [240, 0]
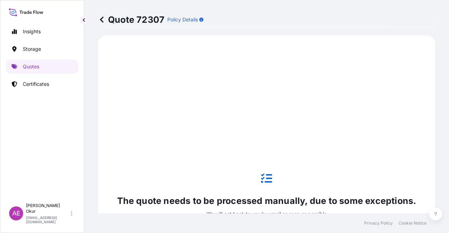
select select "Ocean Vessel"
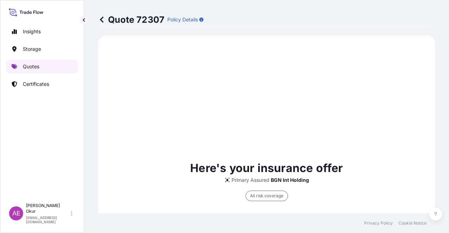
click at [57, 68] on link "Quotes" at bounding box center [42, 67] width 72 height 14
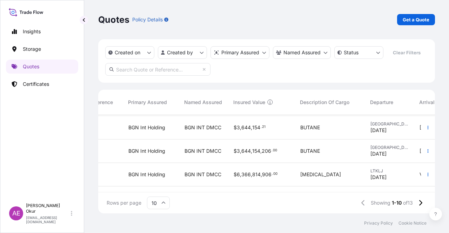
scroll to position [140, 161]
click at [246, 154] on span "$ 3 , 644 , 154 , 206 . 00" at bounding box center [256, 150] width 44 height 7
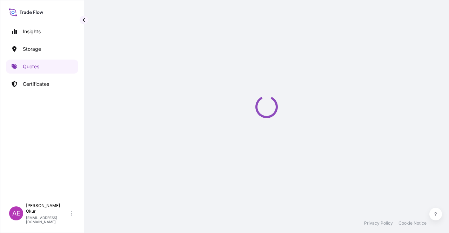
select select "Ocean Vessel"
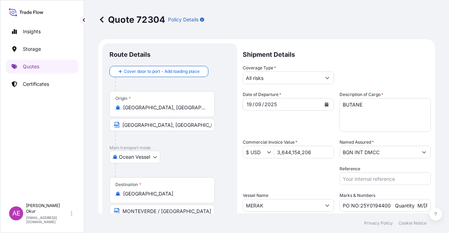
click at [280, 150] on input "3,644,154,206" at bounding box center [303, 152] width 59 height 13
drag, startPoint x: 316, startPoint y: 151, endPoint x: 191, endPoint y: 148, distance: 125.4
click at [201, 151] on form "Route Details Cover door to port - Add loading place Place of loading Road / [G…" at bounding box center [266, 153] width 337 height 229
type input "364,415,421"
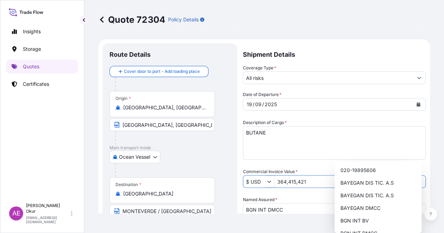
drag, startPoint x: 317, startPoint y: 152, endPoint x: 209, endPoint y: 158, distance: 108.3
click at [225, 156] on form "Route Details Cover door to port - Add loading place Place of loading Road / [G…" at bounding box center [264, 198] width 332 height 318
click at [310, 168] on div "Commercial Invoice Value * $ USD 3,644,154" at bounding box center [334, 178] width 183 height 20
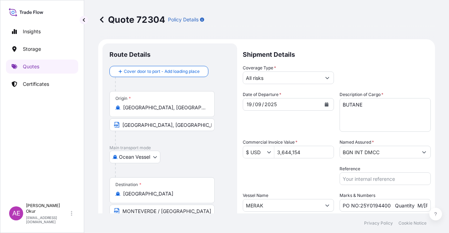
click at [308, 153] on input "3,644,154" at bounding box center [303, 152] width 59 height 13
type input "364,415,421"
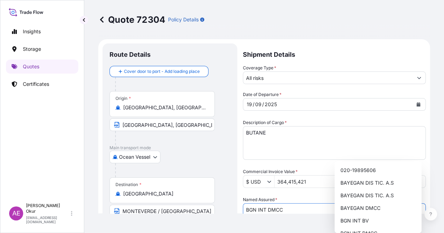
click at [311, 176] on input "364,415,421" at bounding box center [349, 182] width 151 height 13
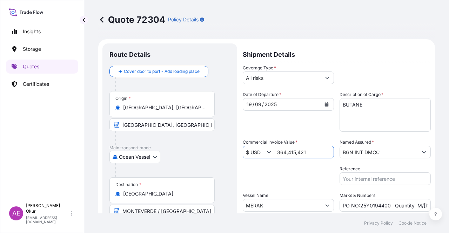
drag, startPoint x: 311, startPoint y: 151, endPoint x: 223, endPoint y: 150, distance: 87.4
click at [207, 147] on form "Route Details Cover door to port - Add loading place Place of loading Road / [G…" at bounding box center [266, 153] width 337 height 229
click at [295, 155] on div "Date of Departure * [DATE] Cargo Category * LPG, Crude Oil, Utility Fuel, Mid D…" at bounding box center [337, 151] width 188 height 121
drag, startPoint x: 289, startPoint y: 154, endPoint x: 225, endPoint y: 160, distance: 63.5
click at [209, 155] on form "Route Details Cover door to port - Add loading place Place of loading Road / [G…" at bounding box center [266, 153] width 337 height 229
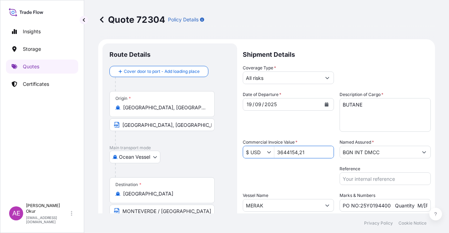
type input "364,415,421"
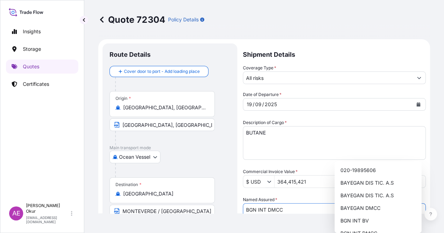
drag, startPoint x: 316, startPoint y: 155, endPoint x: 133, endPoint y: 177, distance: 184.3
click at [146, 177] on form "Route Details Cover door to port - Add loading place Place of loading Road / [G…" at bounding box center [264, 198] width 332 height 318
click at [330, 150] on div "Date of Departure * [DATE] Cargo Category * LPG, Crude Oil, Utility Fuel, Mid D…" at bounding box center [334, 195] width 183 height 209
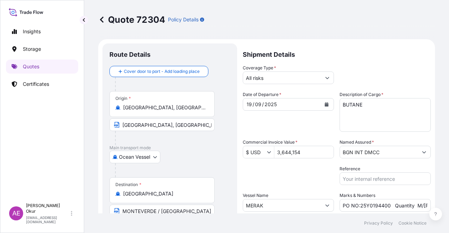
click at [320, 153] on input "3,644,154" at bounding box center [303, 152] width 59 height 13
type input "3,644,154.21"
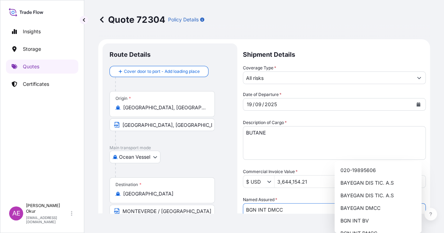
click at [297, 191] on div "Date of Departure * [DATE] Cargo Category * LPG, Crude Oil, Utility Fuel, Mid D…" at bounding box center [334, 195] width 183 height 209
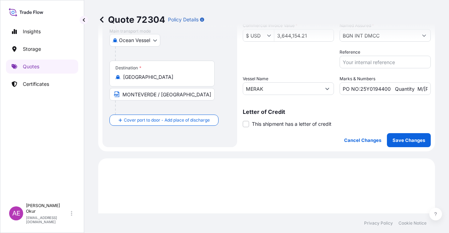
scroll to position [70, 0]
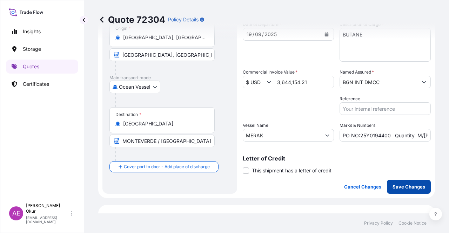
click at [413, 181] on button "Save Changes" at bounding box center [409, 187] width 44 height 14
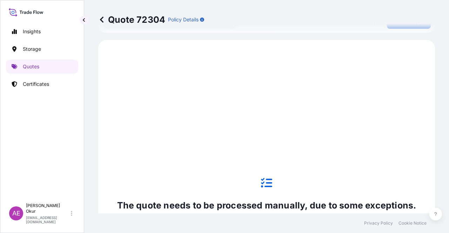
scroll to position [240, 0]
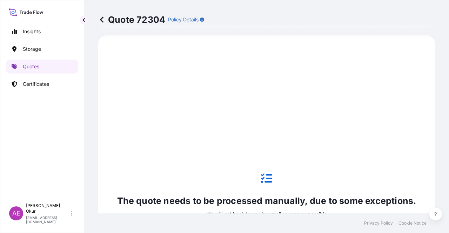
select select "Ocean Vessel"
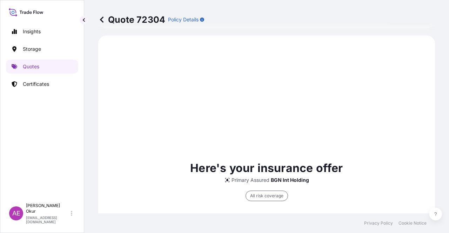
type input "All risks"
type input "$ USD"
click at [52, 72] on link "Quotes" at bounding box center [42, 67] width 72 height 14
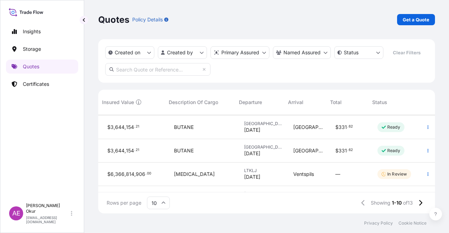
scroll to position [140, 0]
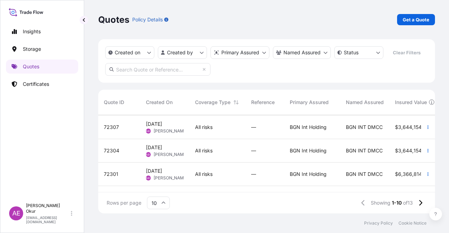
click at [163, 133] on span "[PERSON_NAME]" at bounding box center [171, 131] width 34 height 6
select select "Ocean Vessel"
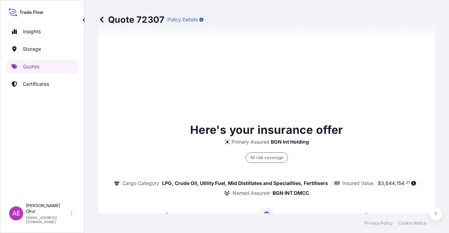
type input "[DATE]"
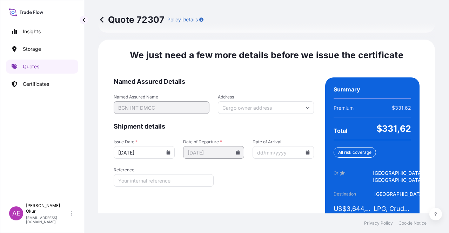
scroll to position [886, 0]
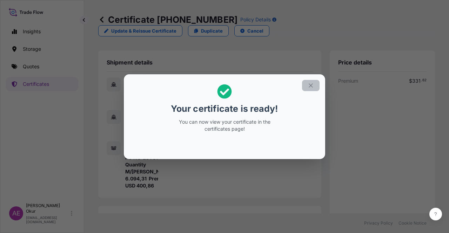
click at [307, 82] on button "button" at bounding box center [311, 85] width 18 height 11
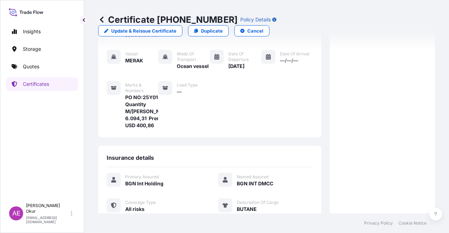
scroll to position [183, 0]
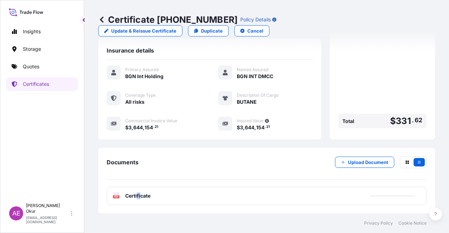
click at [138, 200] on div "PDF Certificate" at bounding box center [267, 196] width 320 height 18
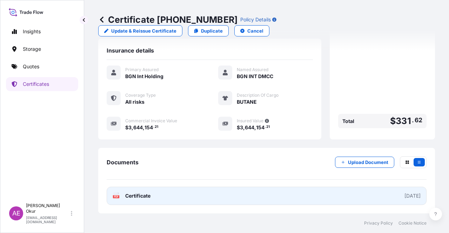
click at [131, 198] on span "Certificate" at bounding box center [137, 196] width 25 height 7
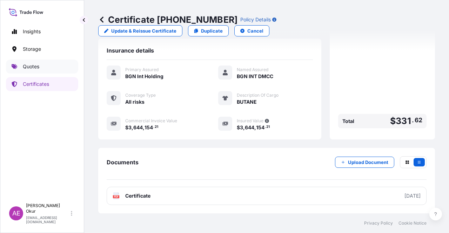
click at [39, 71] on link "Quotes" at bounding box center [42, 67] width 72 height 14
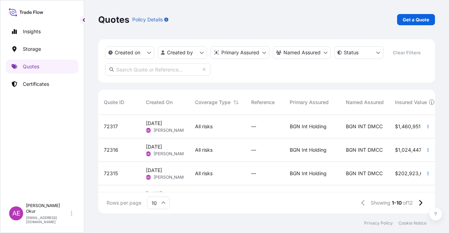
click at [147, 174] on div "72315 [DATE] AEO Alp Eren Okur All risks — BGN Int Holding BGN INT DMCC $ 202 ,…" at bounding box center [403, 174] width 611 height 24
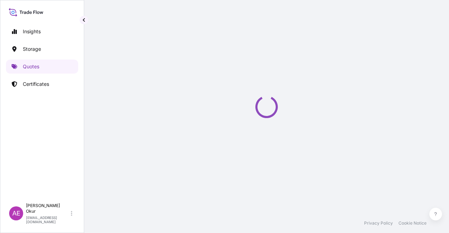
select select "Ocean Vessel"
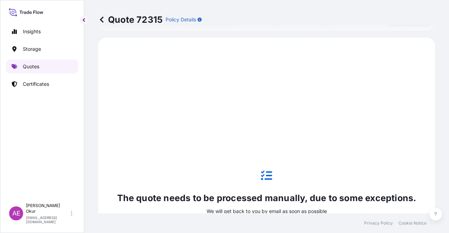
scroll to position [240, 0]
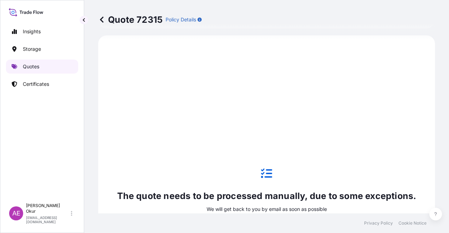
click at [40, 64] on link "Quotes" at bounding box center [42, 67] width 72 height 14
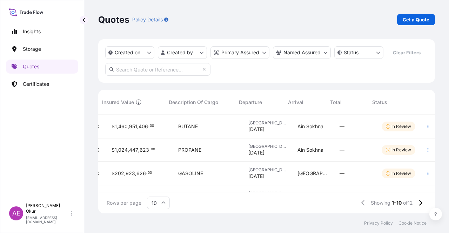
scroll to position [0, 293]
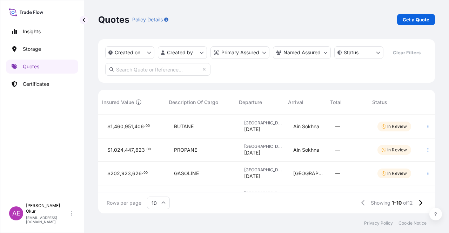
click at [398, 181] on div "In Review" at bounding box center [396, 174] width 49 height 24
select select "Ocean Vessel"
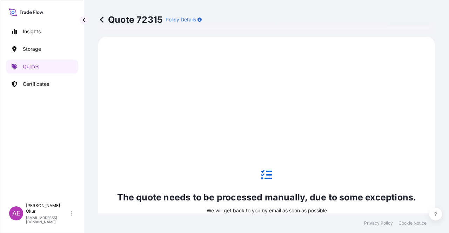
scroll to position [240, 0]
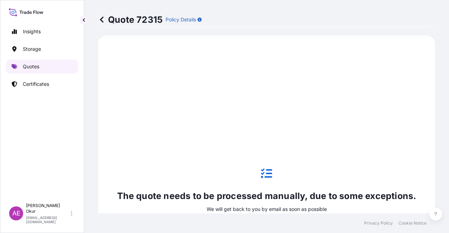
click at [49, 64] on link "Quotes" at bounding box center [42, 67] width 72 height 14
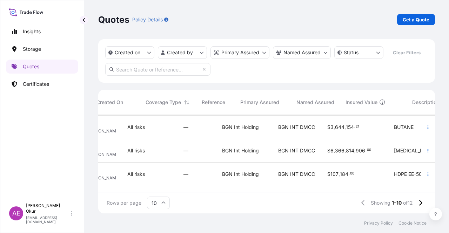
scroll to position [140, 0]
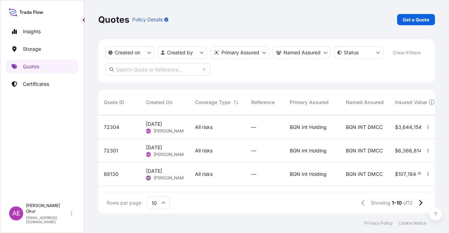
click at [165, 133] on span "[PERSON_NAME]" at bounding box center [171, 131] width 34 height 6
select select "Ocean Vessel"
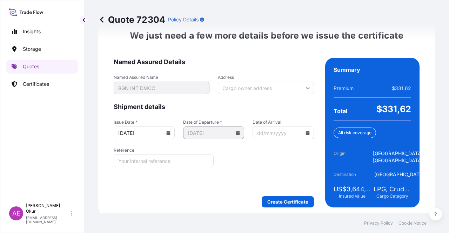
scroll to position [897, 0]
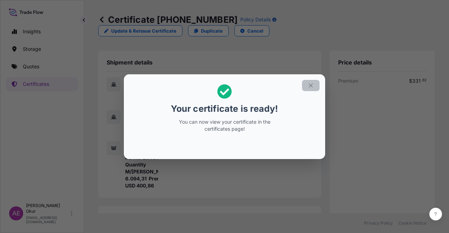
click at [307, 86] on button "button" at bounding box center [311, 85] width 18 height 11
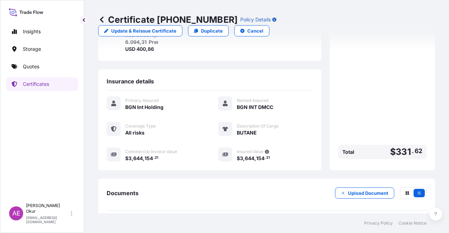
scroll to position [183, 0]
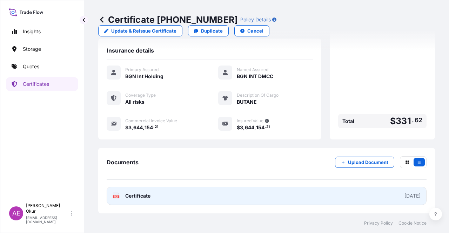
click at [145, 194] on span "Certificate" at bounding box center [137, 196] width 25 height 7
click at [166, 197] on link "PDF Certificate [DATE]" at bounding box center [267, 196] width 320 height 18
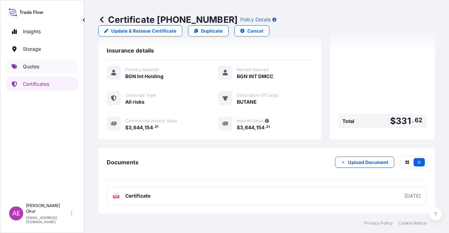
click at [40, 70] on link "Quotes" at bounding box center [42, 67] width 72 height 14
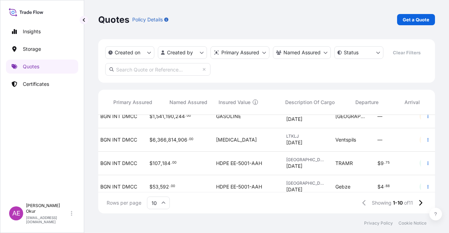
scroll to position [128, 0]
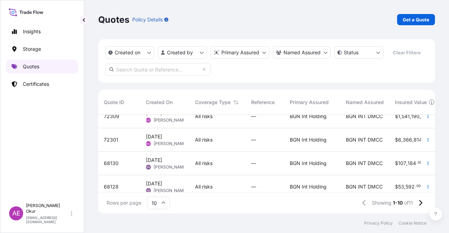
click at [44, 68] on link "Quotes" at bounding box center [42, 67] width 72 height 14
click at [52, 72] on link "Quotes" at bounding box center [42, 67] width 72 height 14
